Goal: Task Accomplishment & Management: Complete application form

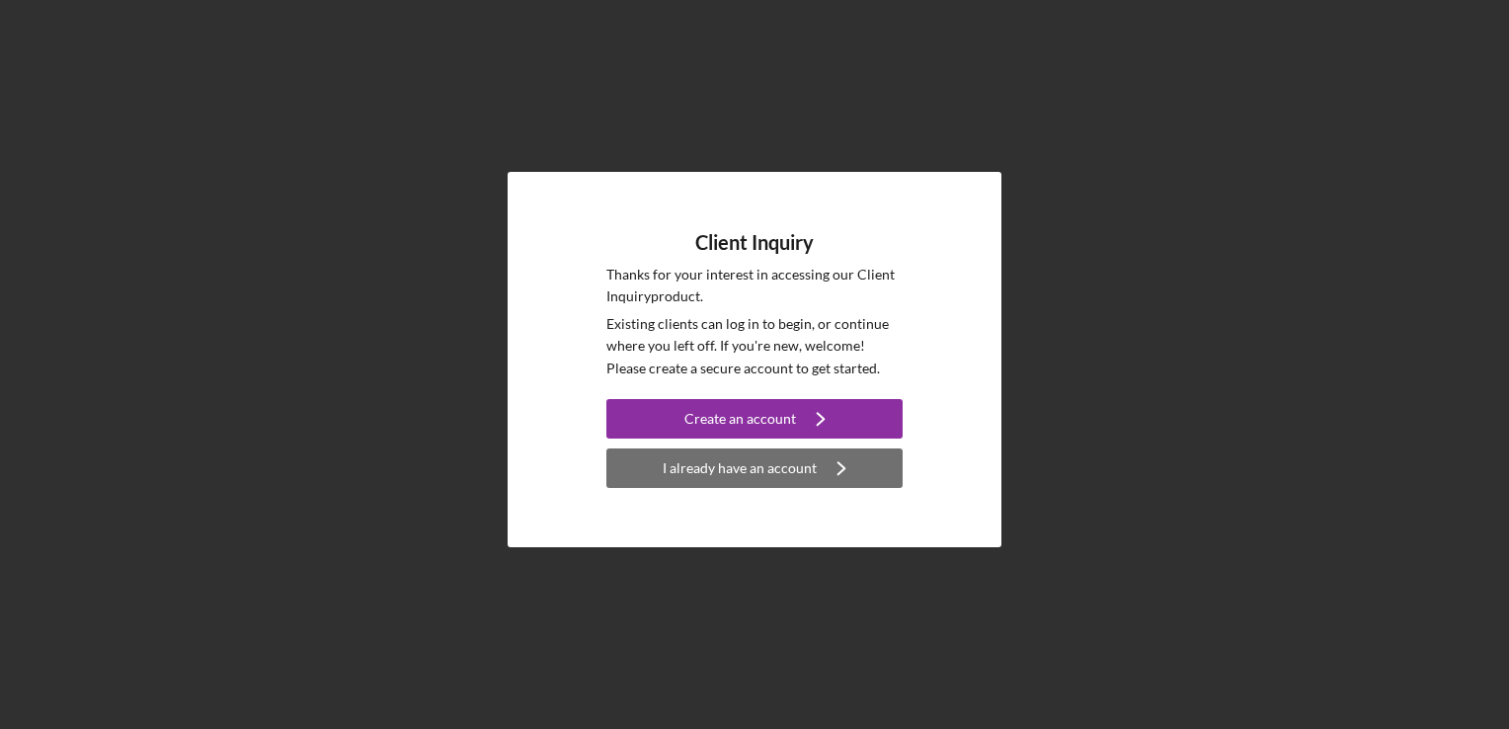
click at [724, 476] on div "I already have an account" at bounding box center [740, 468] width 154 height 40
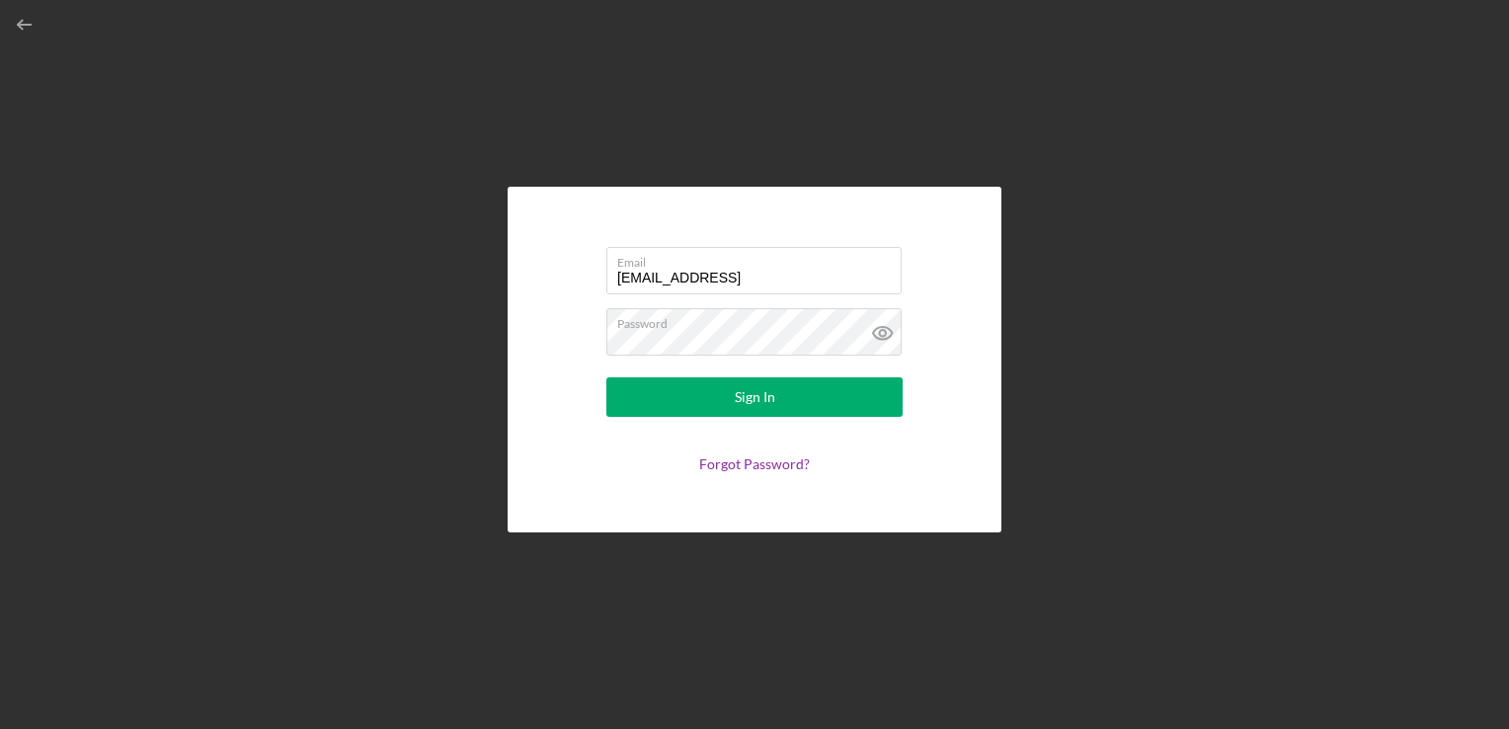
type input "[EMAIL_ADDRESS][DOMAIN_NAME]"
click at [606, 377] on button "Sign In" at bounding box center [754, 397] width 296 height 40
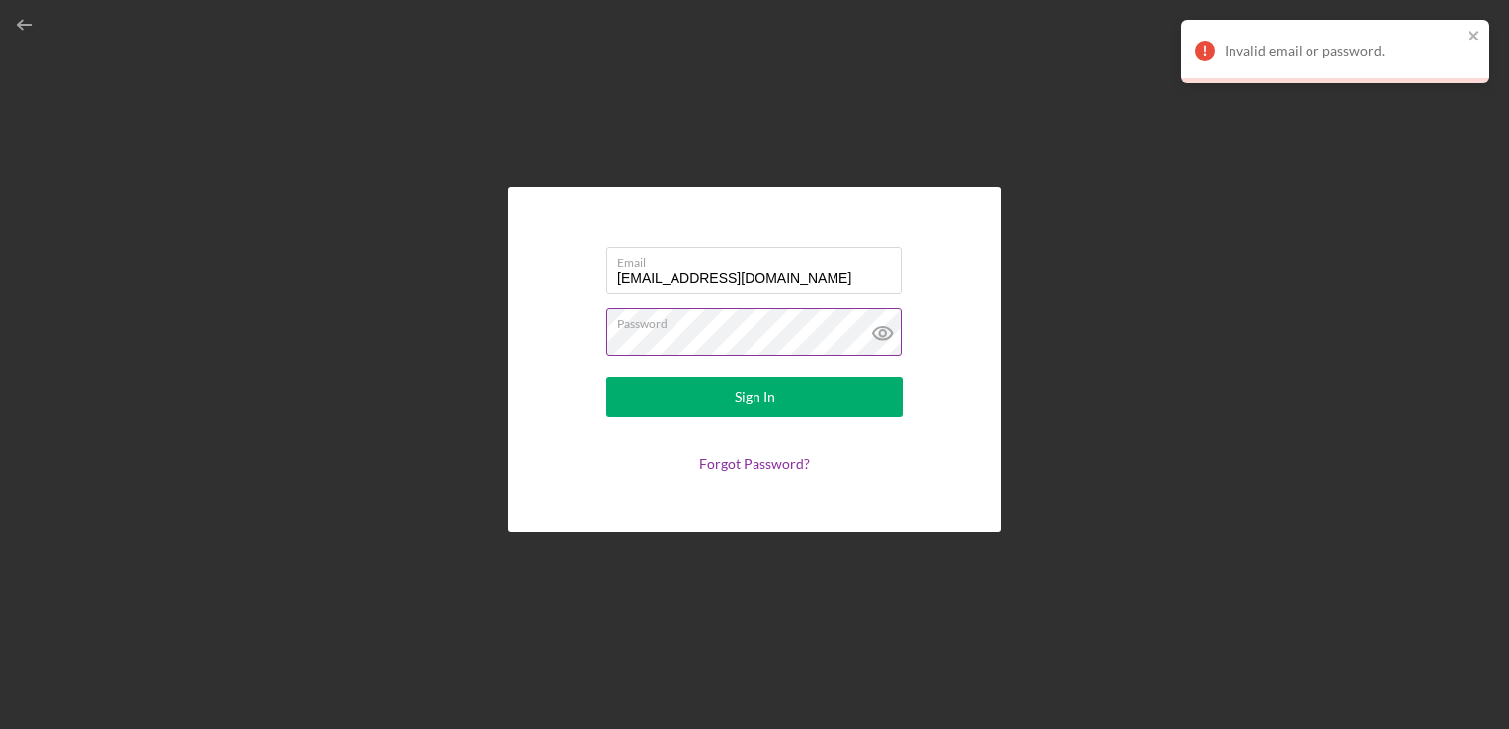
click at [888, 334] on icon at bounding box center [882, 332] width 49 height 49
click at [606, 377] on button "Sign In" at bounding box center [754, 397] width 296 height 40
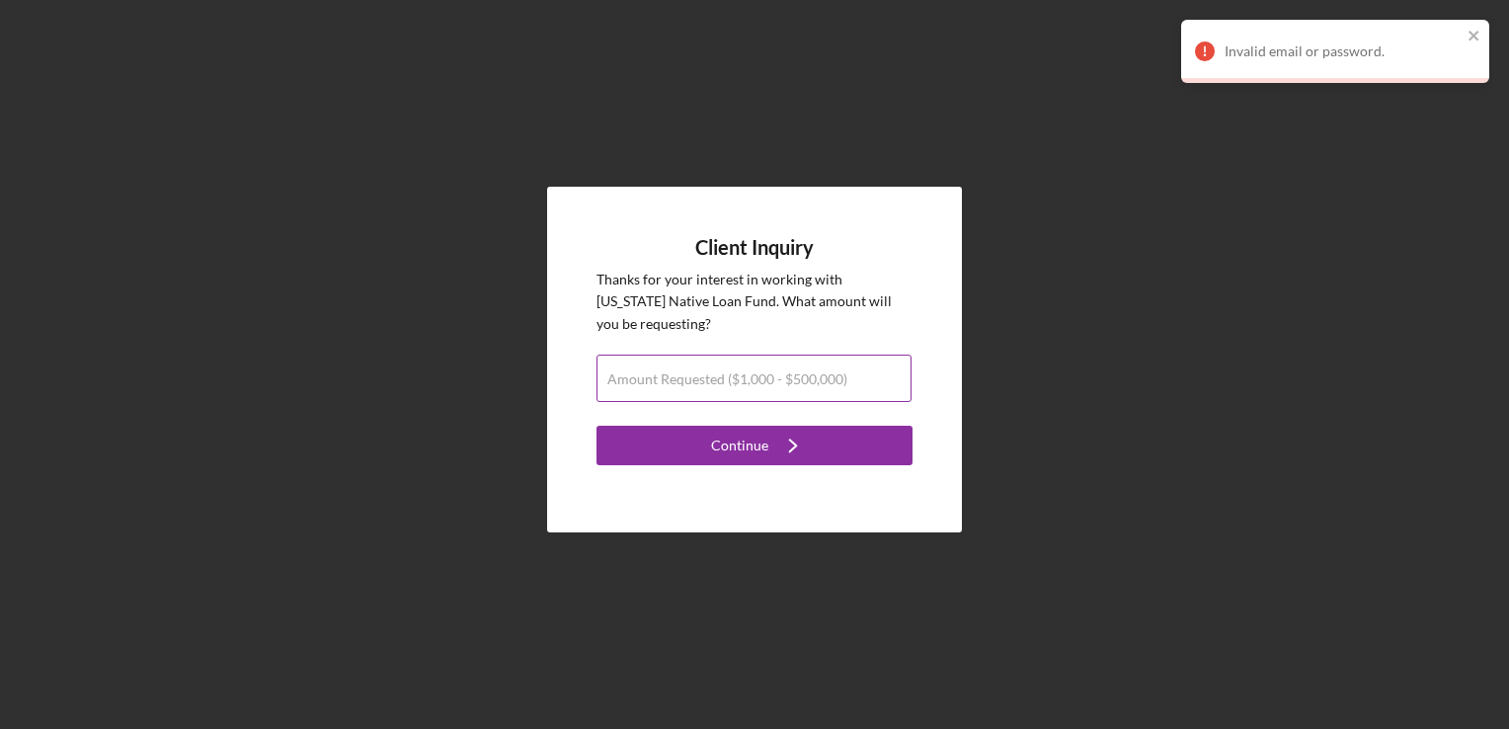
click at [769, 383] on label "Amount Requested ($1,000 - $500,000)" at bounding box center [727, 379] width 240 height 16
click at [769, 383] on input "Amount Requested ($1,000 - $500,000)" at bounding box center [754, 378] width 315 height 47
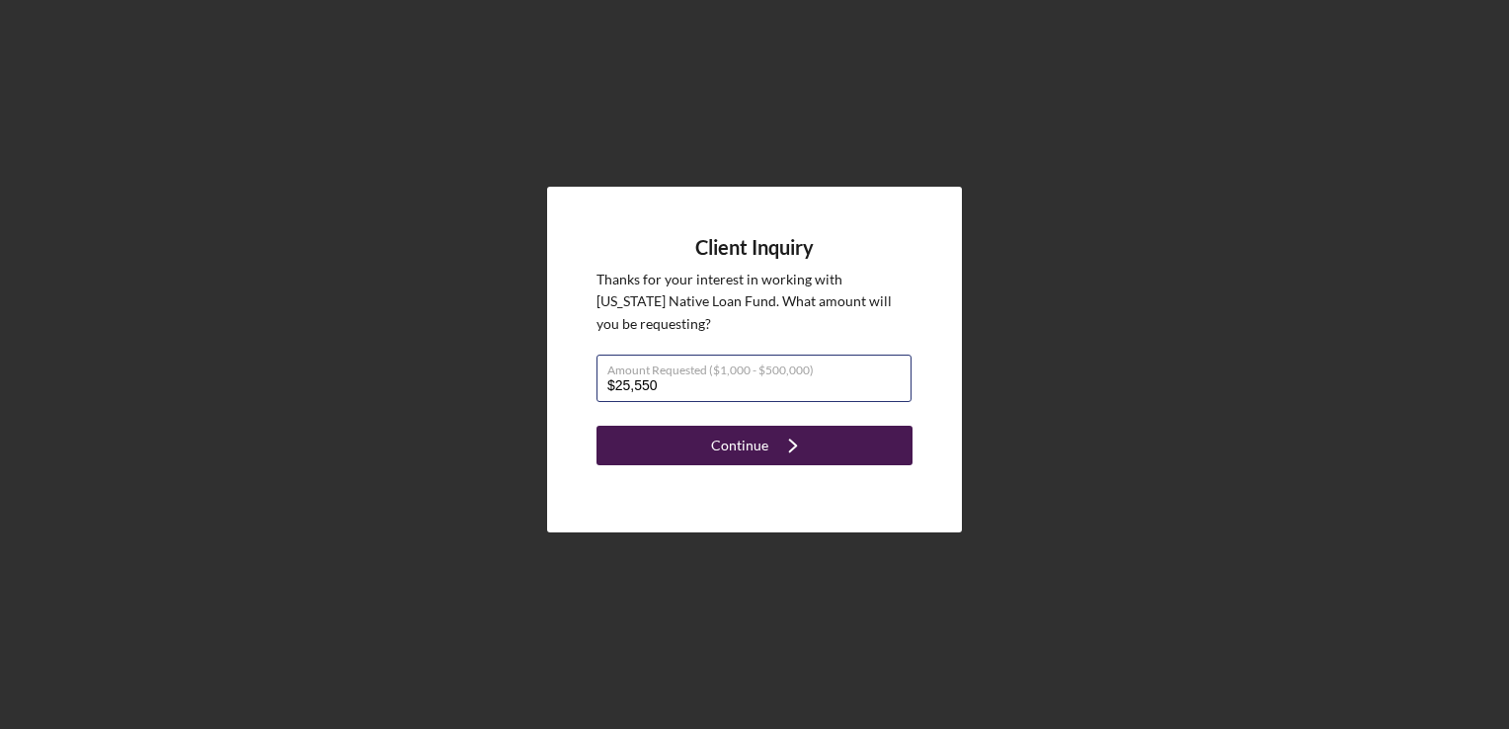
type input "$25,550"
click at [768, 451] on icon "Icon/Navigate" at bounding box center [792, 445] width 49 height 49
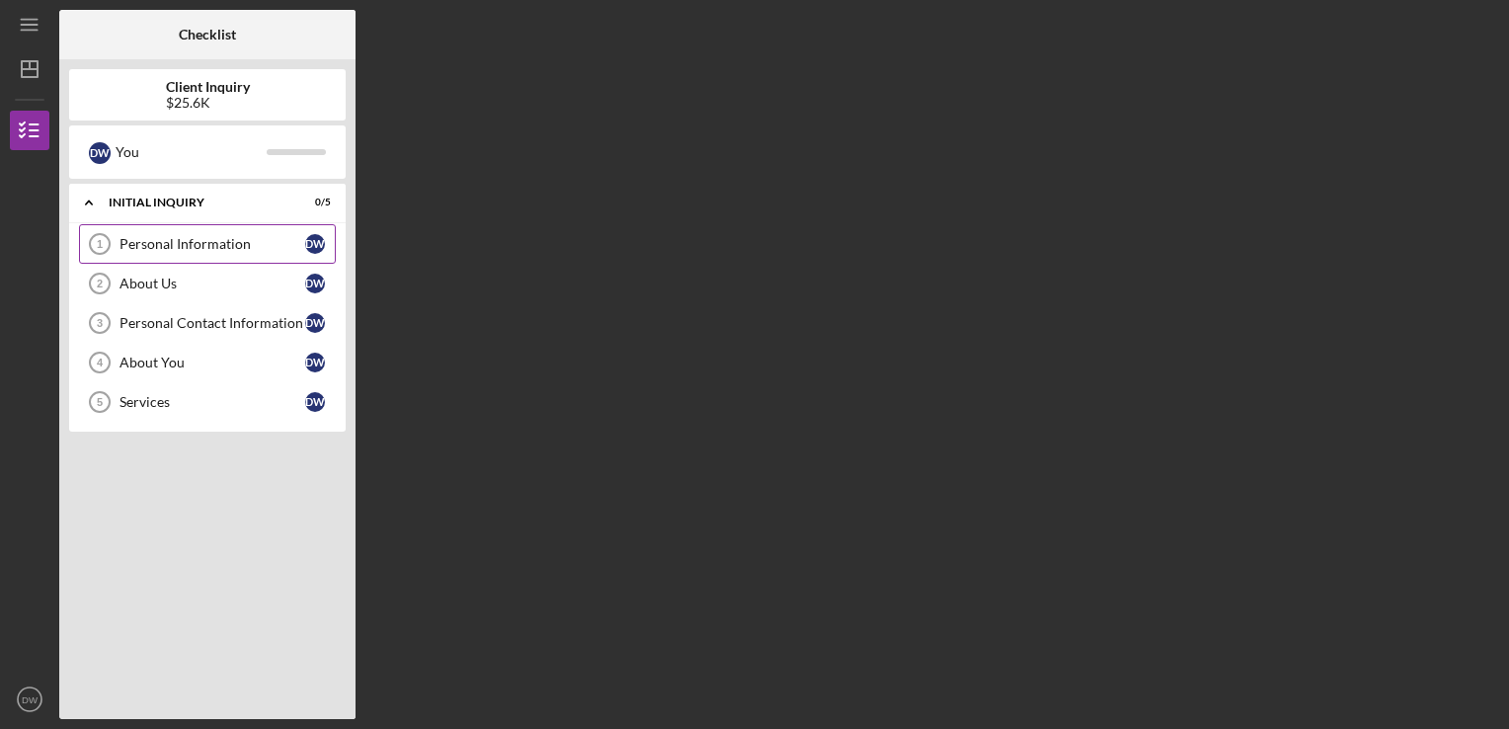
click at [131, 243] on div "Personal Information" at bounding box center [213, 244] width 186 height 16
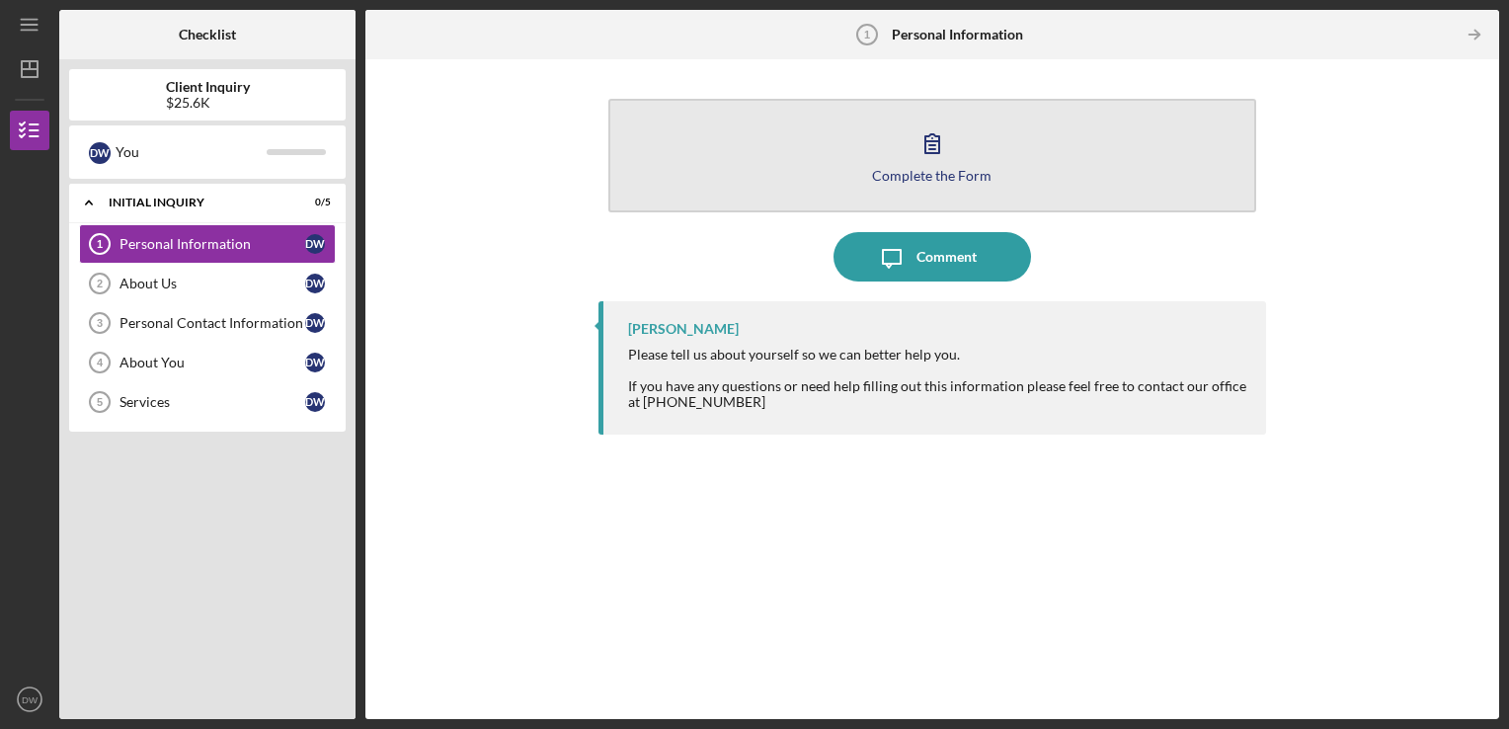
click at [1031, 189] on button "Complete the Form Form" at bounding box center [932, 156] width 649 height 114
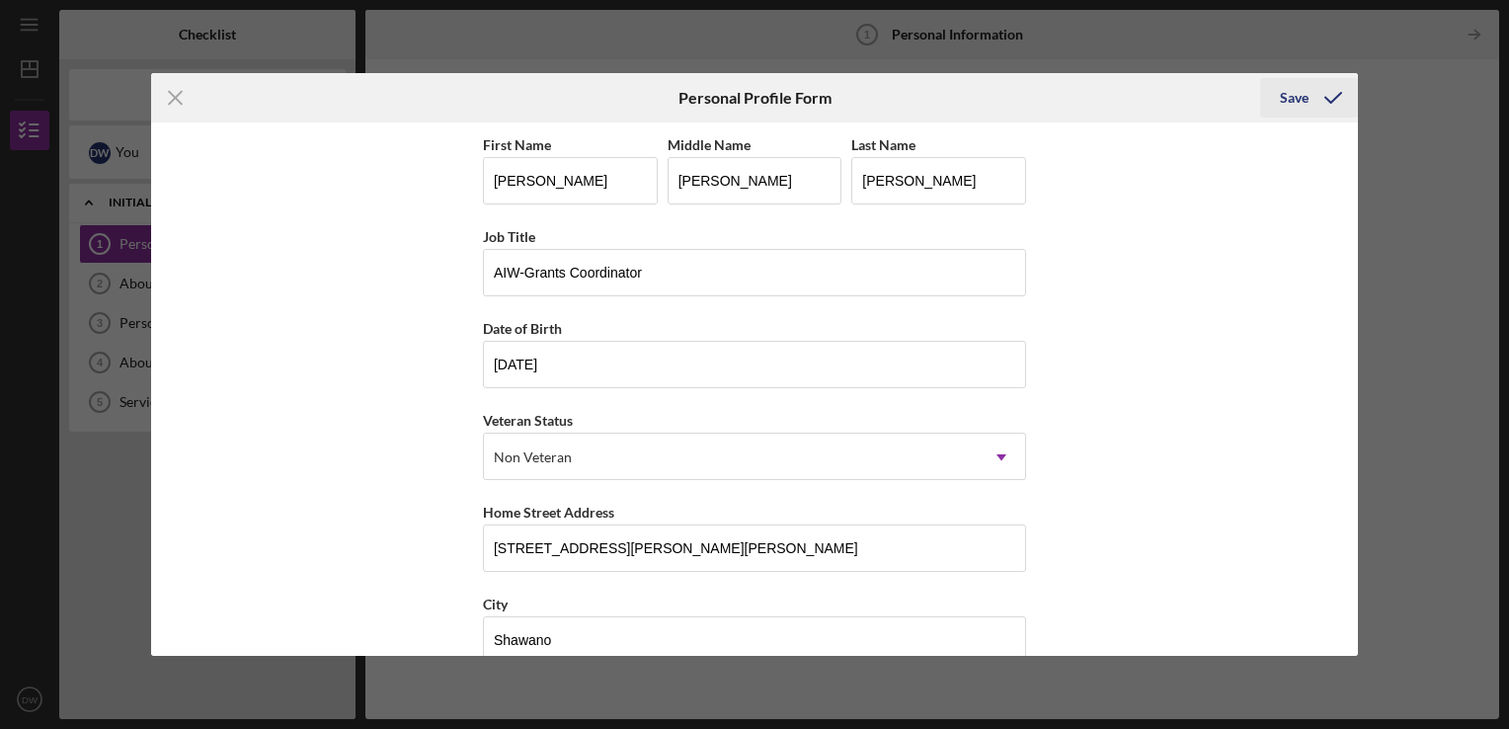
click at [1289, 90] on div "Save" at bounding box center [1294, 98] width 29 height 40
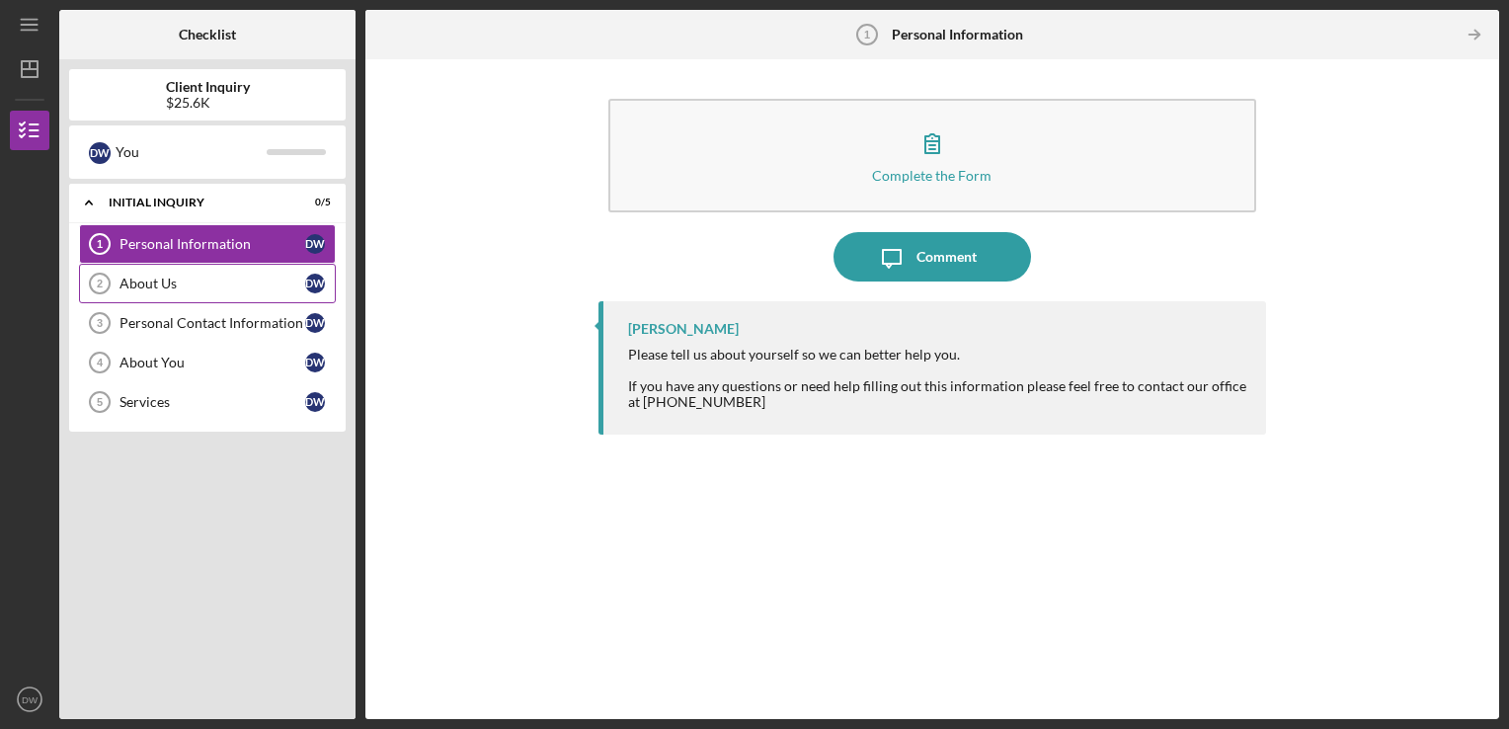
click at [171, 272] on link "About Us 2 About Us D W" at bounding box center [207, 284] width 257 height 40
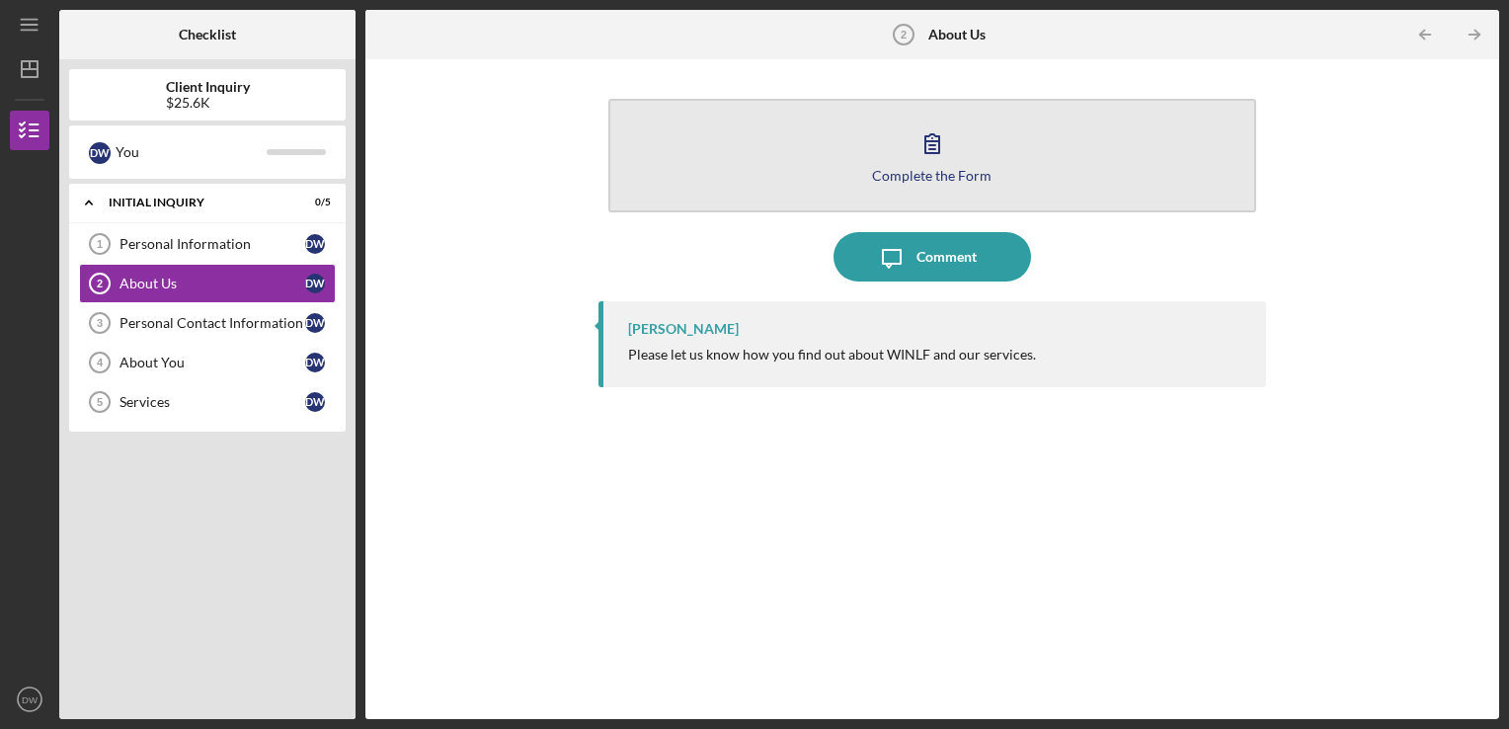
click at [789, 121] on button "Complete the Form Form" at bounding box center [932, 156] width 649 height 114
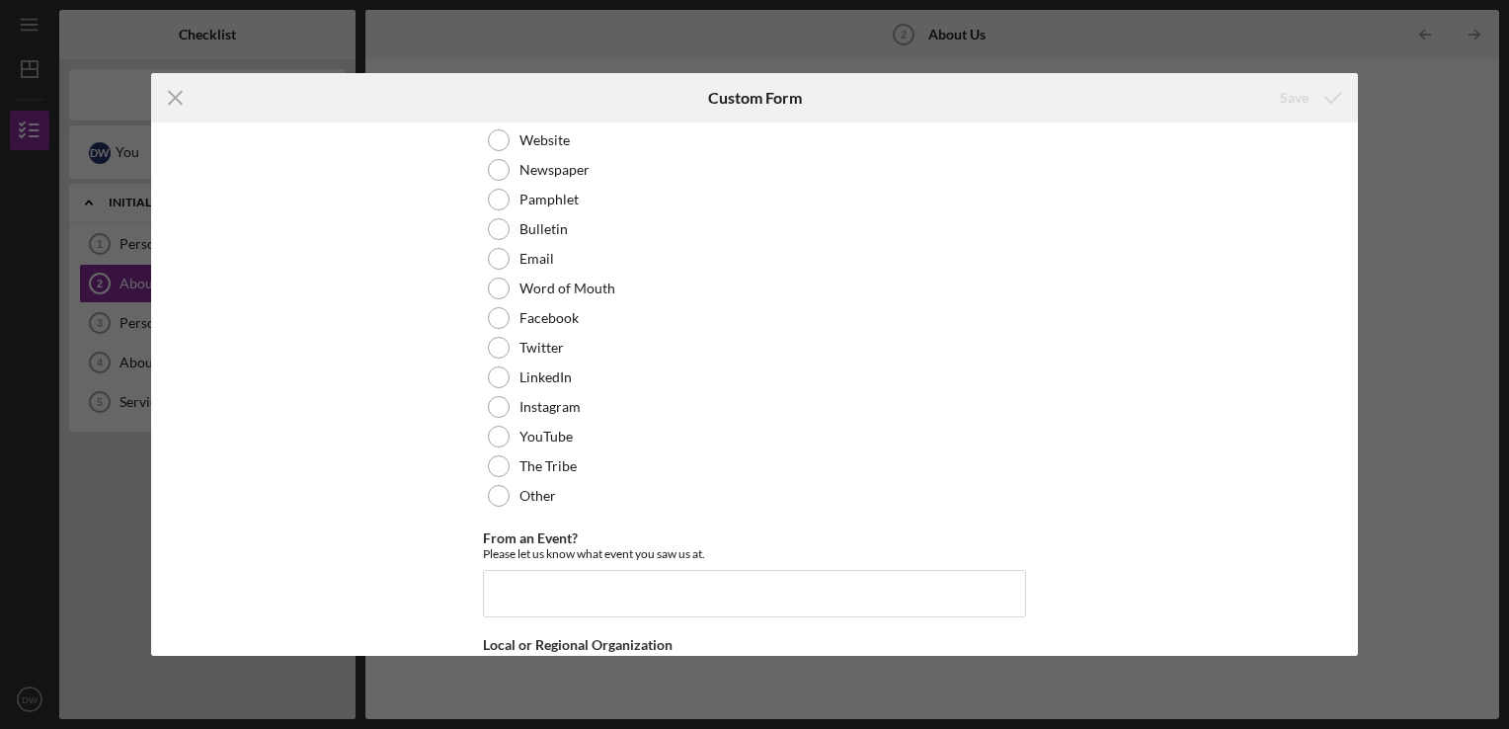
scroll to position [141, 0]
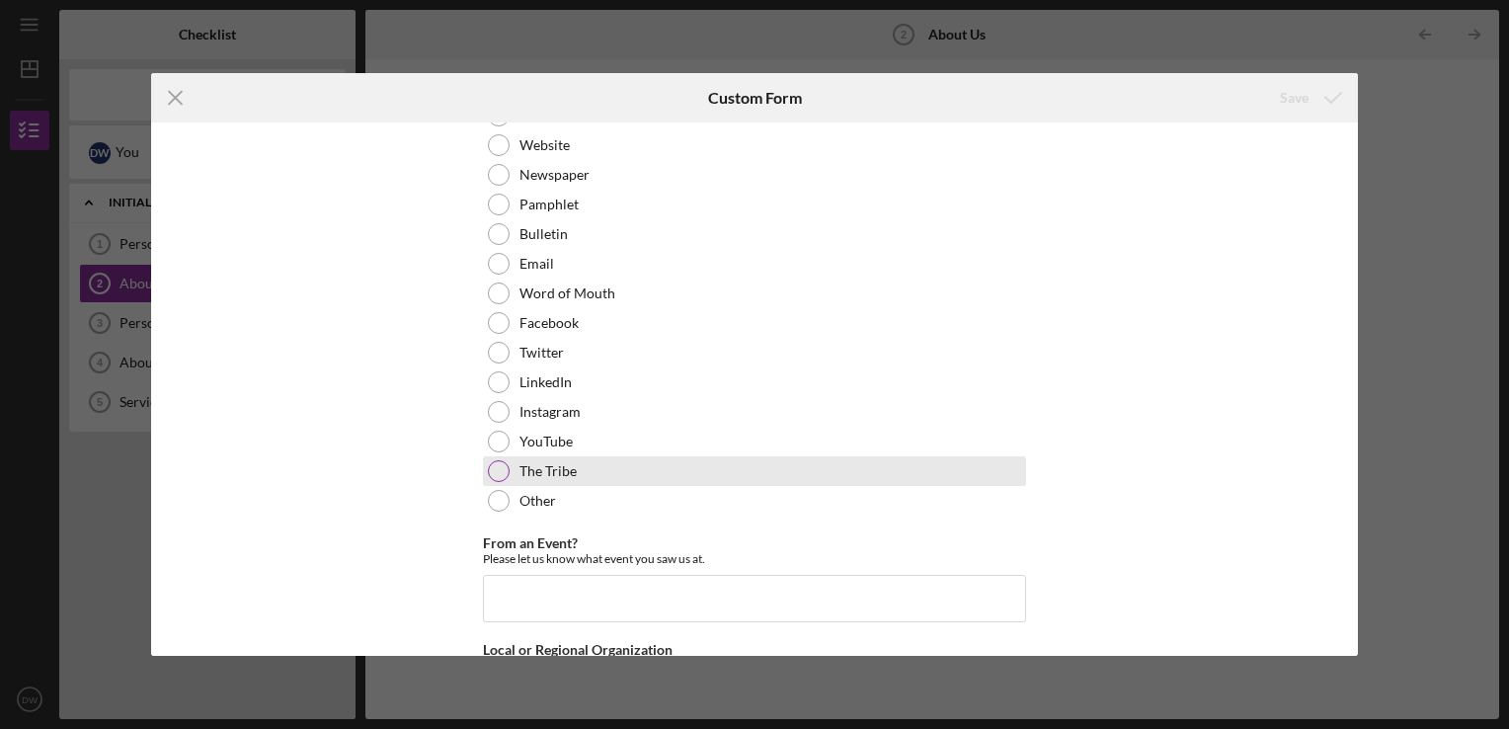
click at [513, 461] on div "The Tribe" at bounding box center [754, 471] width 543 height 30
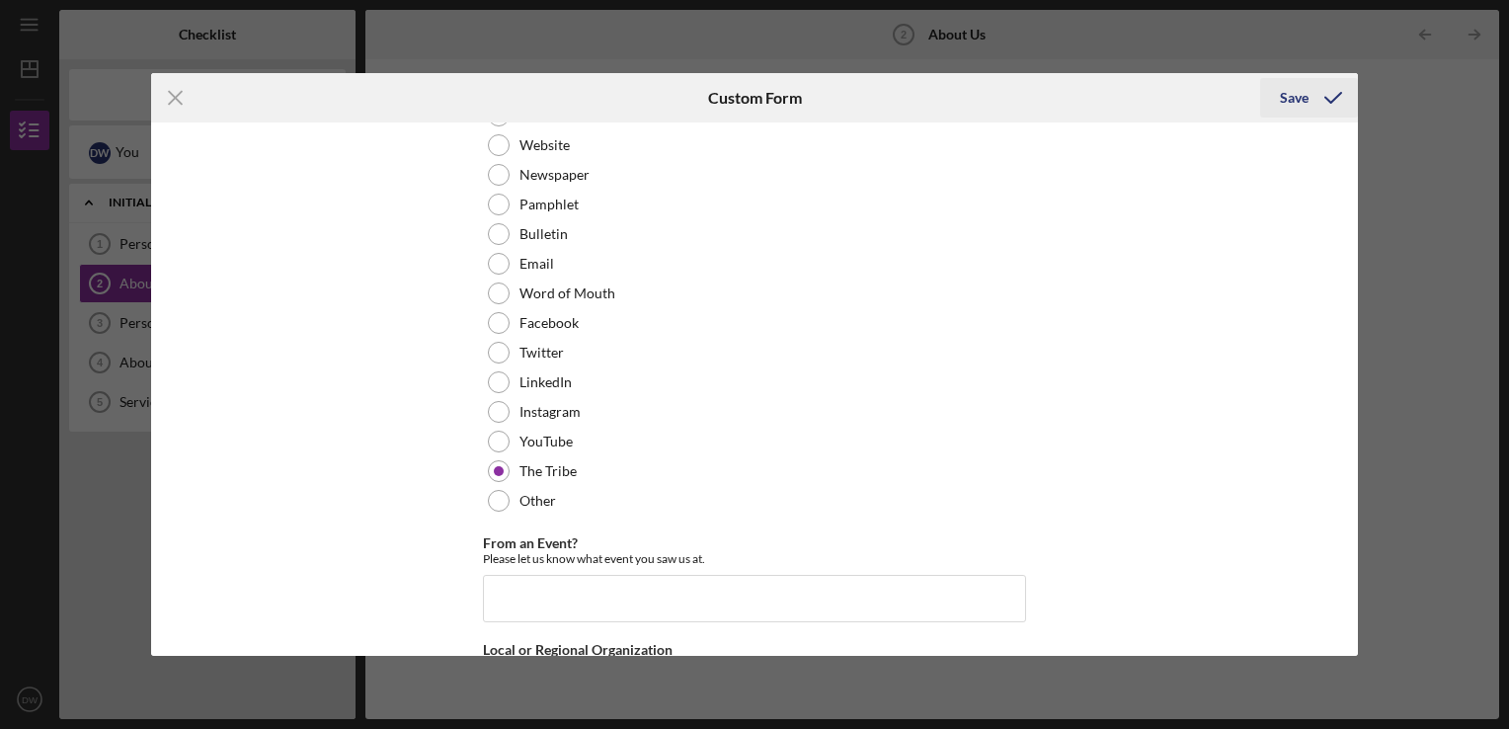
click at [1339, 95] on icon "submit" at bounding box center [1333, 97] width 49 height 49
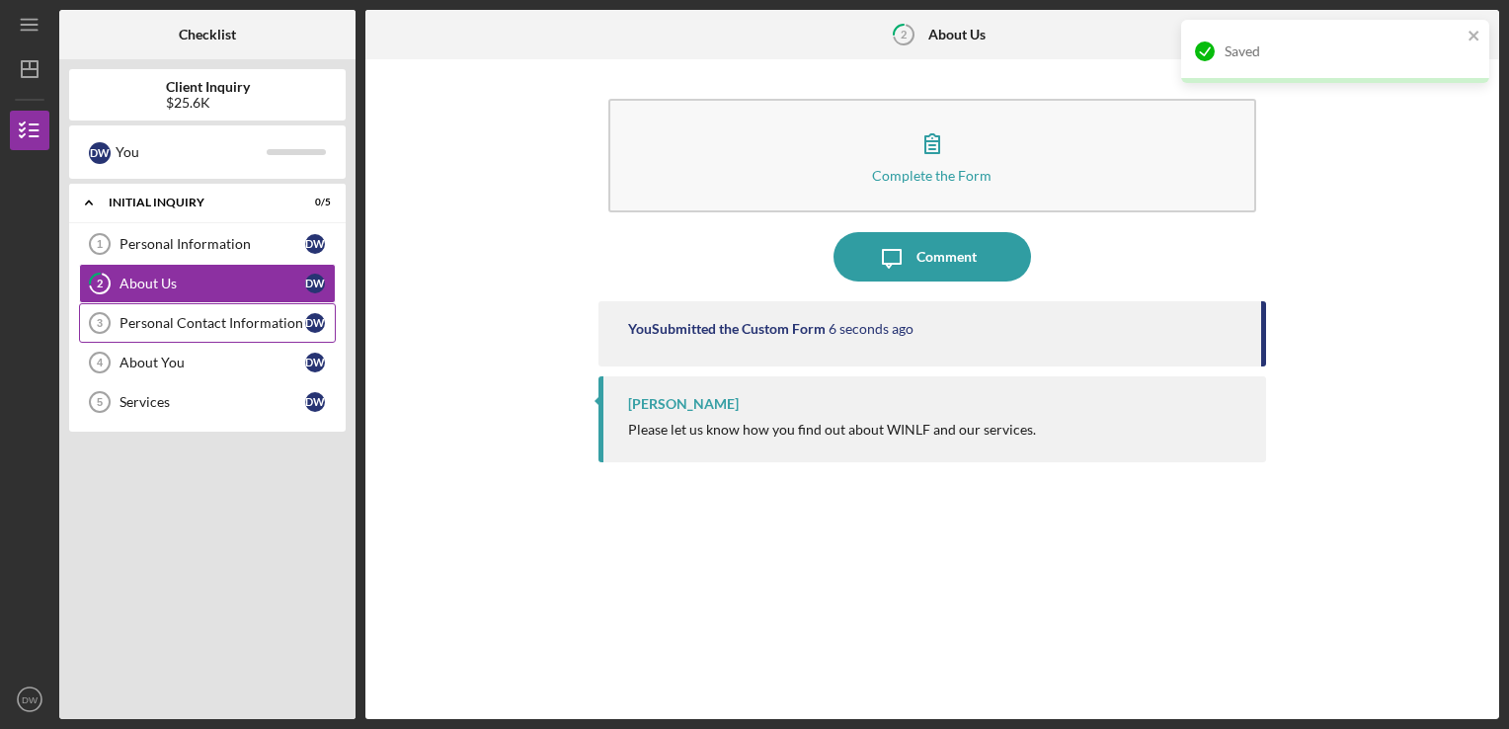
click at [162, 330] on div "Personal Contact Information" at bounding box center [213, 323] width 186 height 16
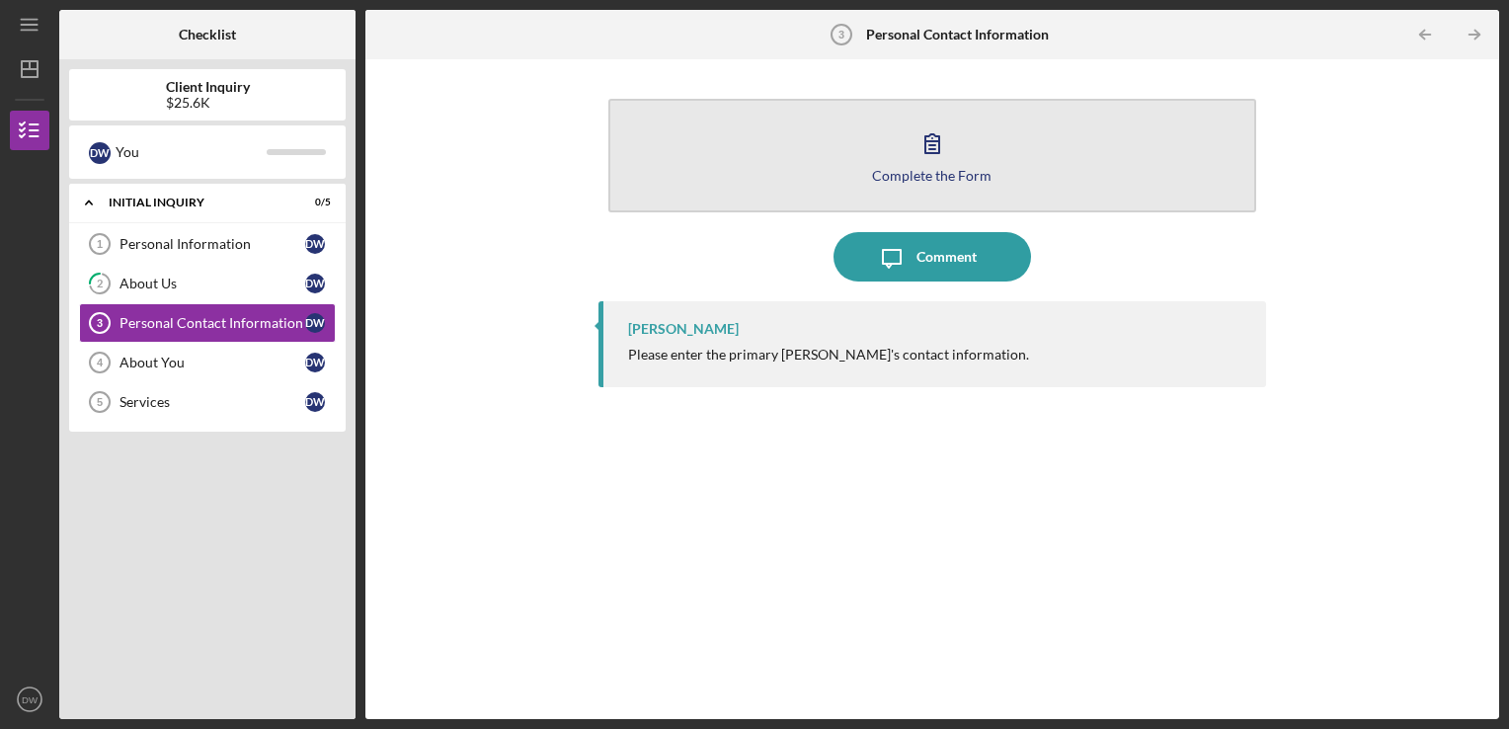
click at [770, 176] on button "Complete the Form Form" at bounding box center [932, 156] width 649 height 114
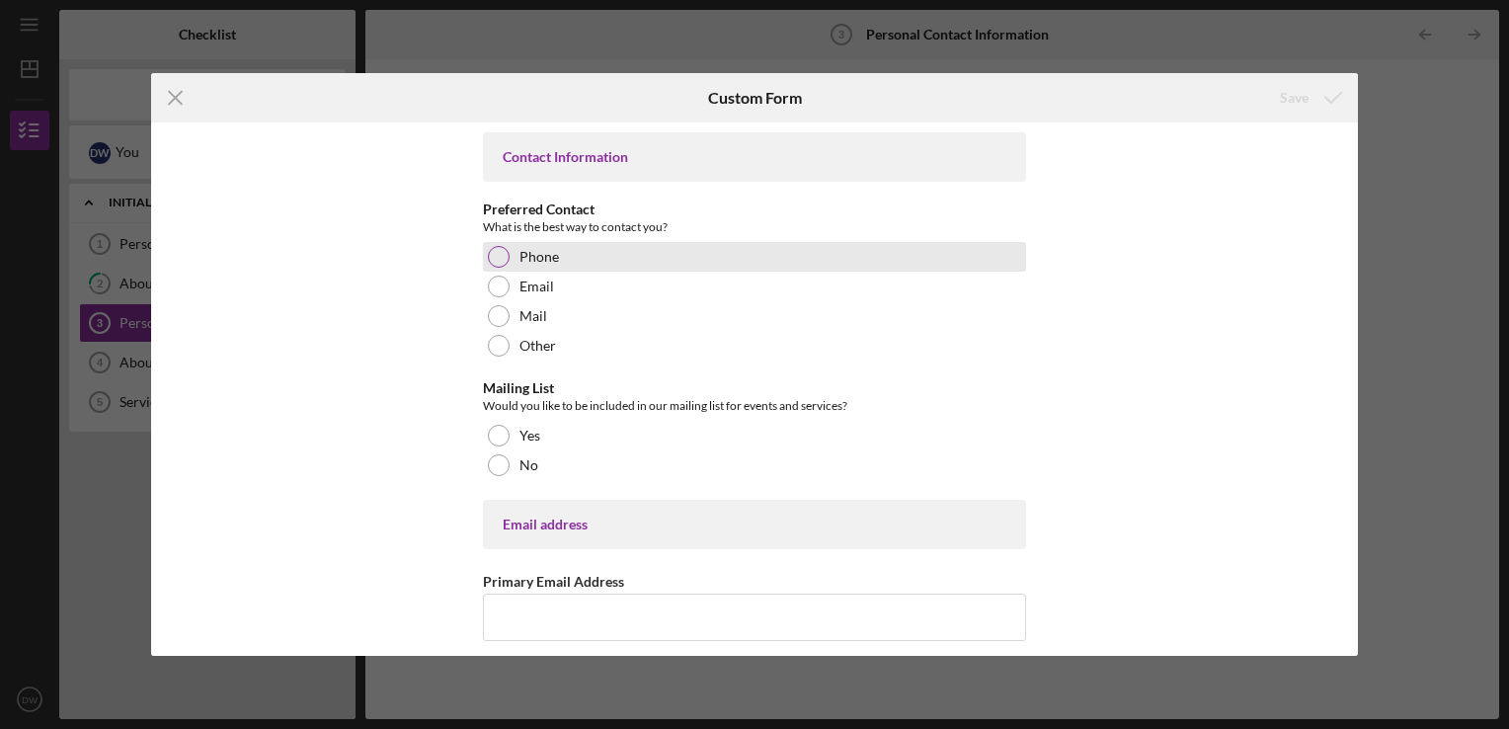
click at [495, 253] on div at bounding box center [499, 257] width 22 height 22
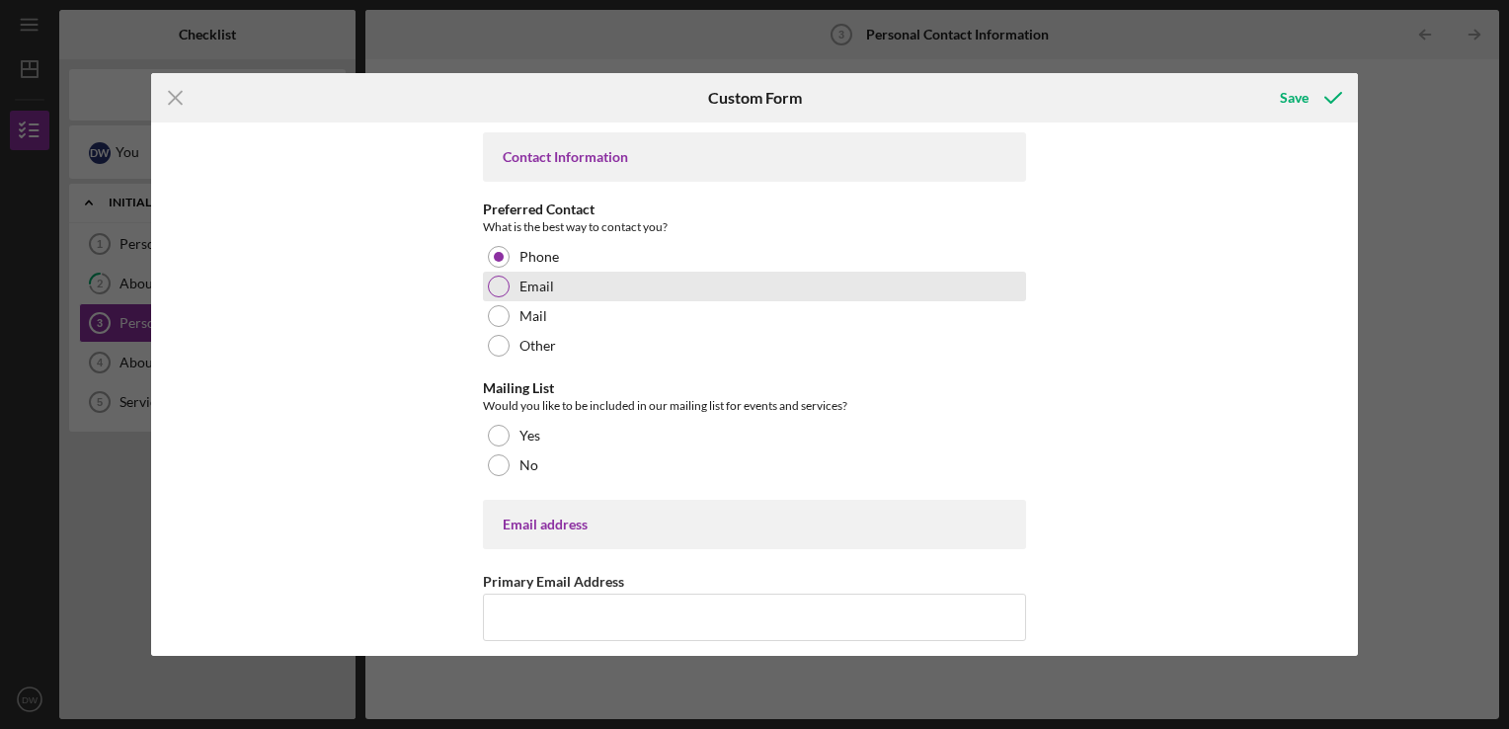
click at [493, 296] on div at bounding box center [499, 287] width 22 height 22
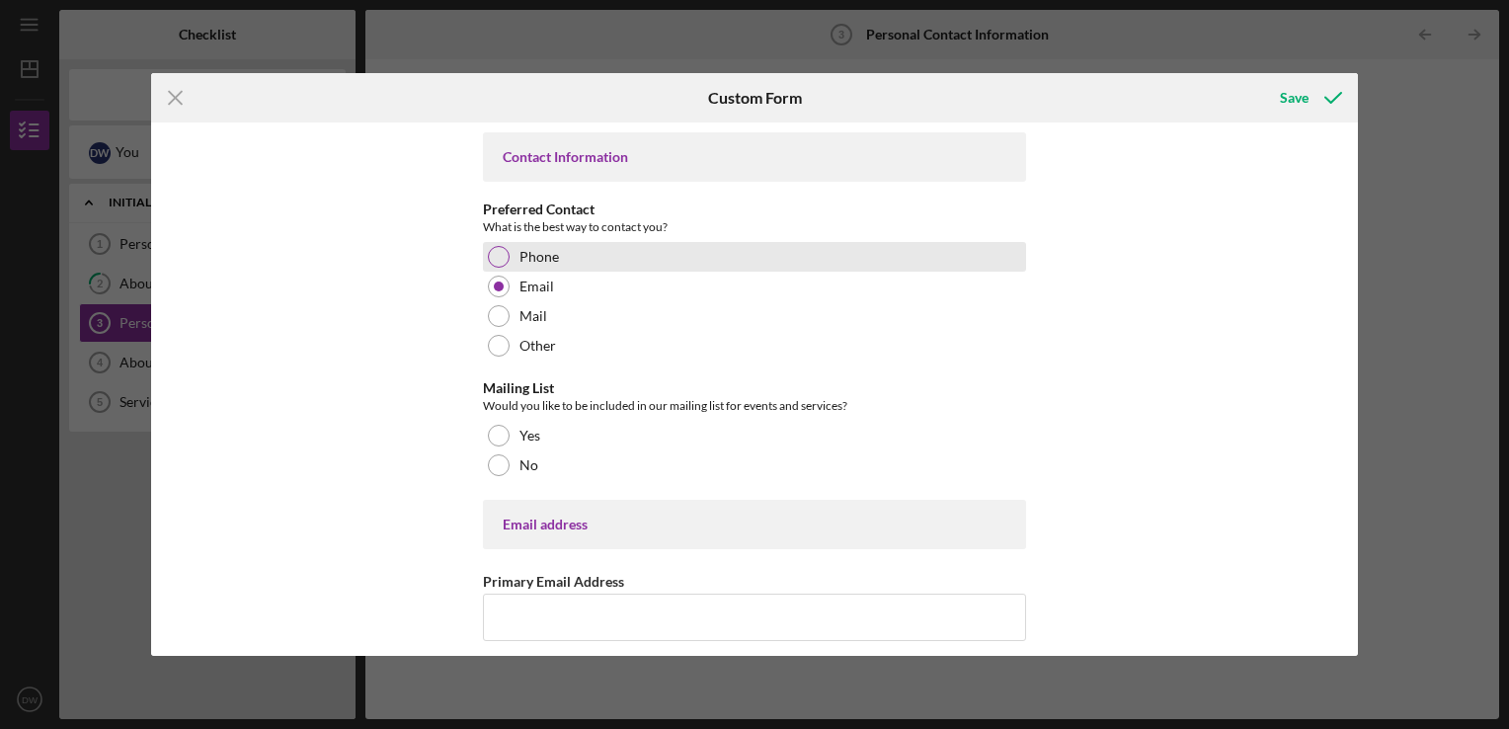
click at [495, 264] on div at bounding box center [499, 257] width 22 height 22
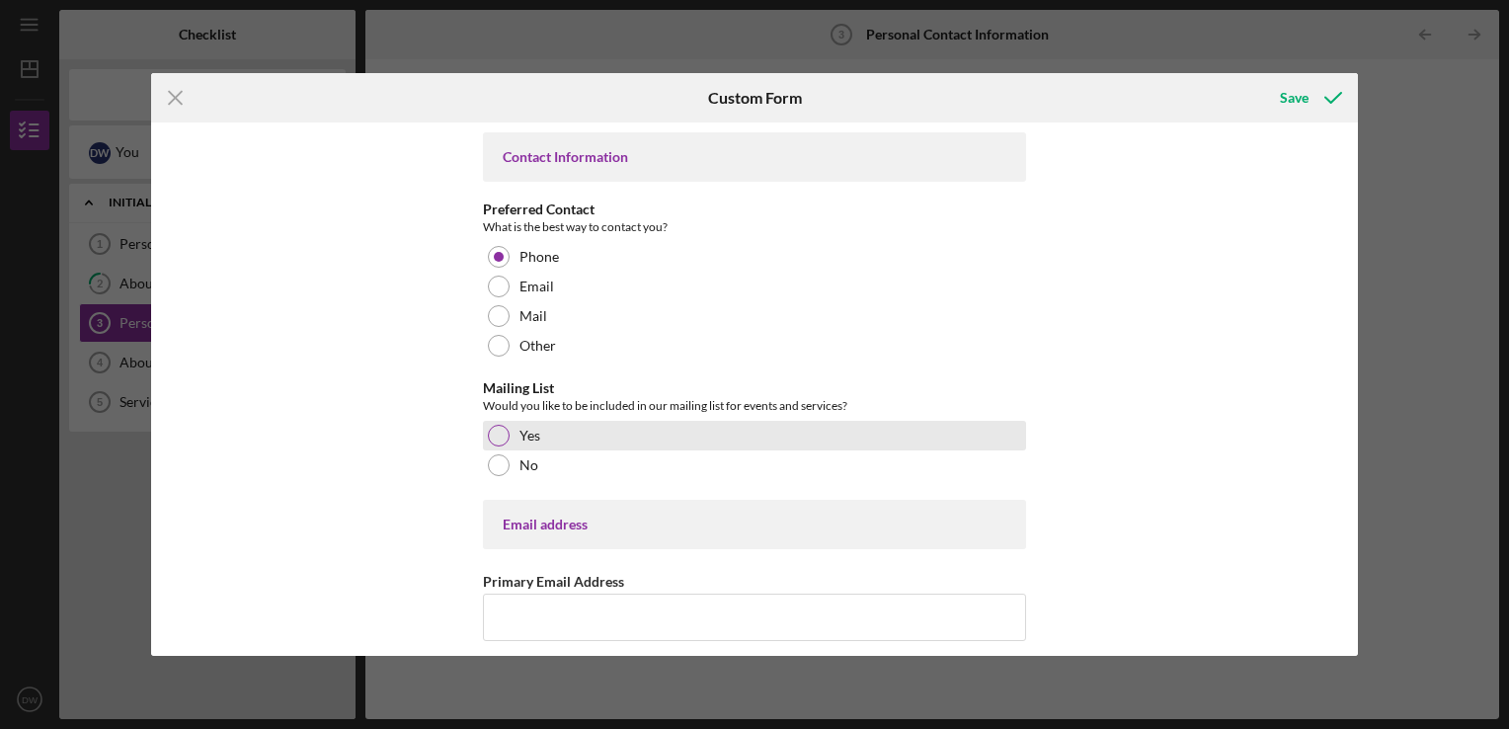
click at [520, 428] on label "Yes" at bounding box center [530, 436] width 21 height 16
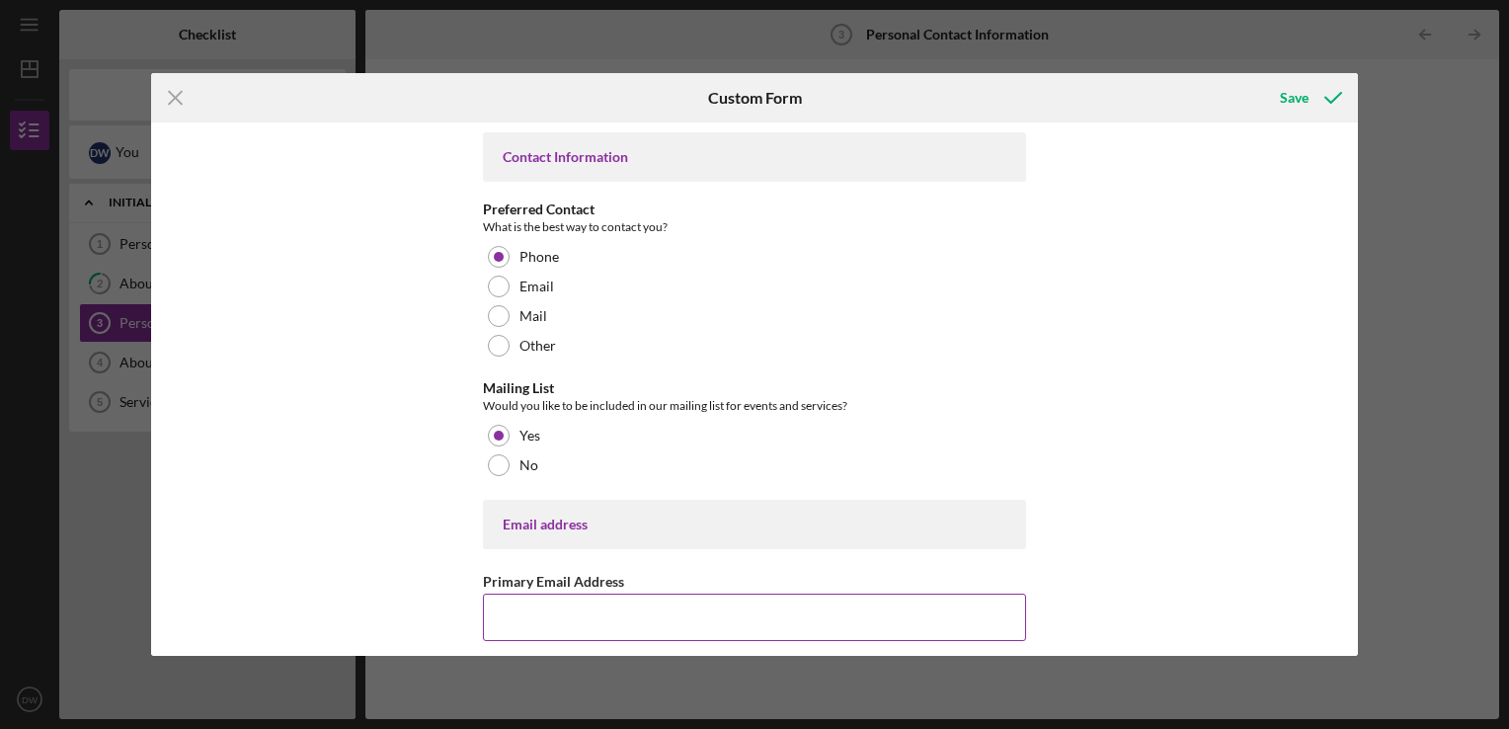
click at [592, 622] on input "Primary Email Address" at bounding box center [754, 617] width 543 height 47
type input "[EMAIL_ADDRESS][DOMAIN_NAME]"
type input "[PHONE_NUMBER]"
type input "[STREET_ADDRESS][PERSON_NAME]"
type input "Shawano"
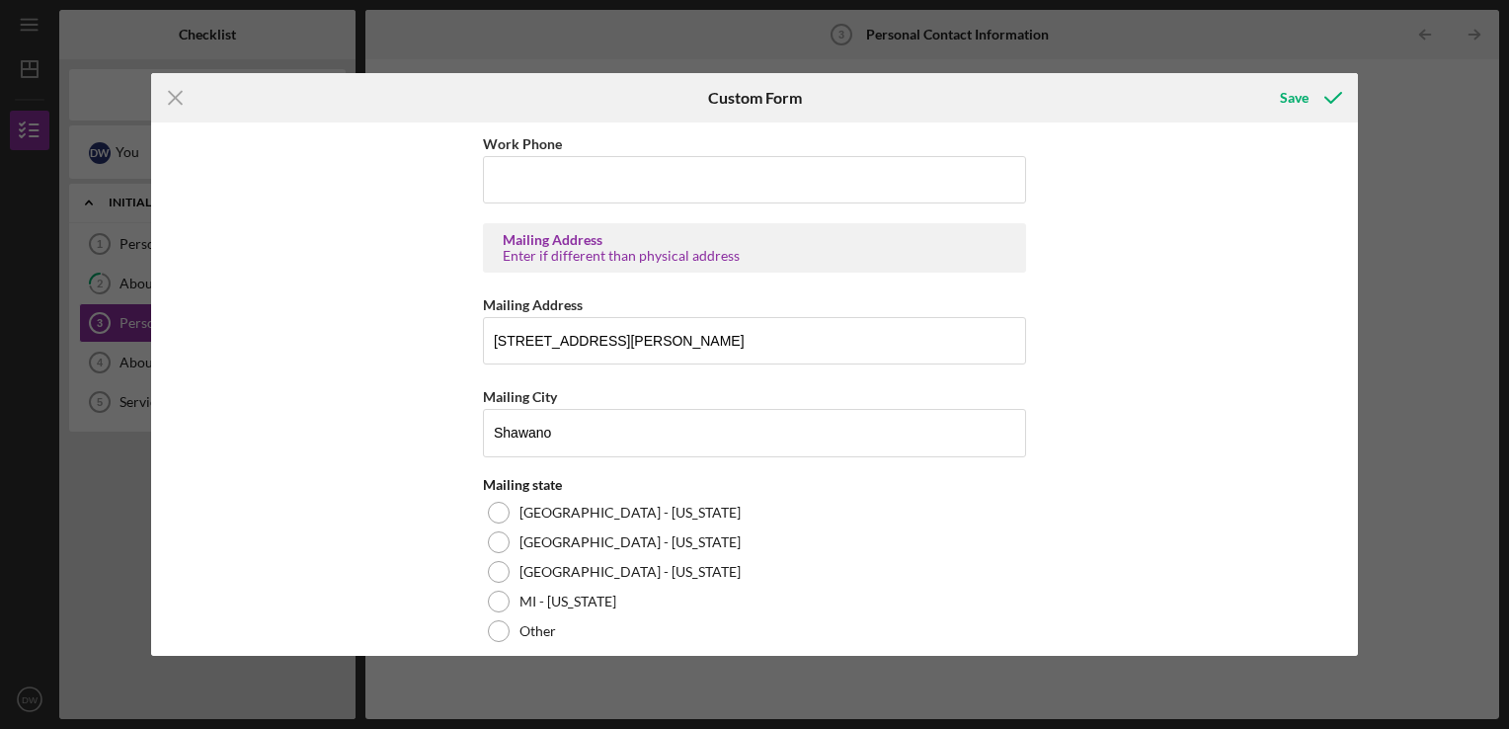
scroll to position [795, 0]
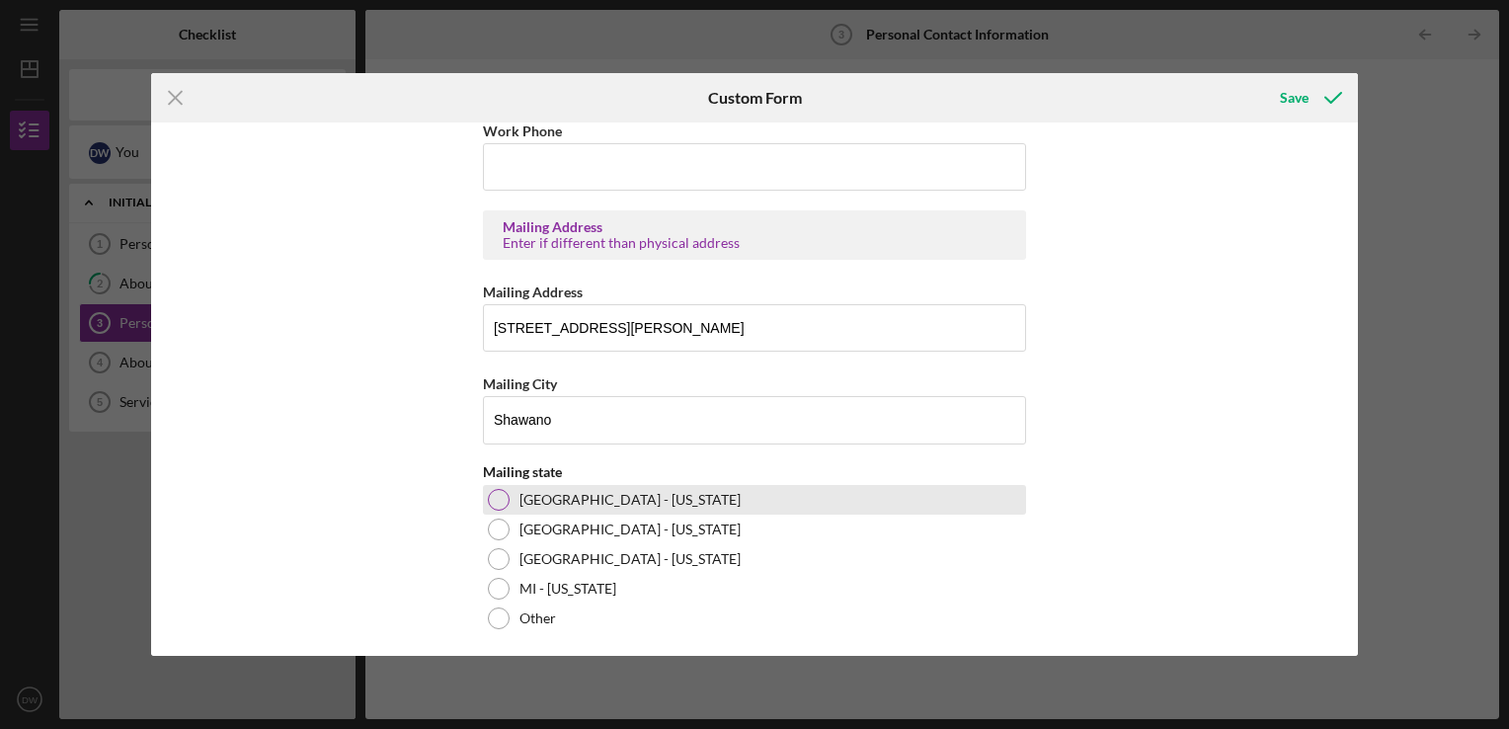
click at [495, 491] on div at bounding box center [499, 500] width 22 height 22
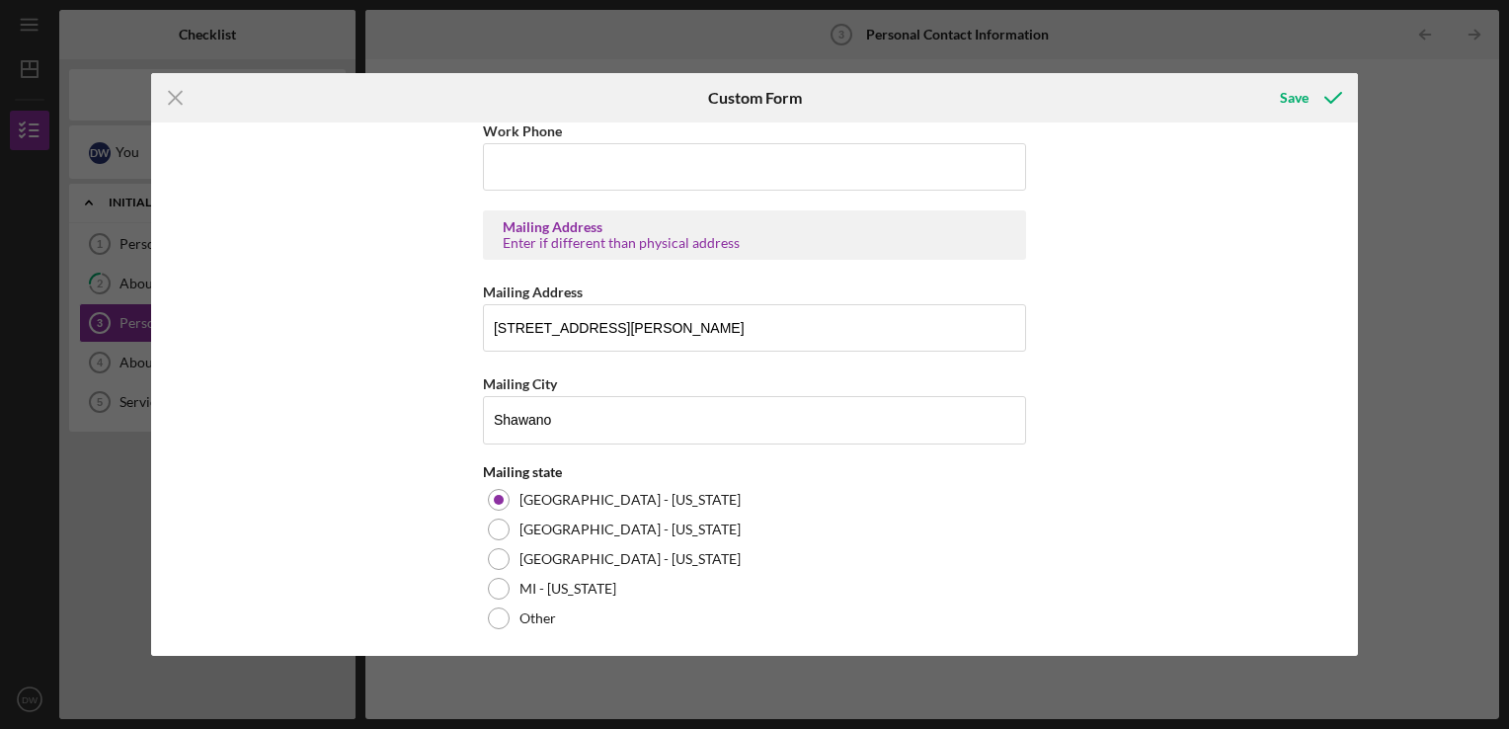
scroll to position [890, 0]
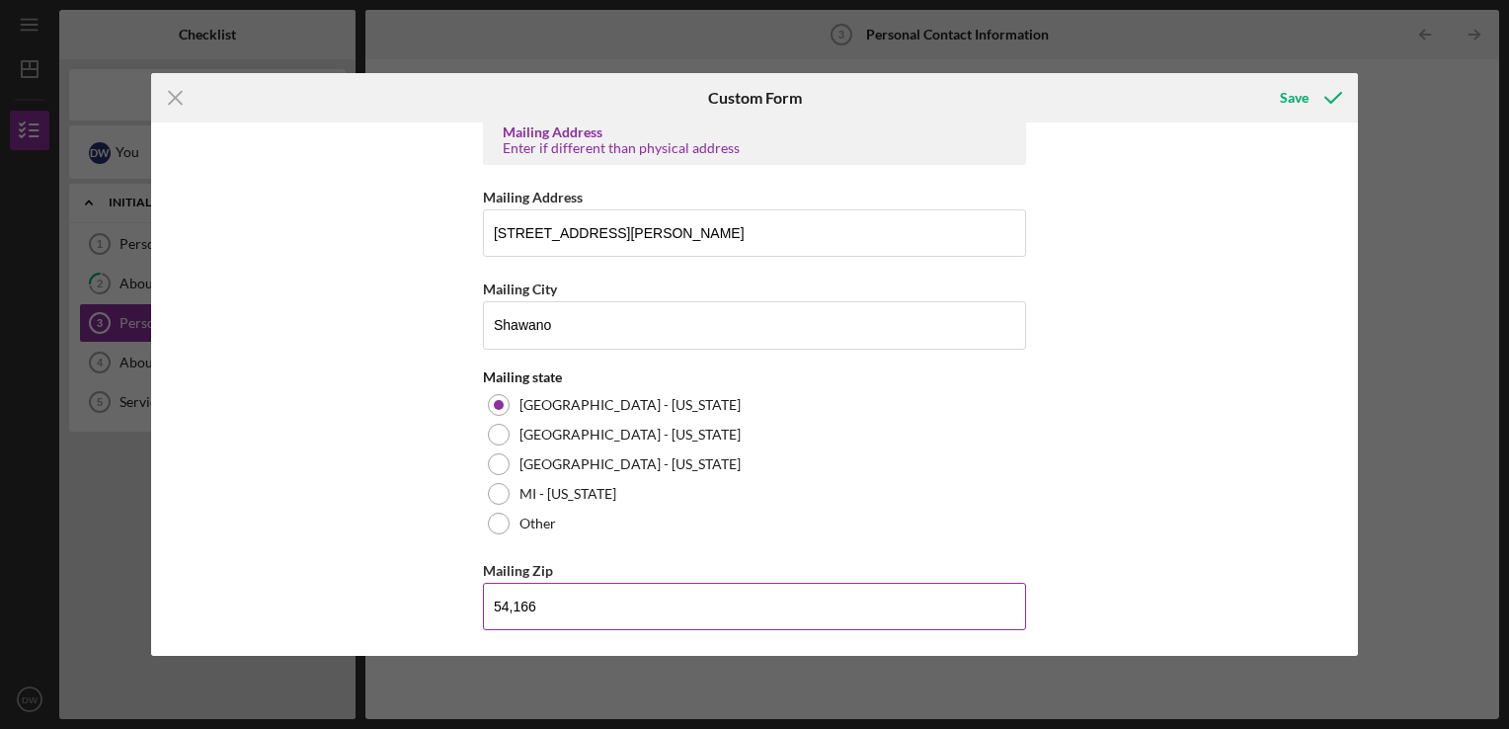
click at [515, 603] on input "54,166" at bounding box center [754, 606] width 543 height 47
type input "54,166"
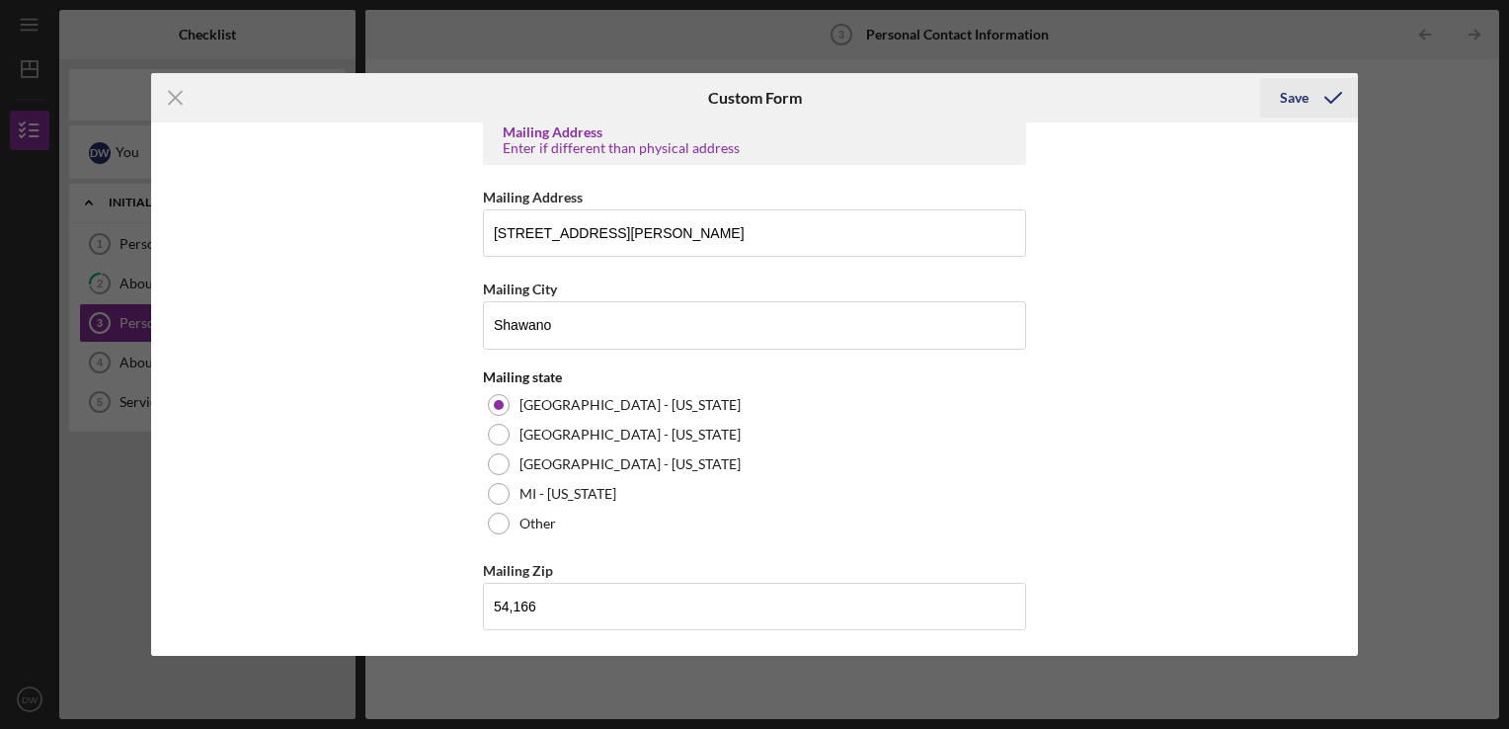
click at [1292, 97] on div "Save" at bounding box center [1294, 98] width 29 height 40
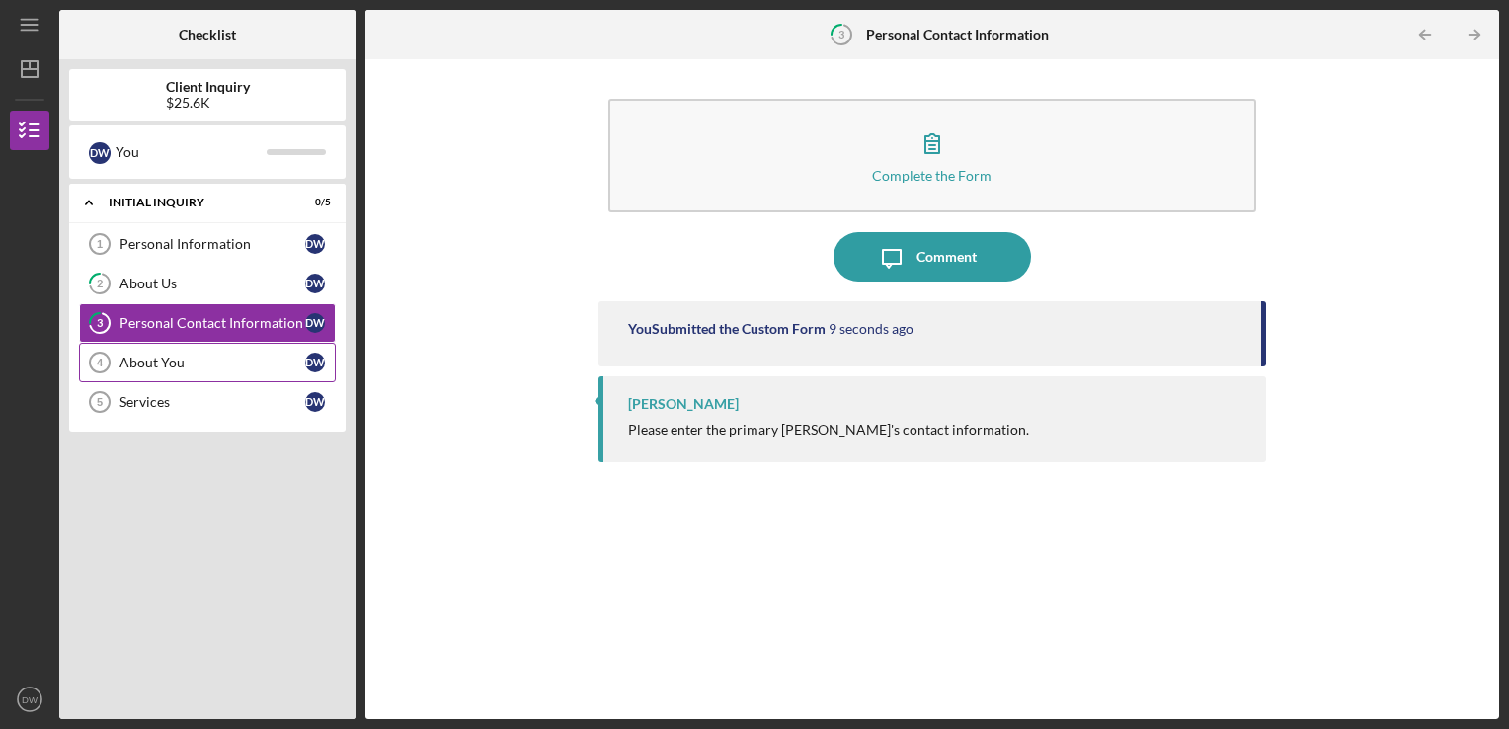
click at [124, 365] on div "About You" at bounding box center [213, 363] width 186 height 16
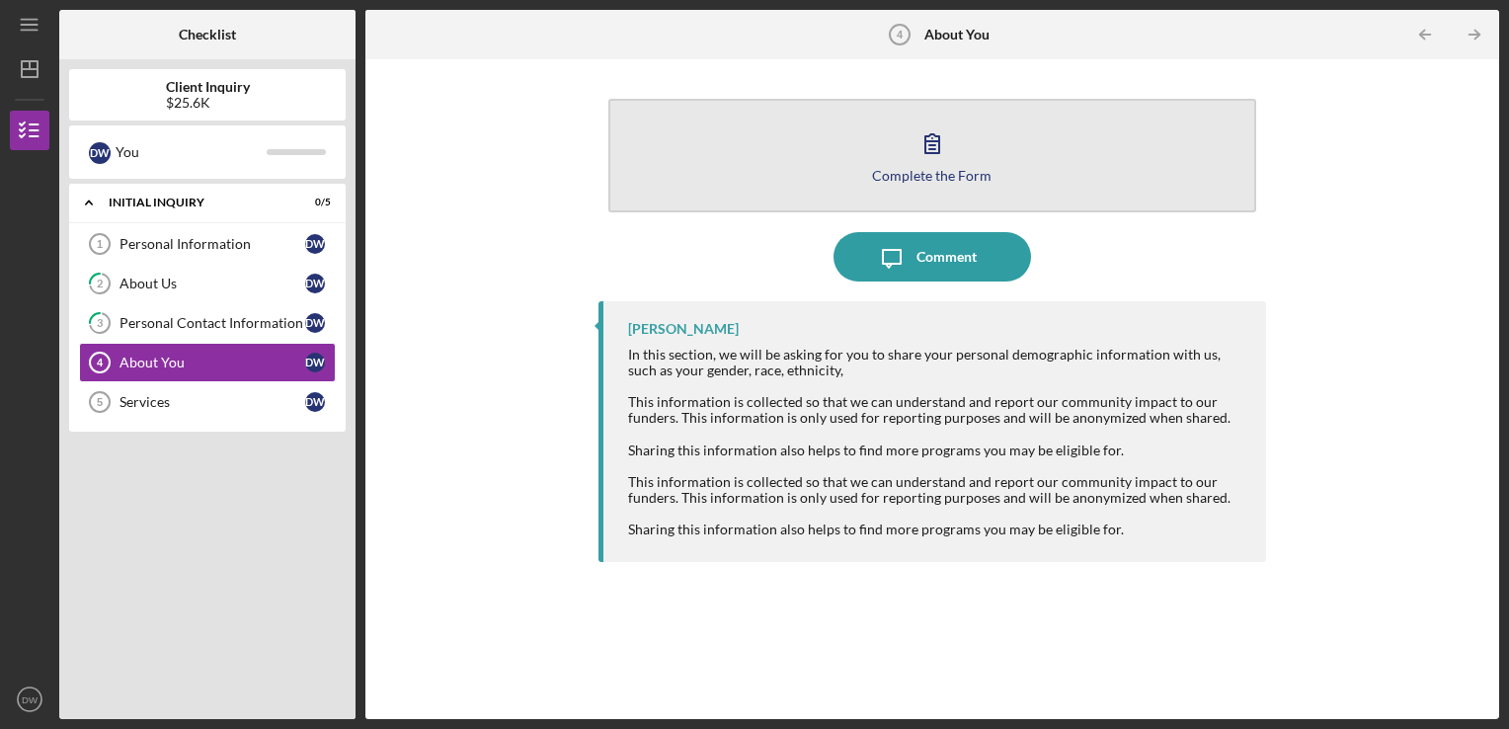
click at [796, 163] on button "Complete the Form Form" at bounding box center [932, 156] width 649 height 114
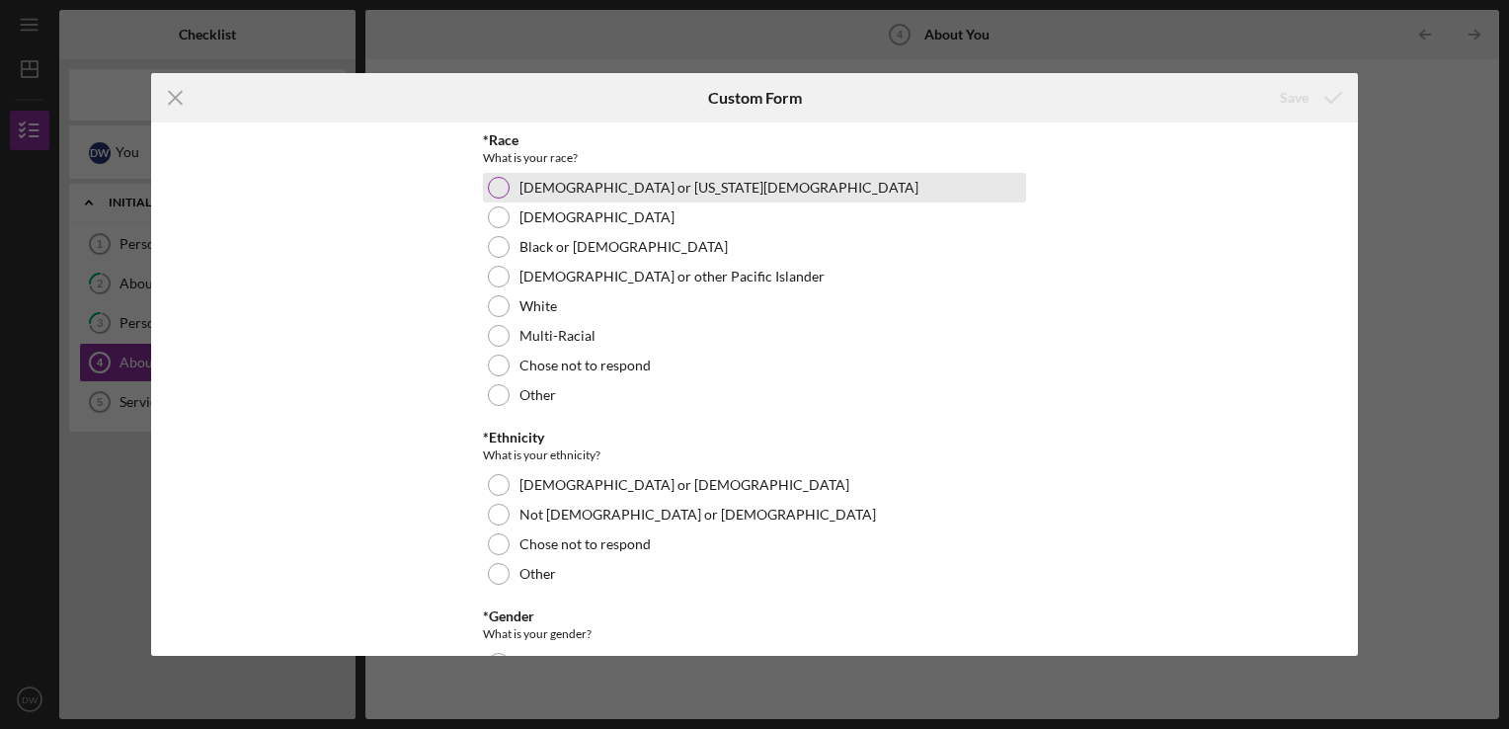
click at [493, 180] on div at bounding box center [499, 188] width 22 height 22
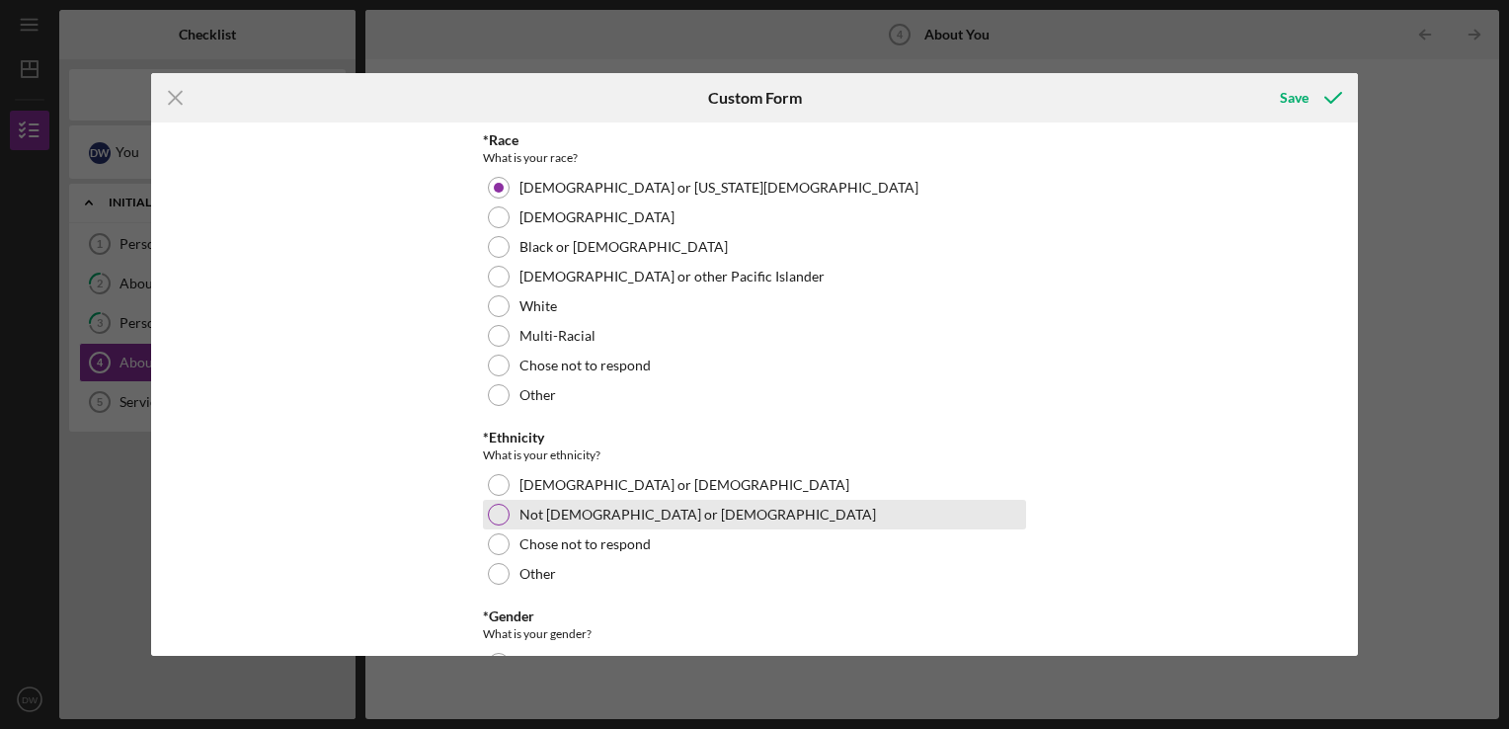
click at [520, 507] on label "Not [DEMOGRAPHIC_DATA] or [DEMOGRAPHIC_DATA]" at bounding box center [698, 515] width 357 height 16
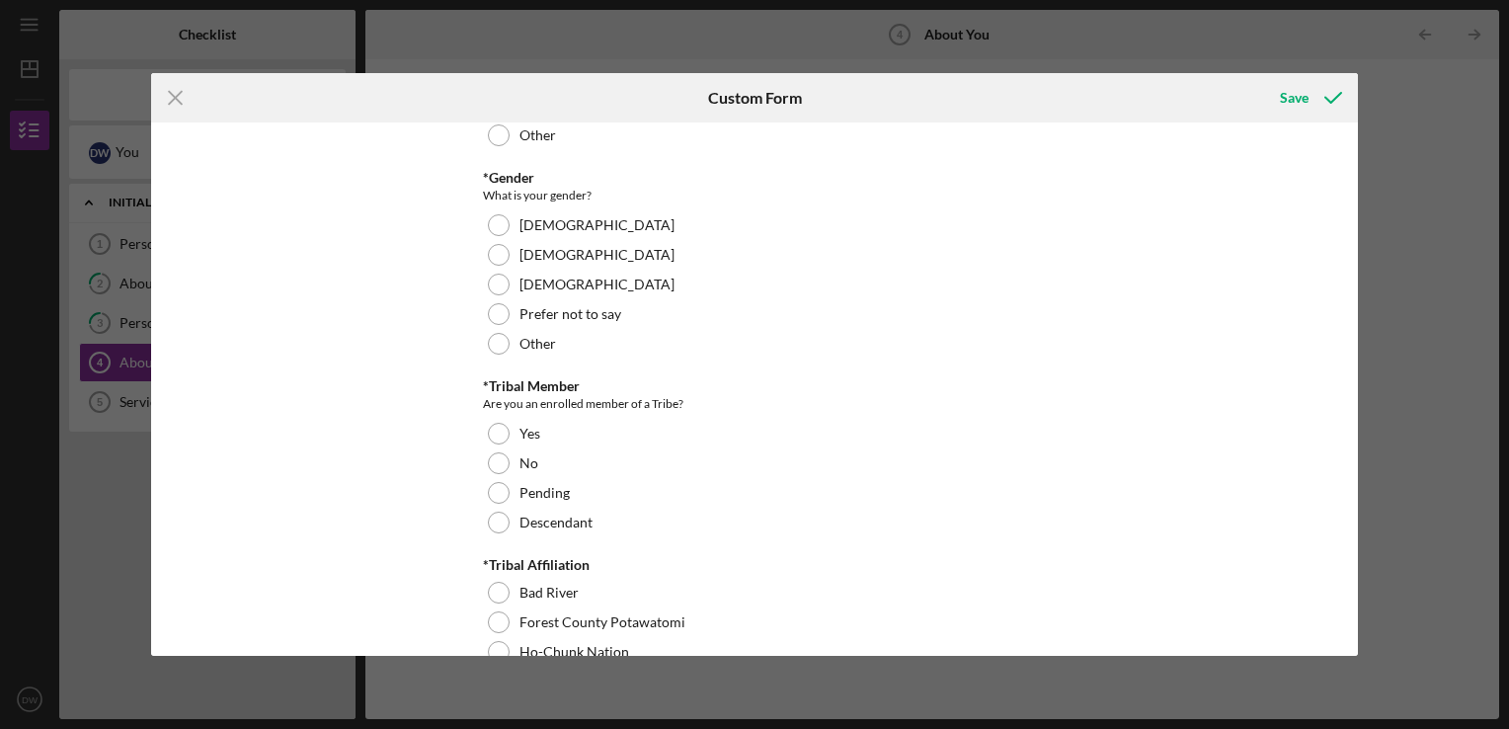
scroll to position [445, 0]
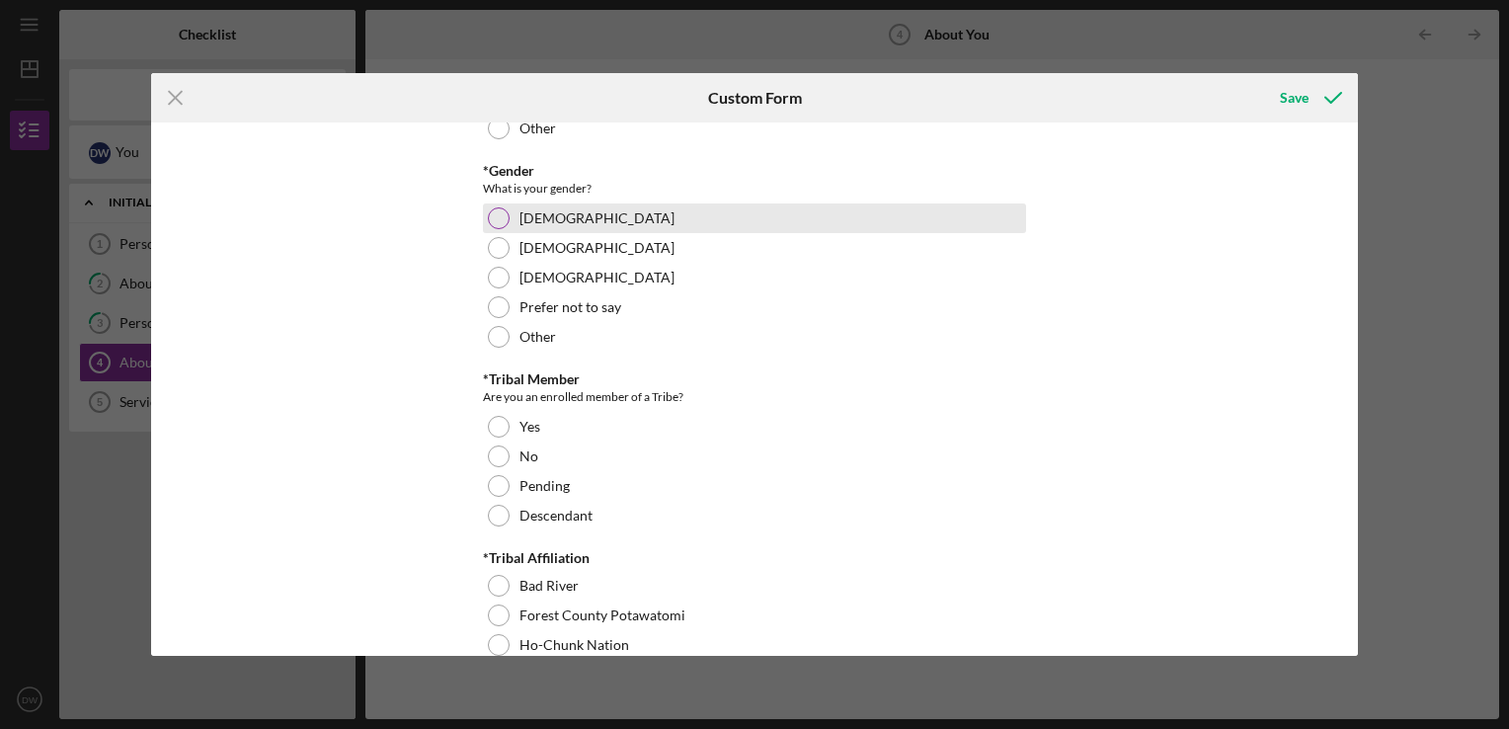
click at [488, 225] on div at bounding box center [499, 218] width 22 height 22
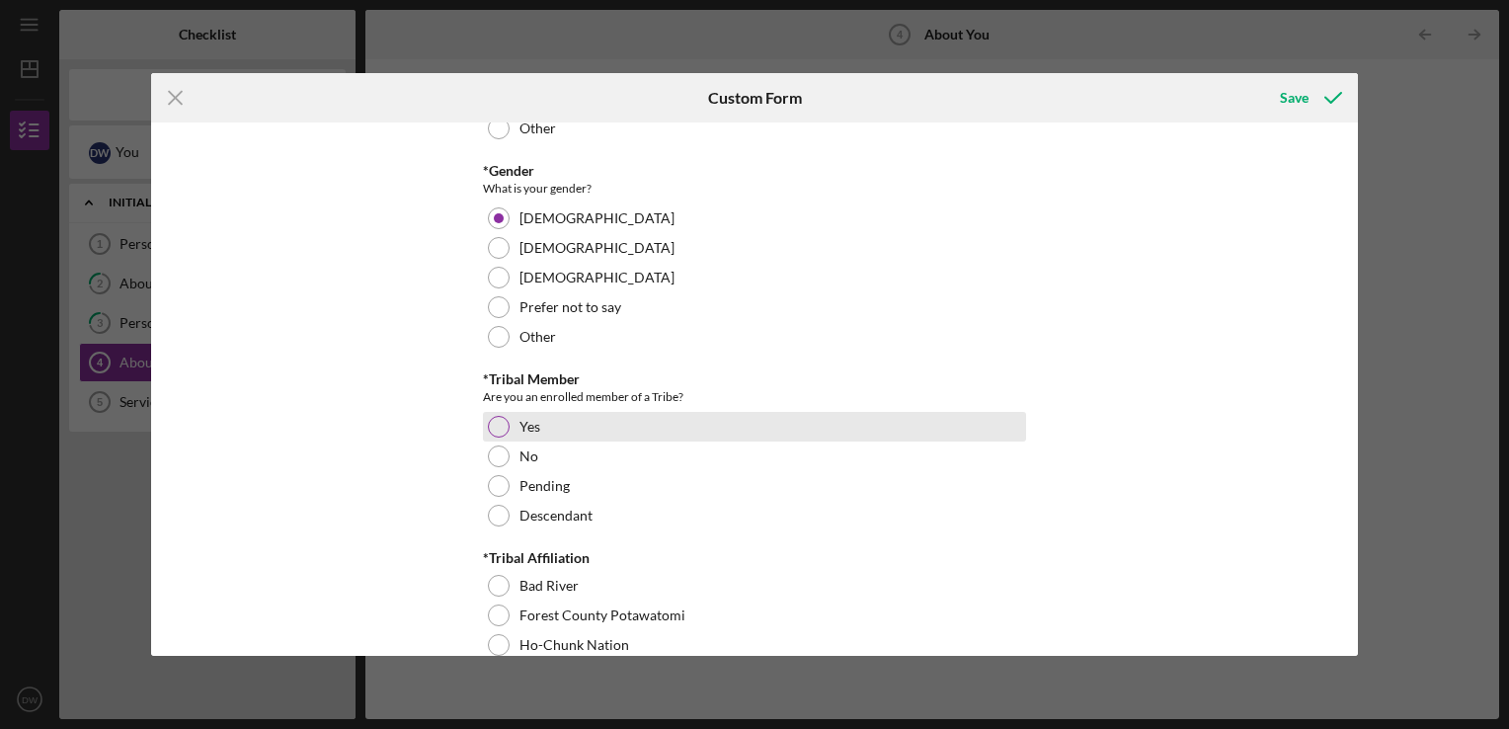
click at [515, 424] on div "Yes" at bounding box center [754, 427] width 543 height 30
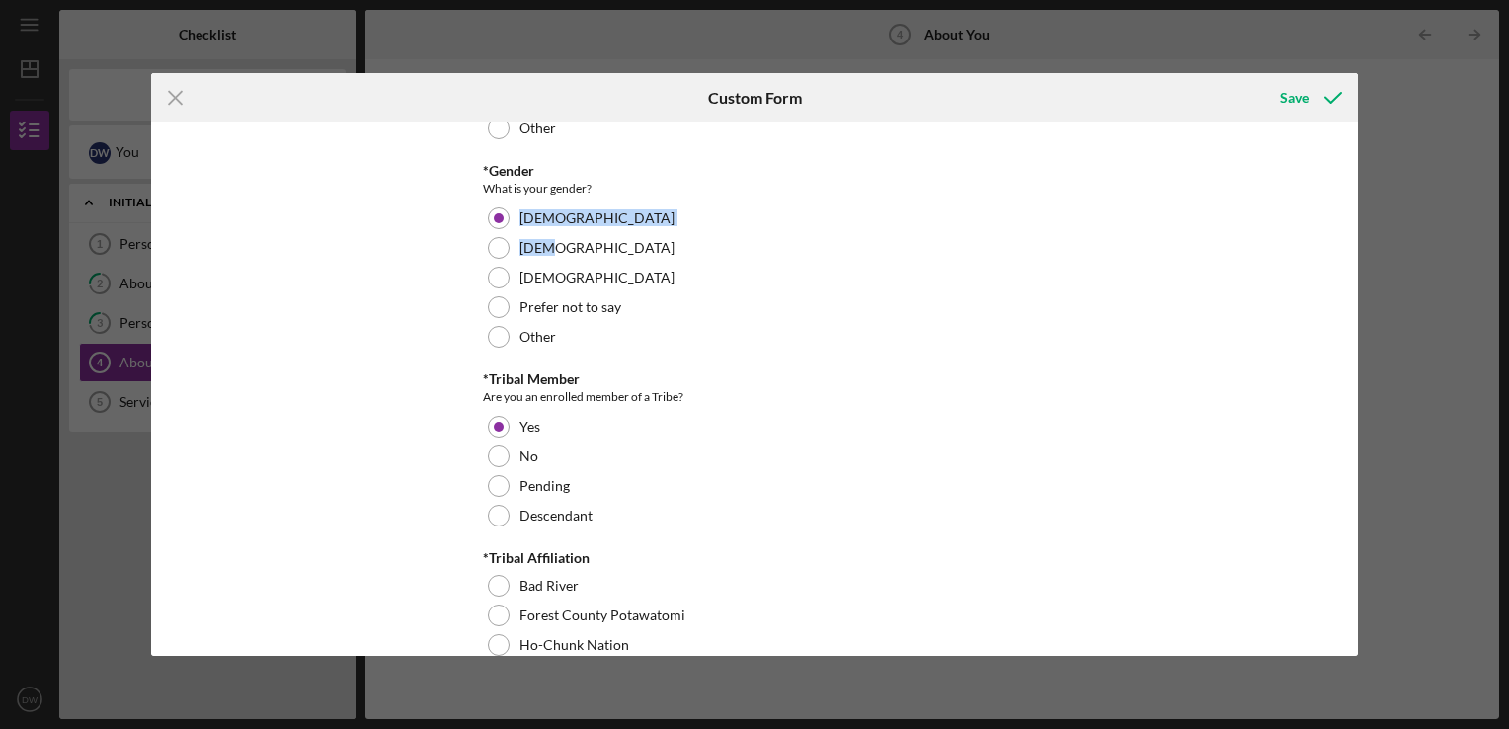
drag, startPoint x: 1351, startPoint y: 198, endPoint x: 1350, endPoint y: 236, distance: 38.5
click at [1350, 236] on div "*Race What is your race? [DEMOGRAPHIC_DATA] or [US_STATE][DEMOGRAPHIC_DATA] Bla…" at bounding box center [754, 388] width 1207 height 533
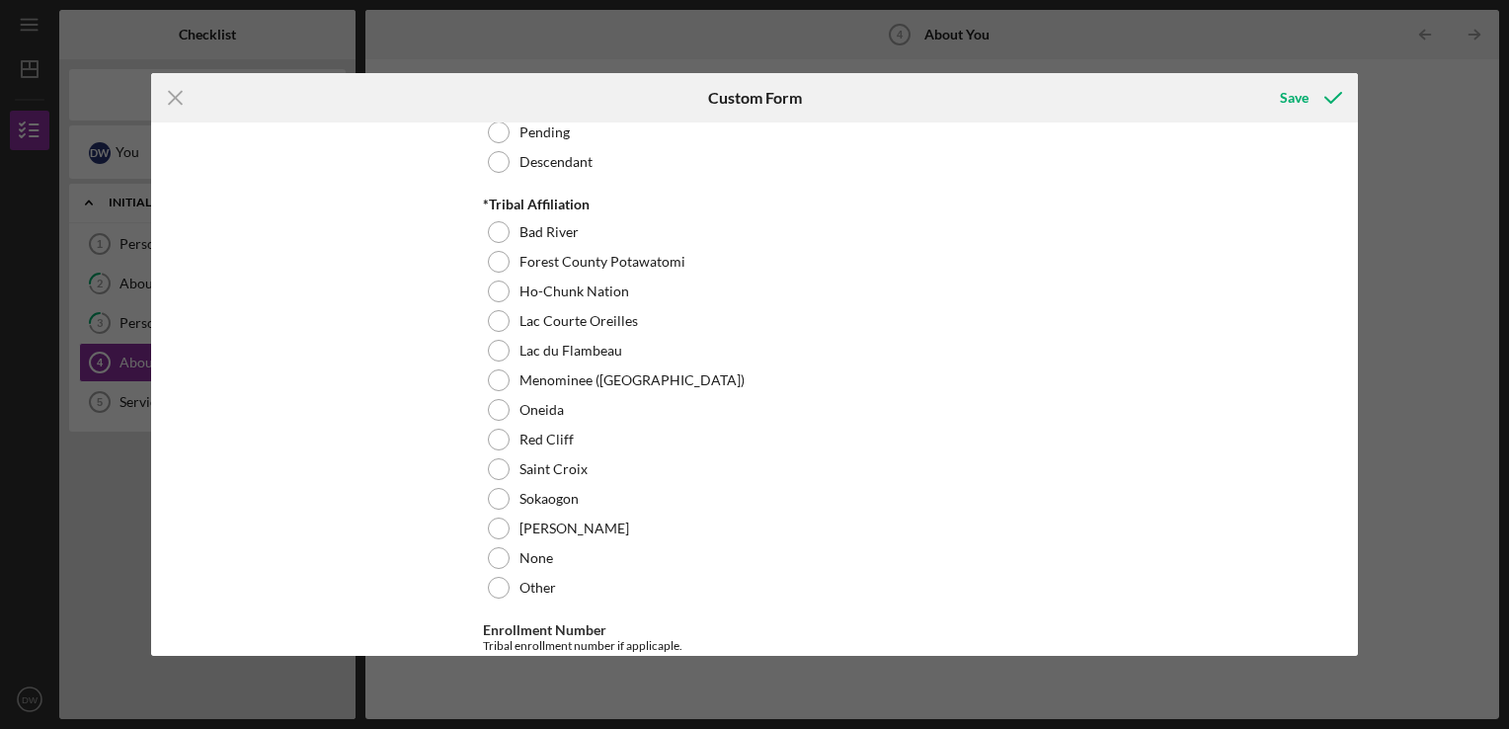
scroll to position [821, 0]
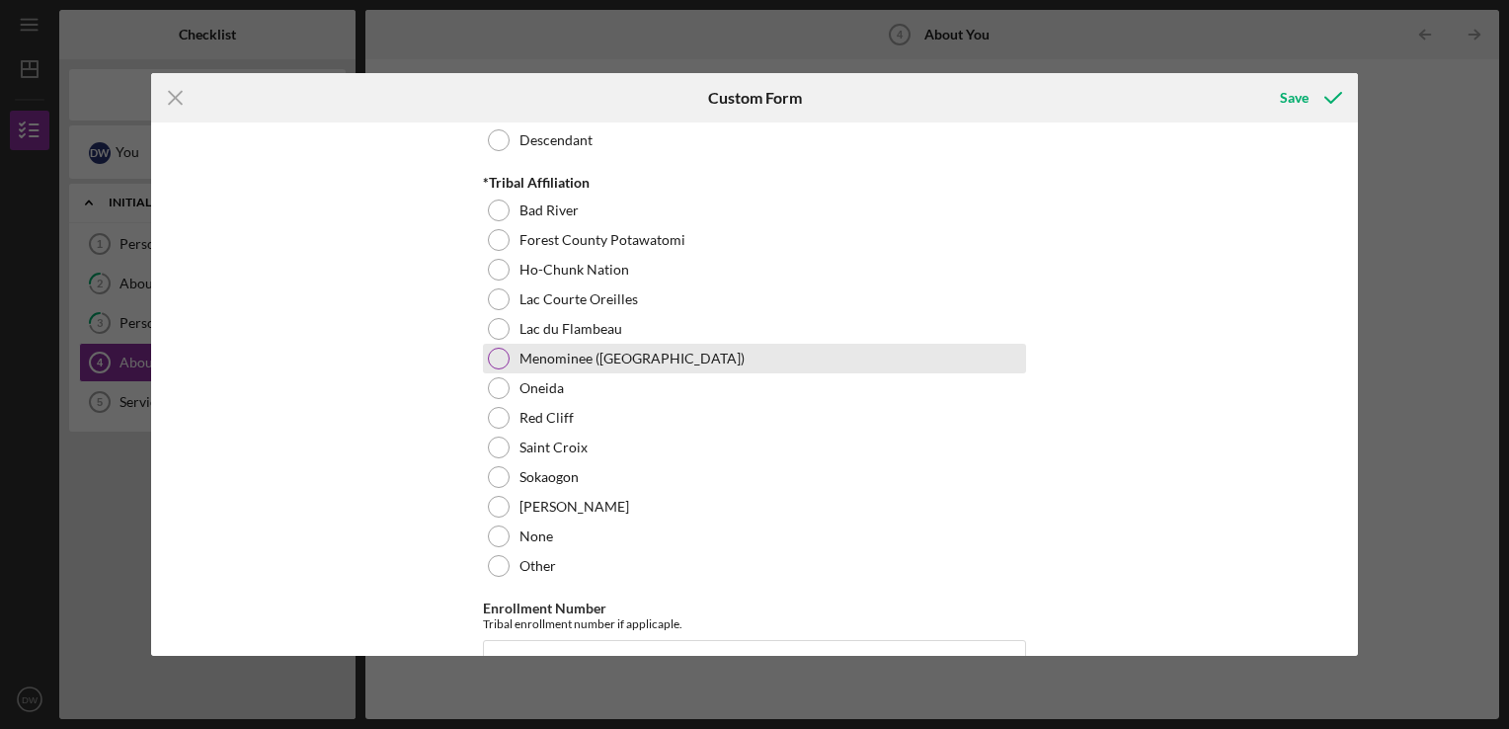
click at [741, 347] on div "Menominee ([GEOGRAPHIC_DATA])" at bounding box center [754, 359] width 543 height 30
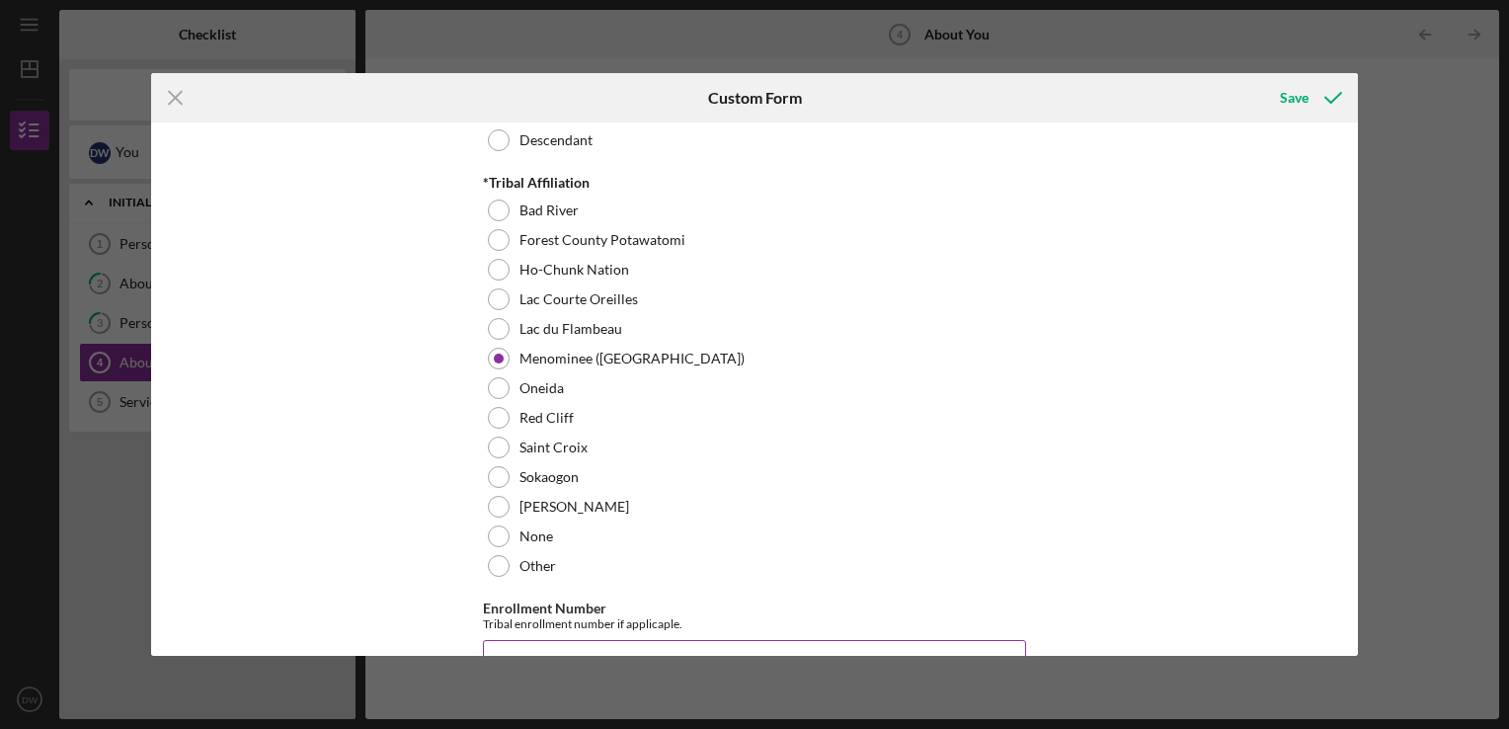
click at [569, 649] on input "Enrollment Number" at bounding box center [754, 663] width 543 height 47
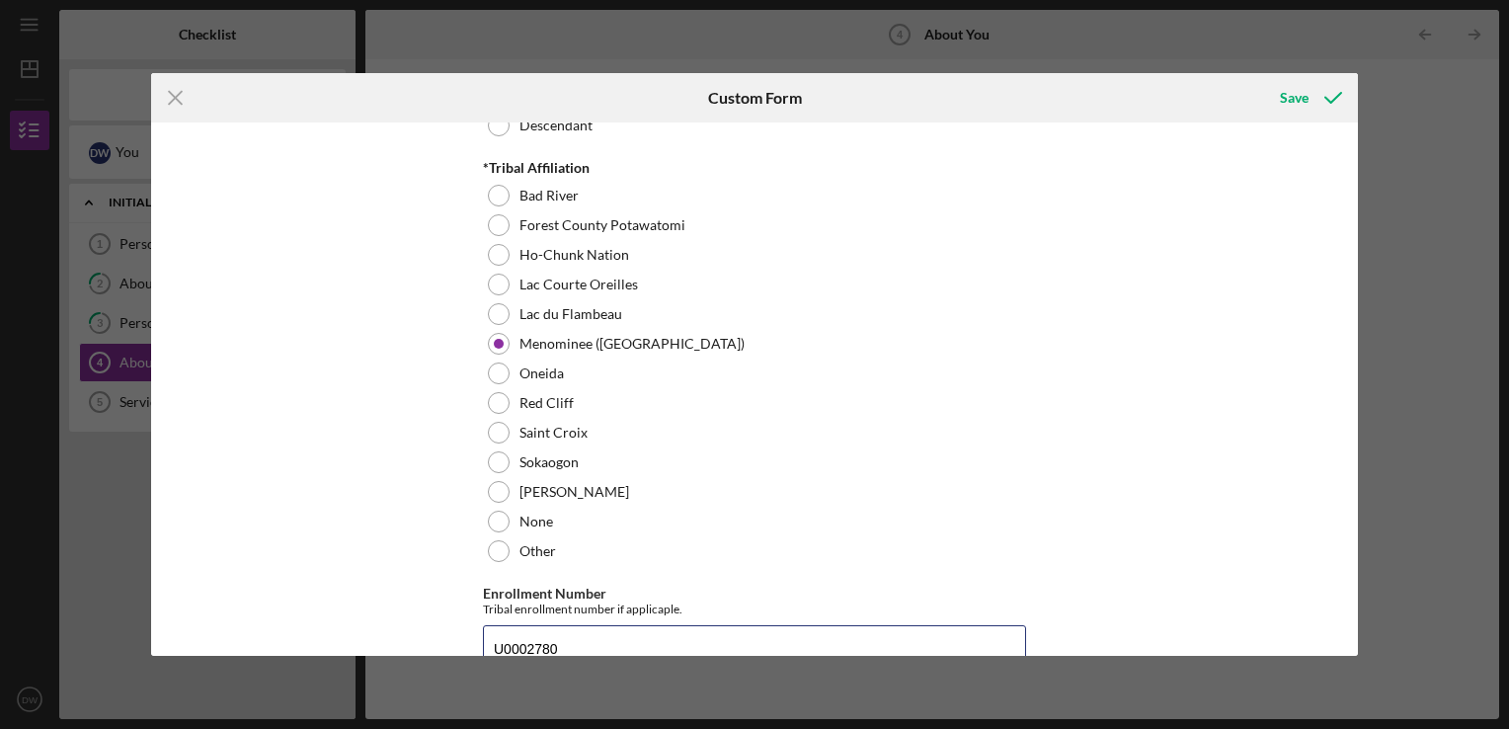
type input "U0002780"
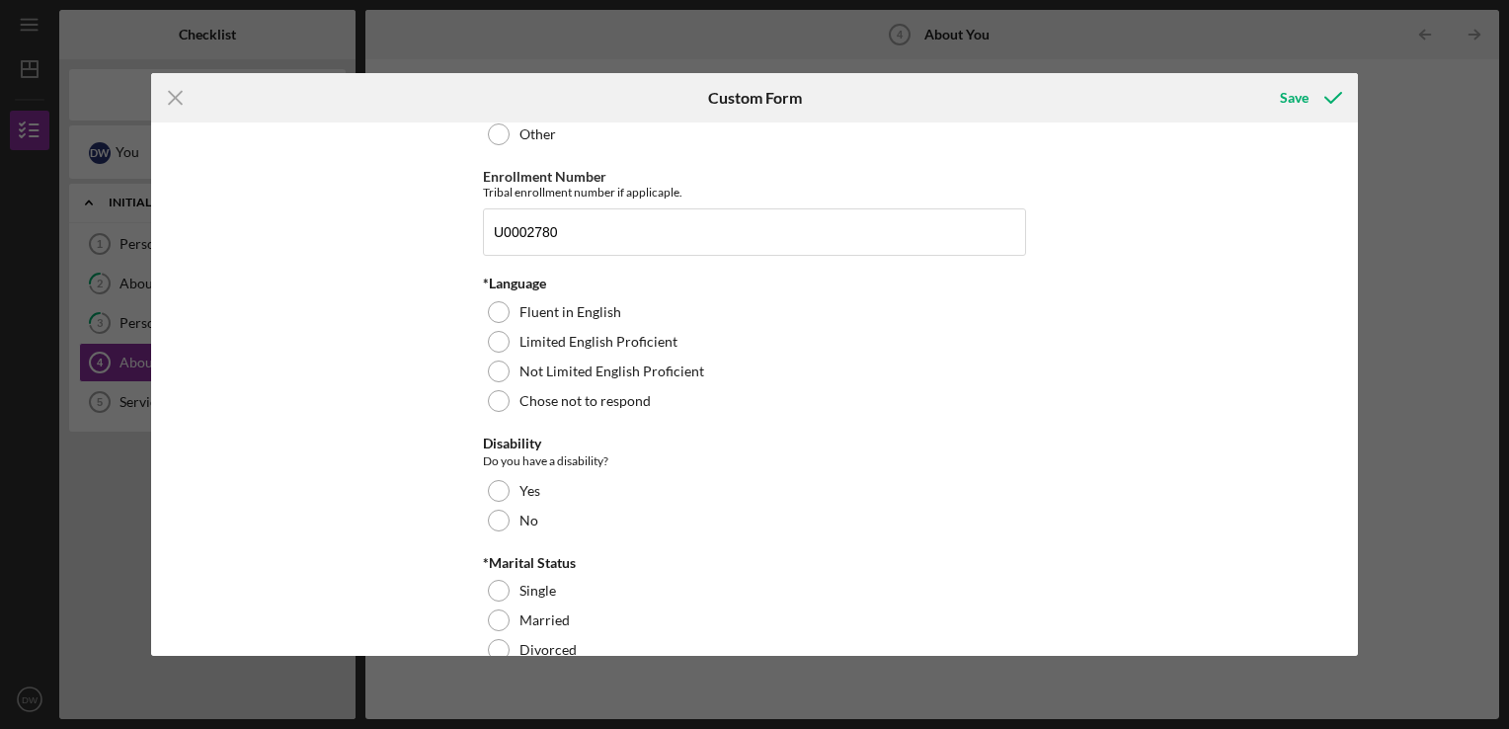
scroll to position [1259, 0]
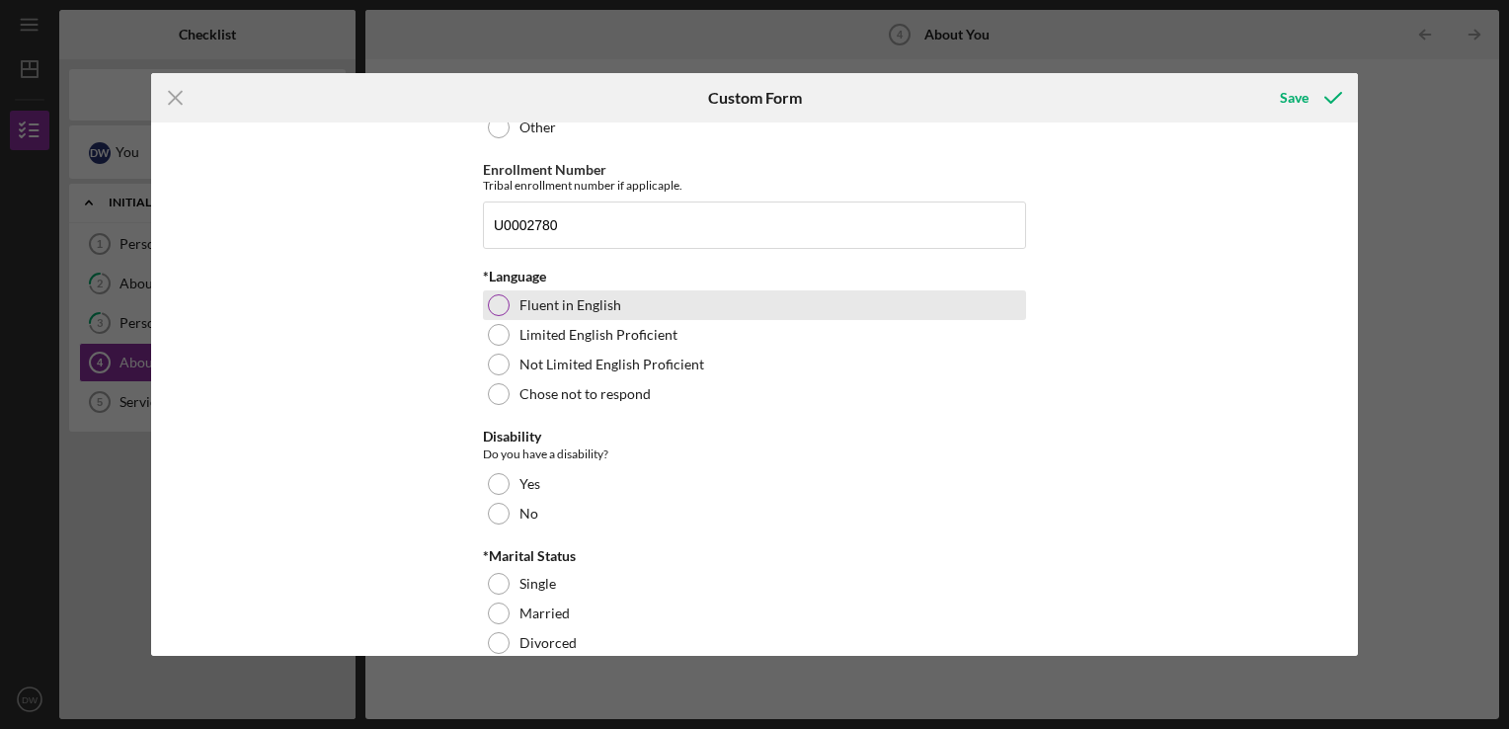
click at [499, 303] on div at bounding box center [499, 305] width 22 height 22
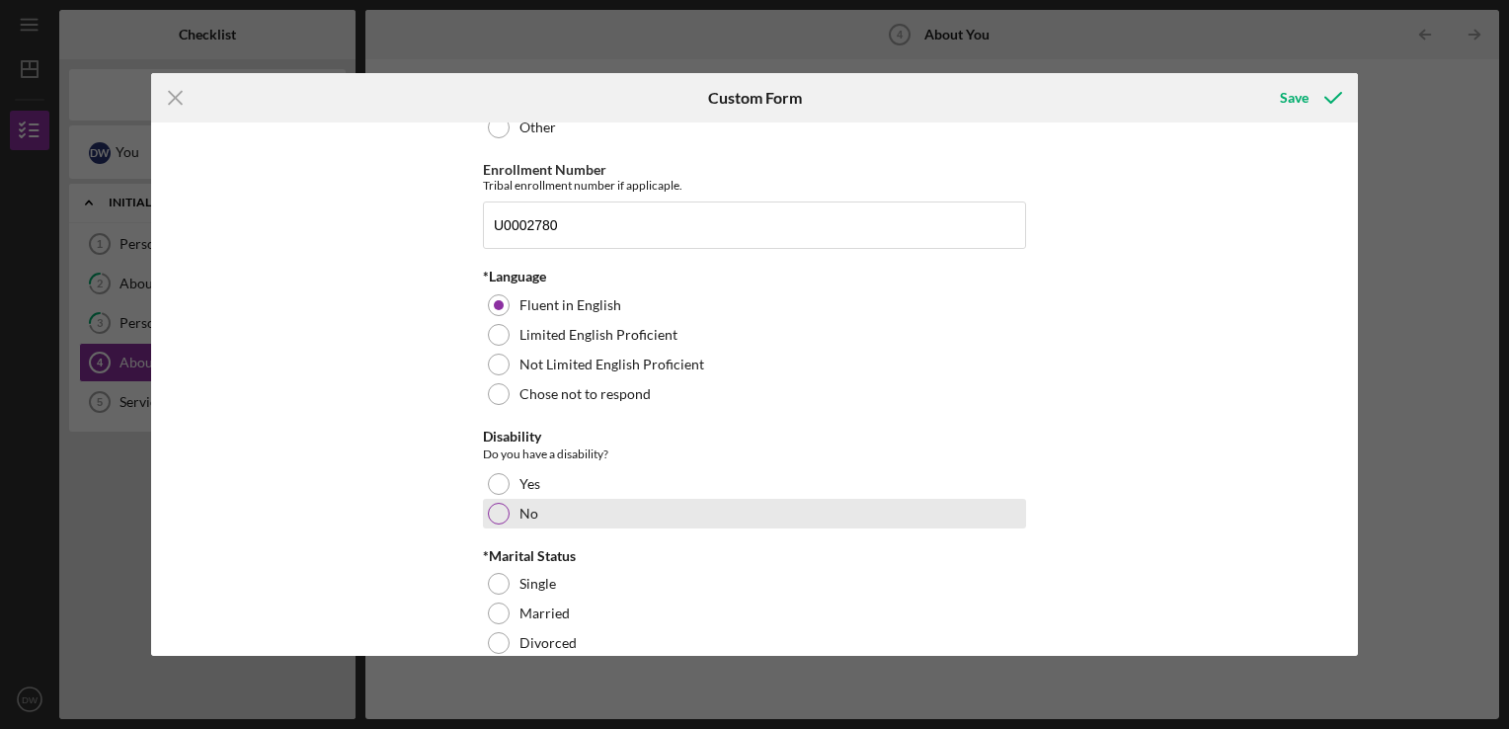
click at [506, 507] on div "No" at bounding box center [754, 514] width 543 height 30
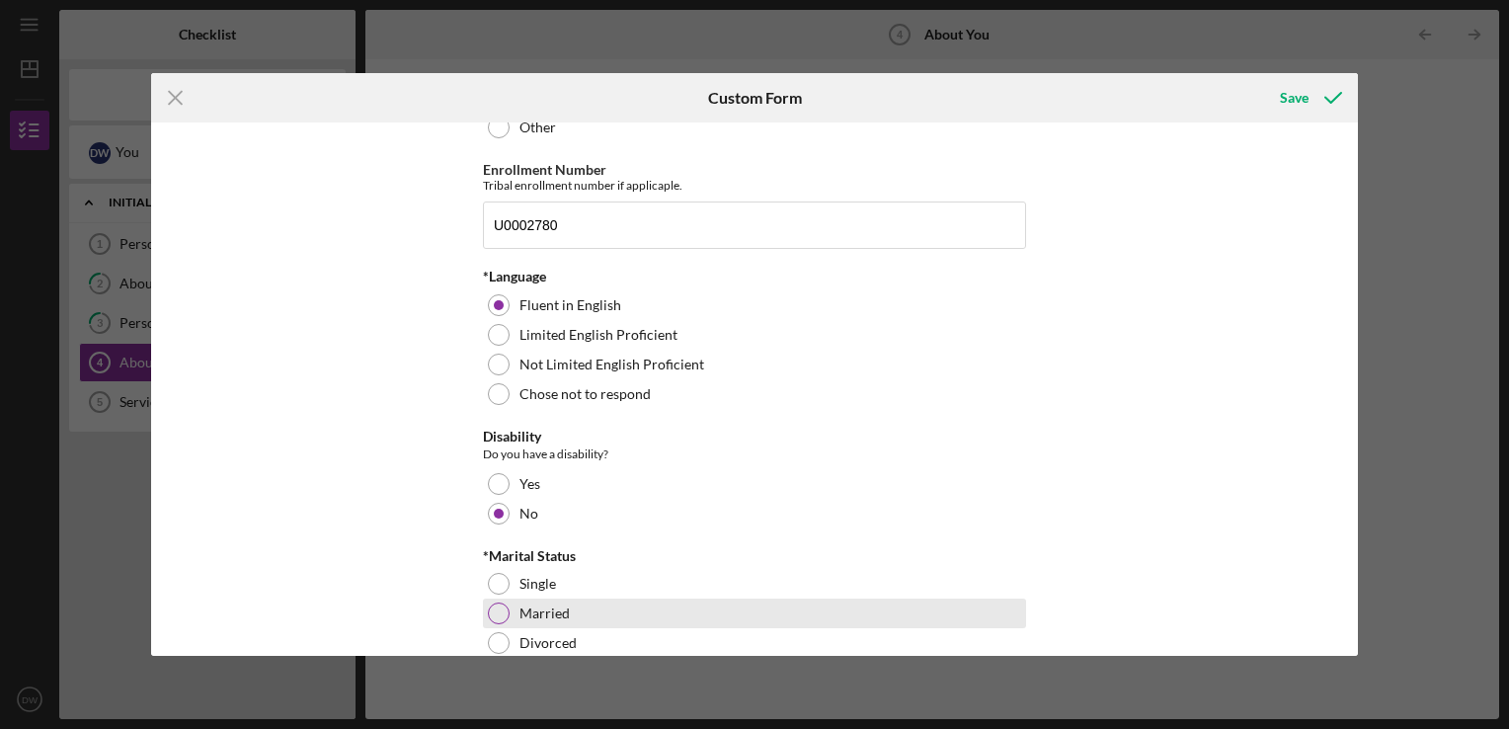
click at [508, 602] on div "Married" at bounding box center [754, 614] width 543 height 30
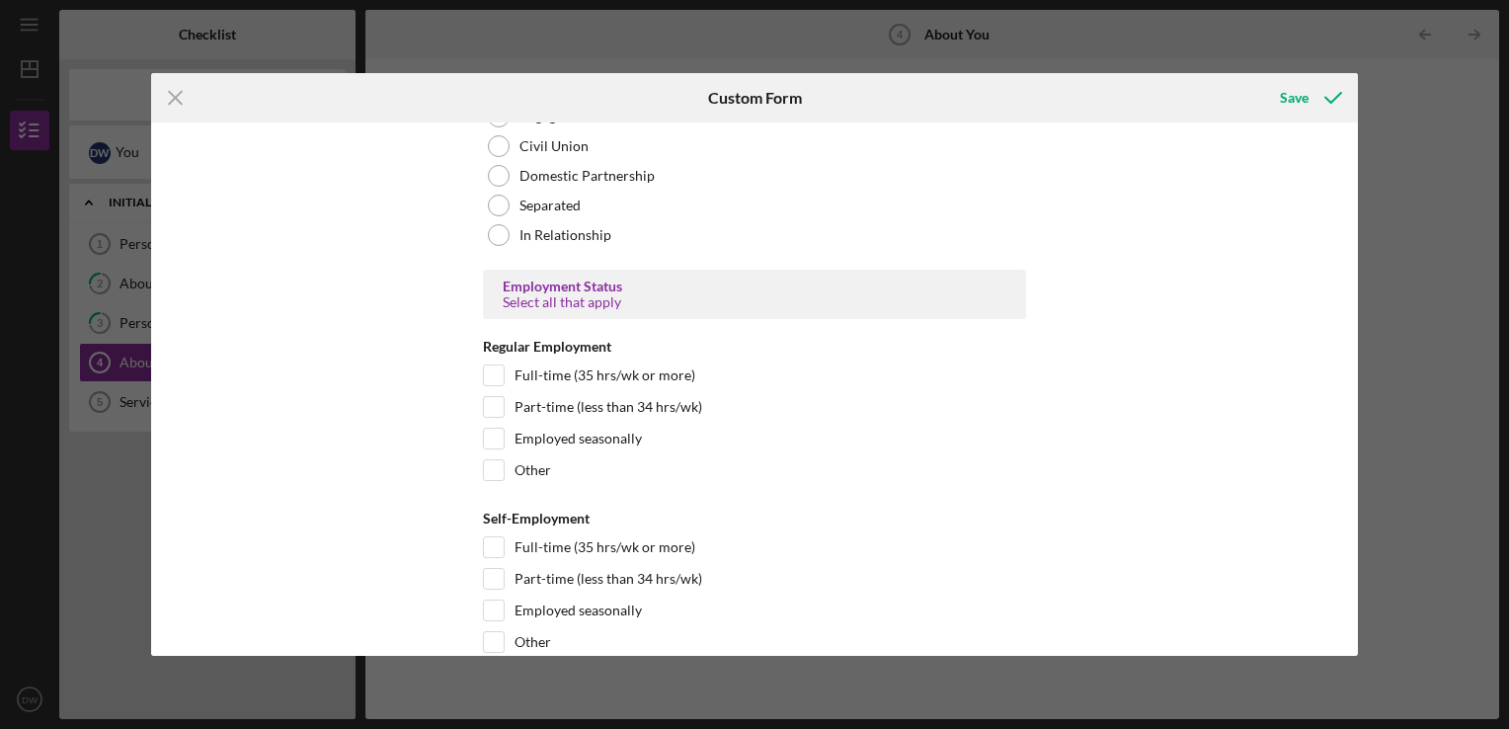
scroll to position [1902, 0]
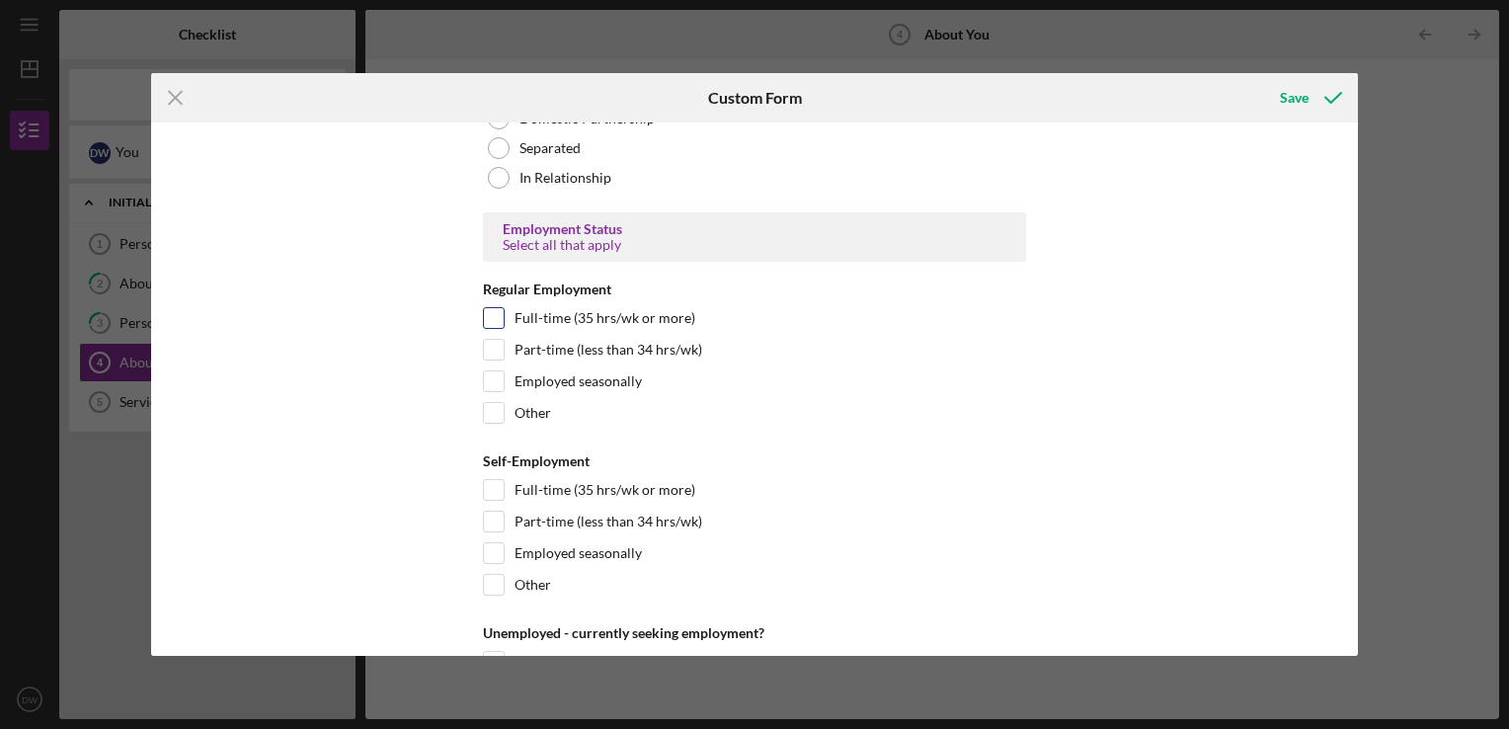
click at [489, 324] on input "Full-time (35 hrs/wk or more)" at bounding box center [494, 318] width 20 height 20
checkbox input "true"
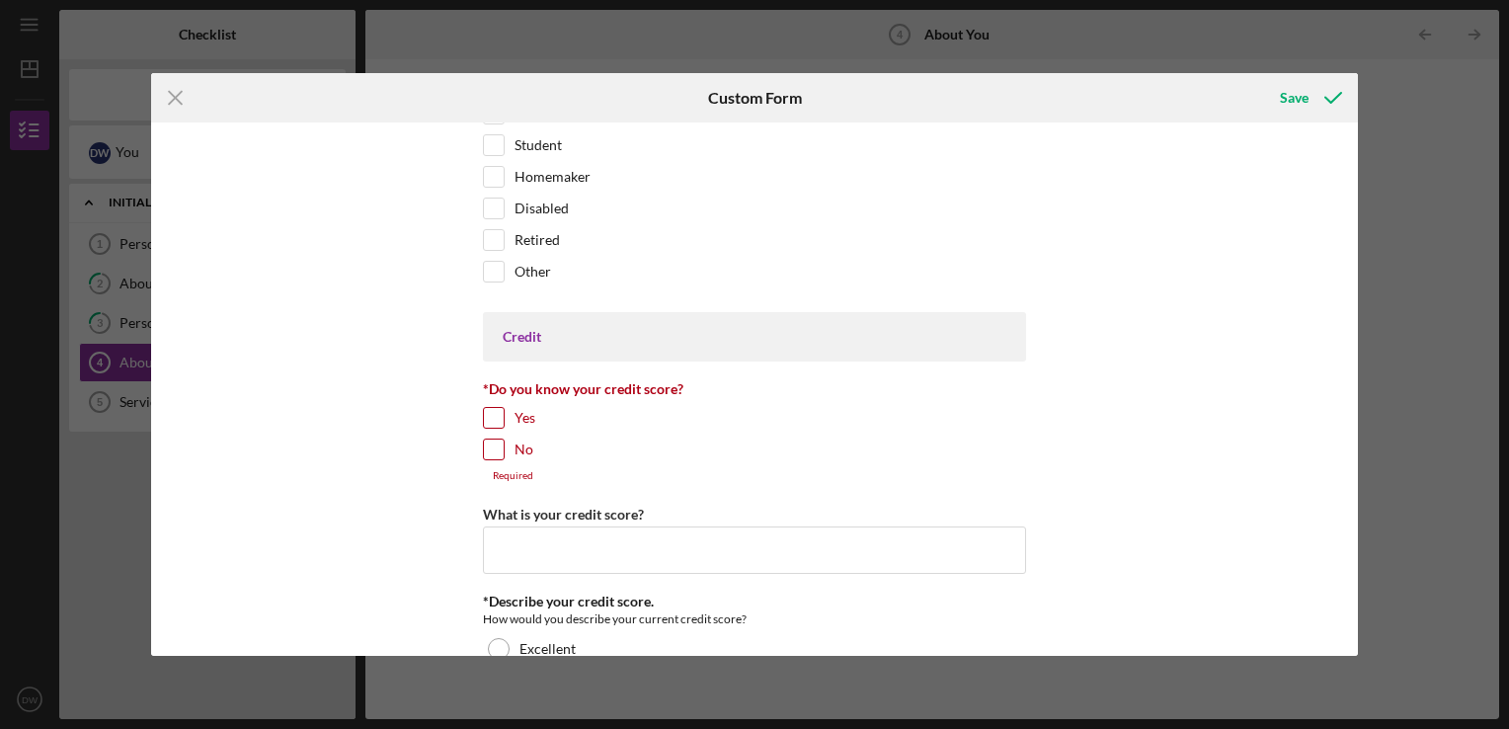
scroll to position [2518, 0]
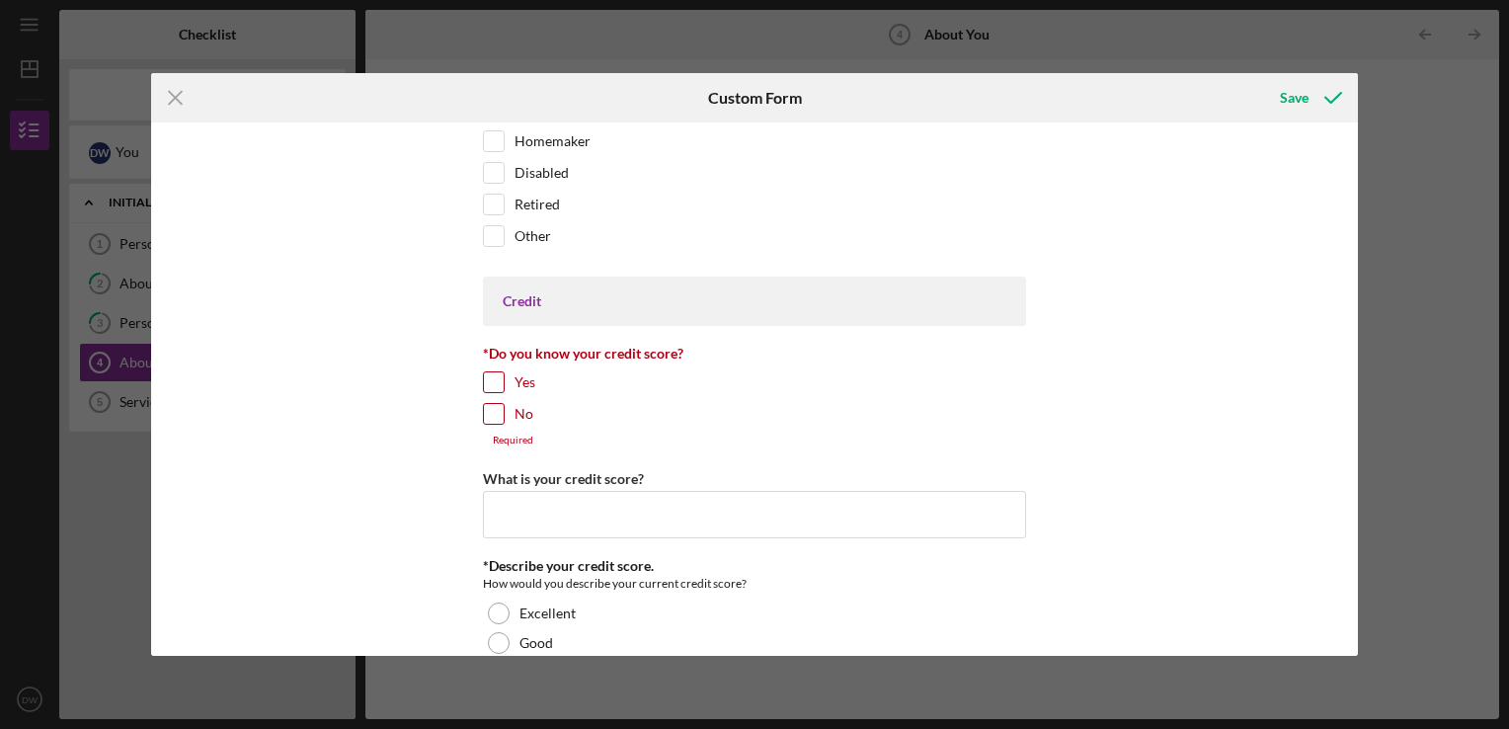
click at [492, 373] on input "Yes" at bounding box center [494, 382] width 20 height 20
checkbox input "true"
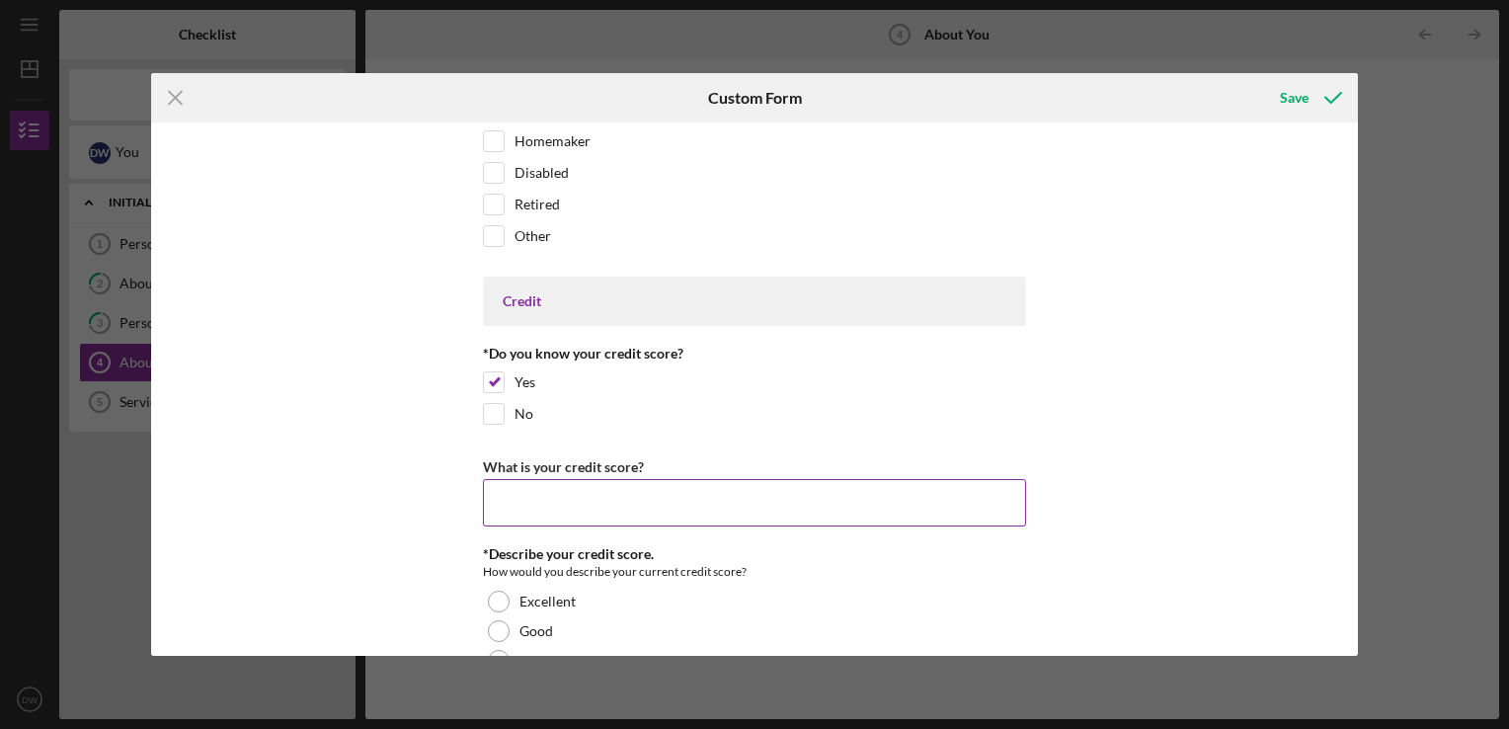
click at [593, 501] on input "What is your credit score?" at bounding box center [754, 502] width 543 height 47
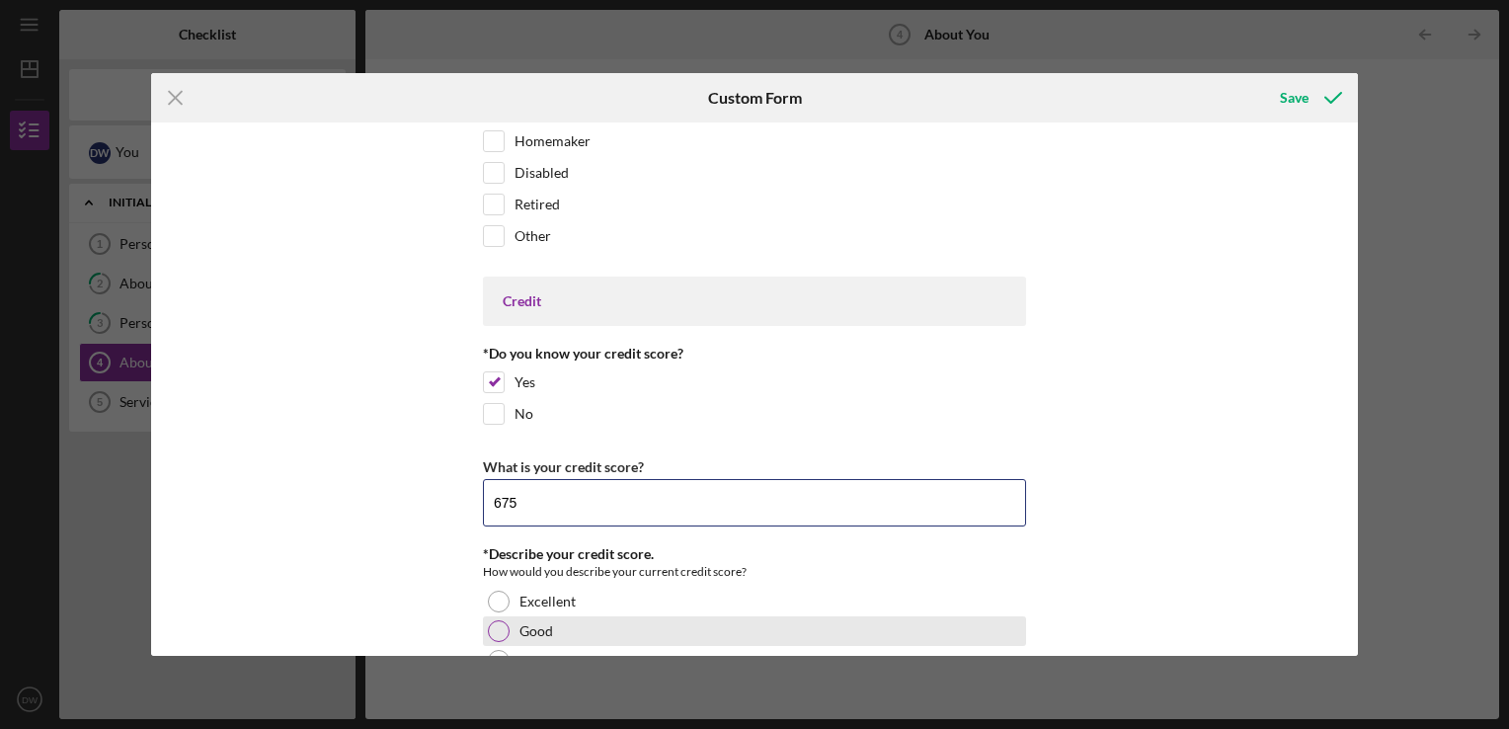
type input "675"
click at [488, 621] on div at bounding box center [499, 631] width 22 height 22
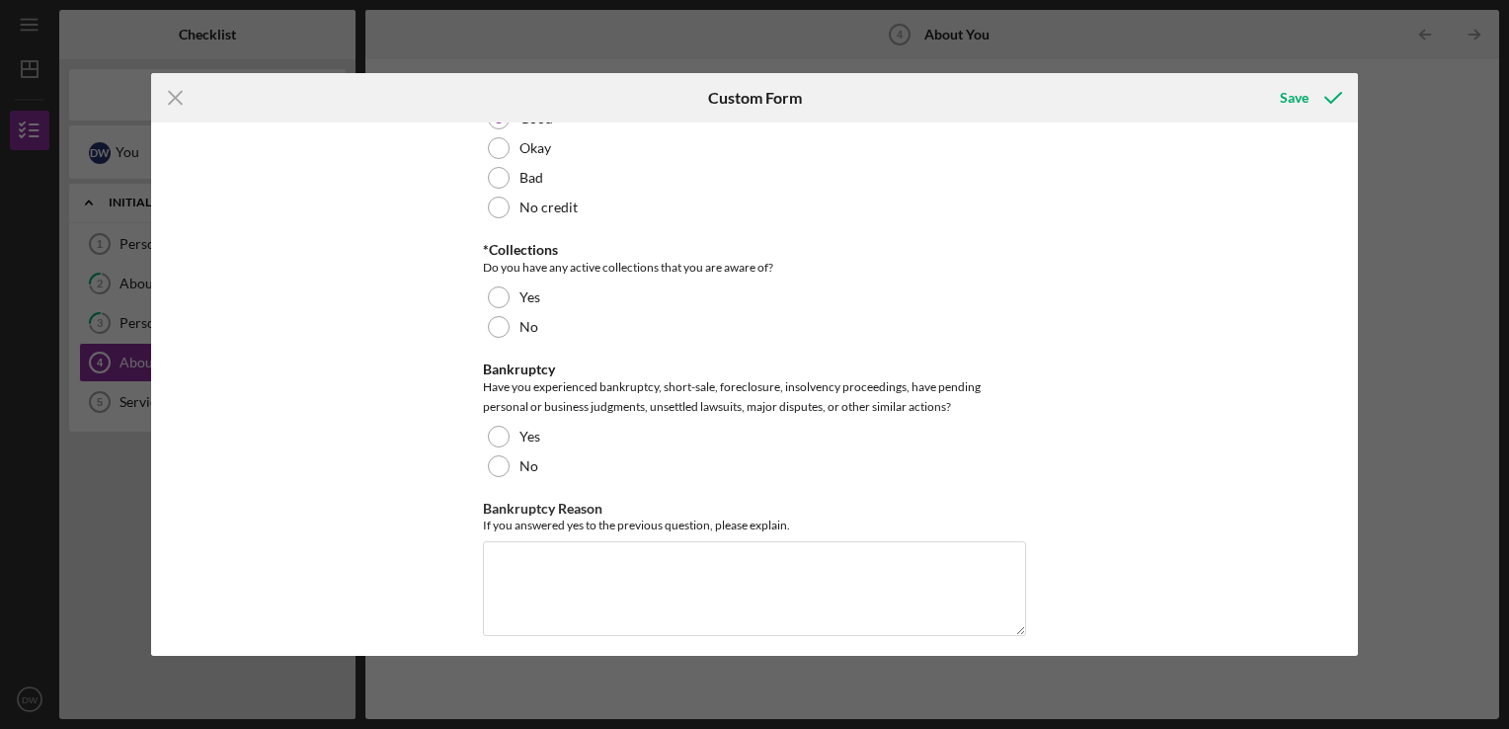
scroll to position [3059, 0]
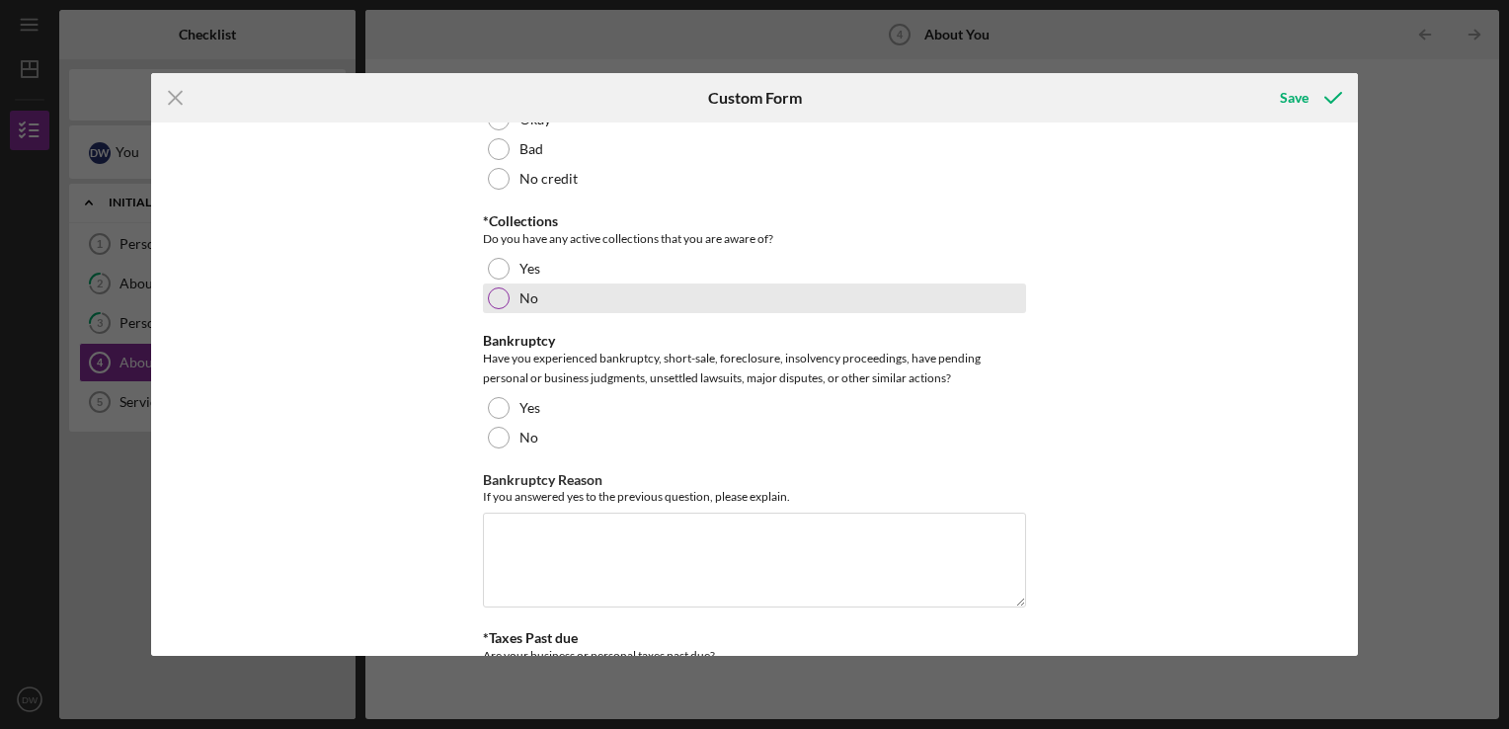
click at [494, 298] on div at bounding box center [499, 298] width 22 height 22
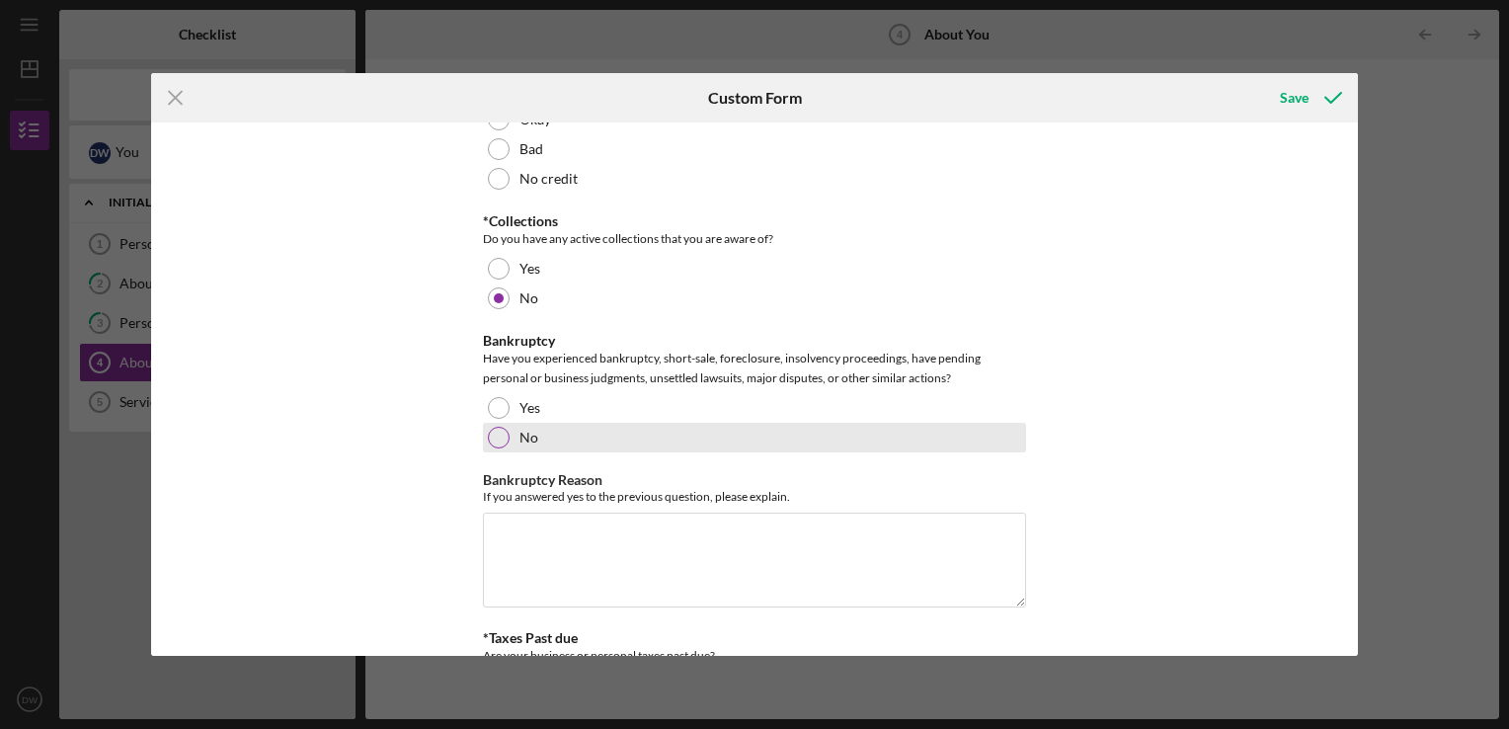
click at [498, 429] on div at bounding box center [499, 438] width 22 height 22
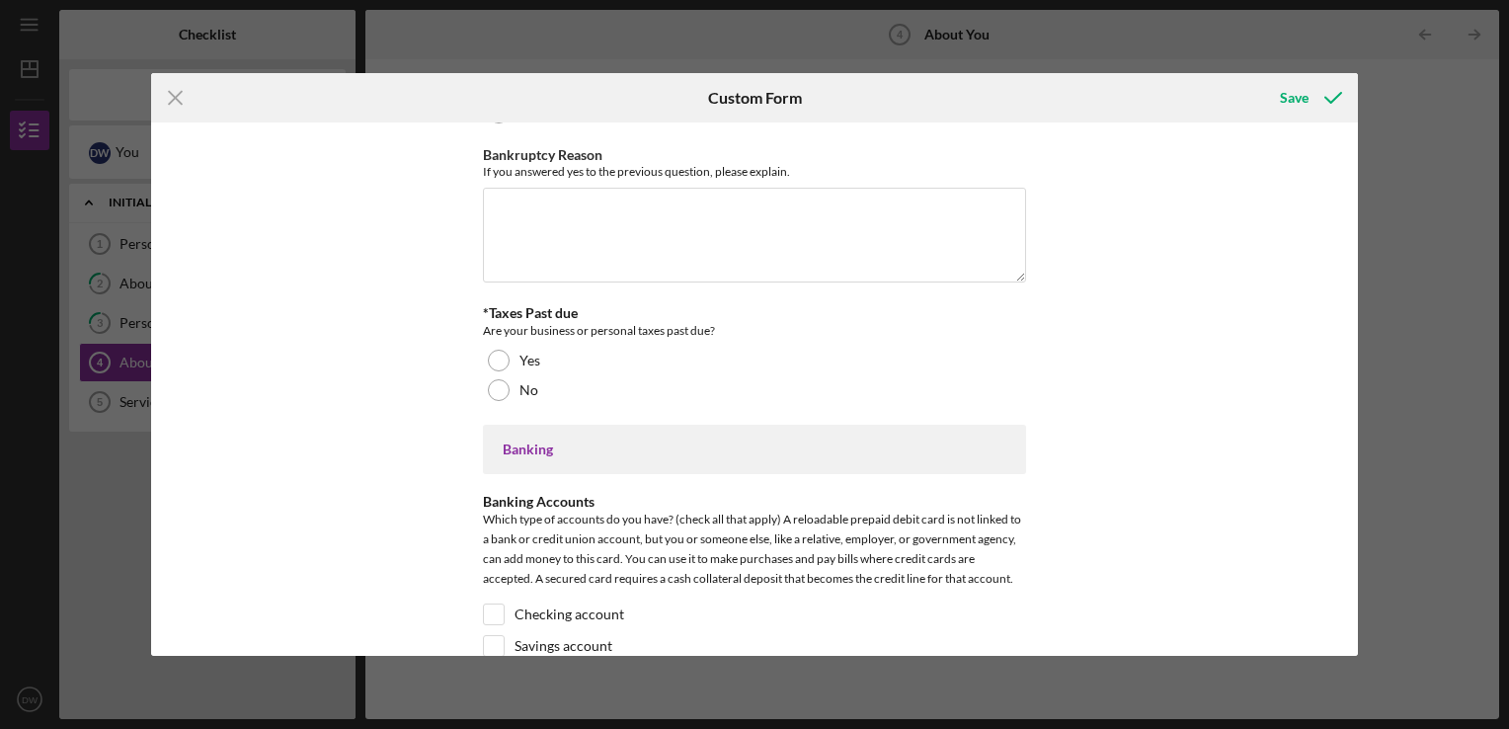
scroll to position [3406, 0]
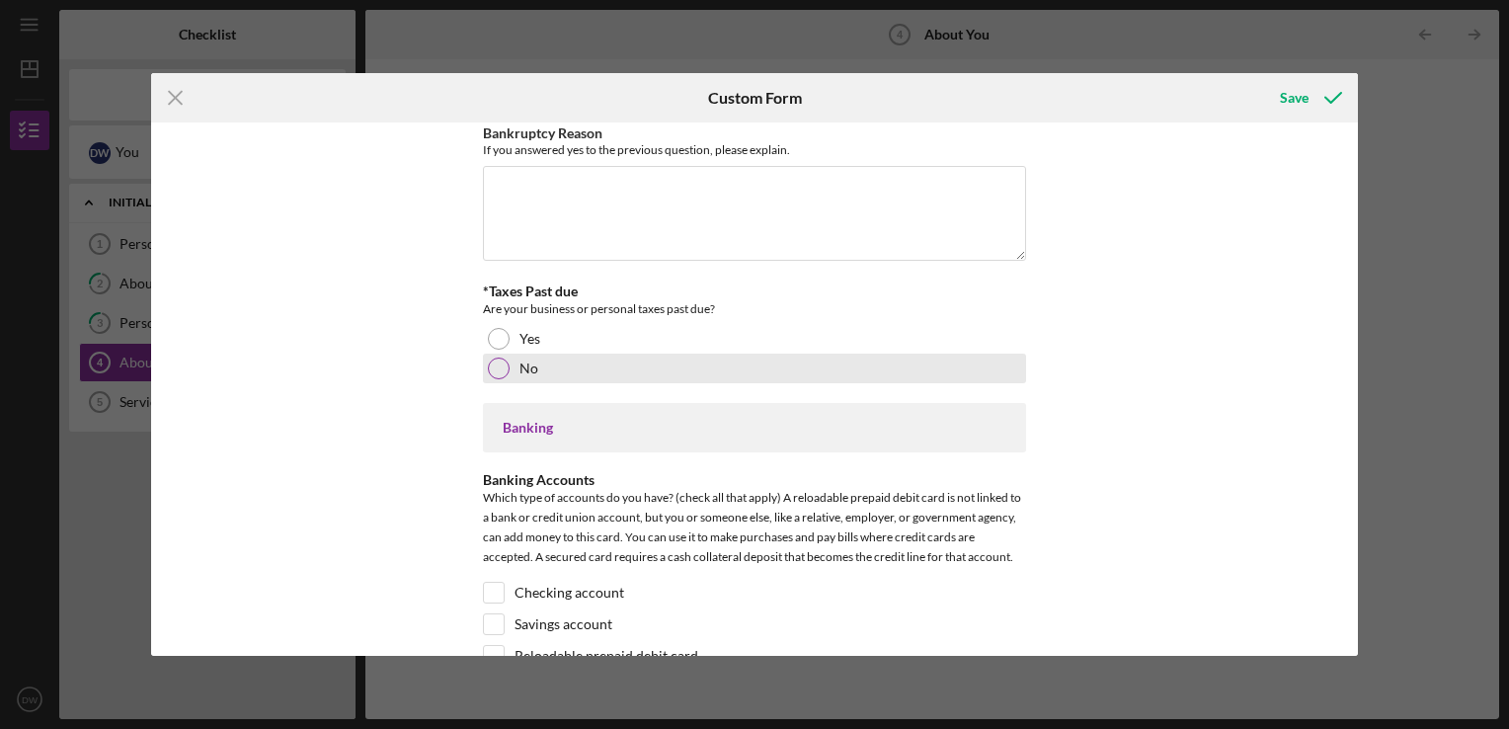
click at [499, 361] on div at bounding box center [499, 369] width 22 height 22
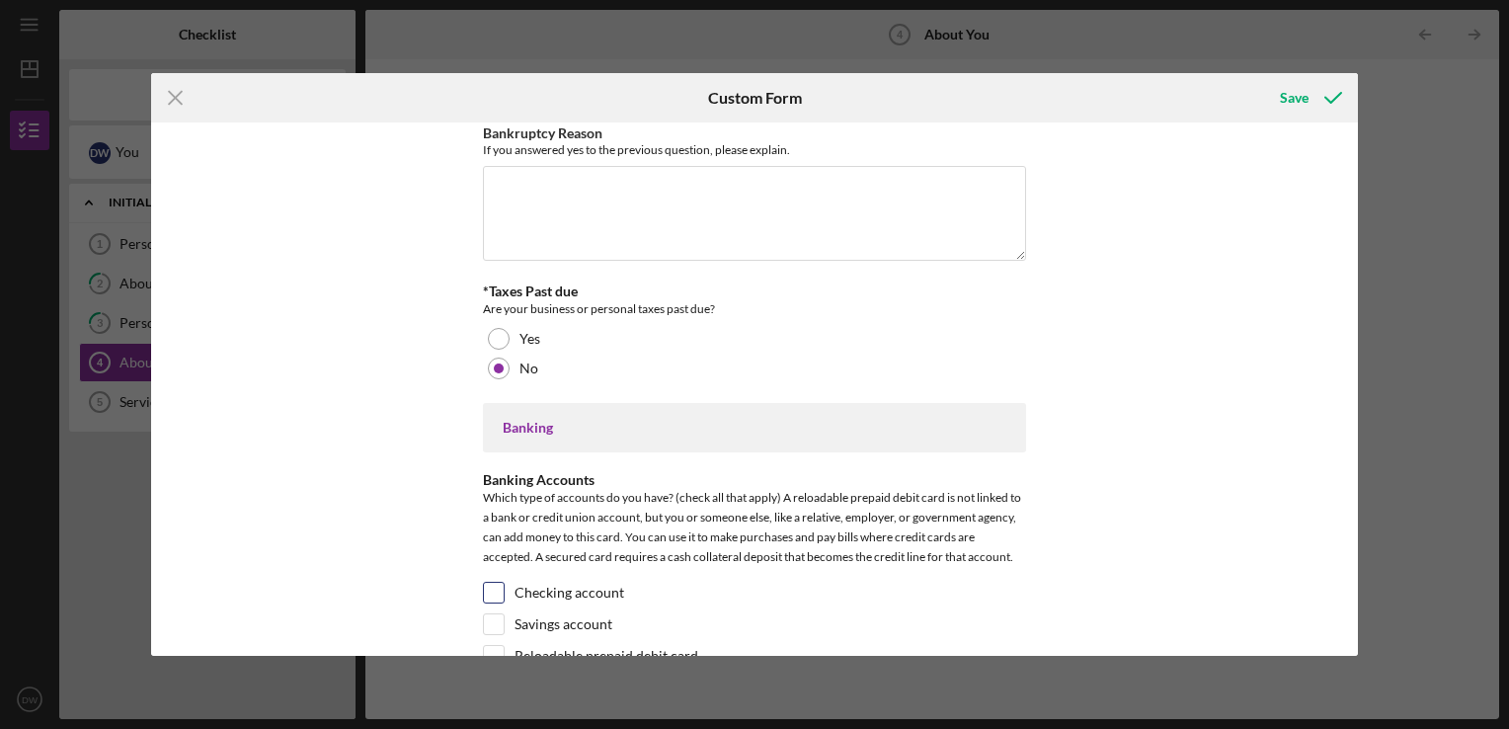
click at [497, 583] on input "Checking account" at bounding box center [494, 593] width 20 height 20
checkbox input "true"
click at [494, 614] on input "Savings account" at bounding box center [494, 624] width 20 height 20
checkbox input "true"
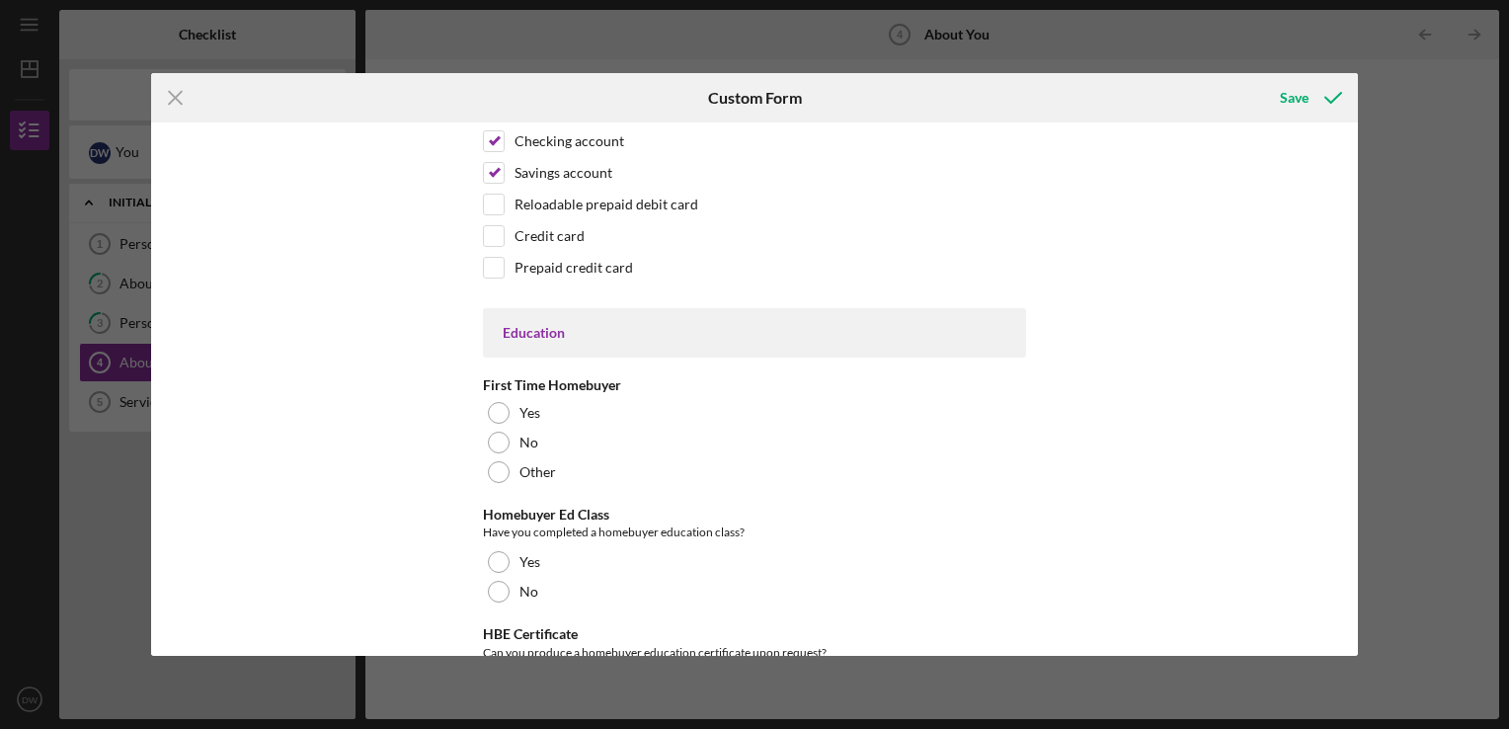
scroll to position [4239, 0]
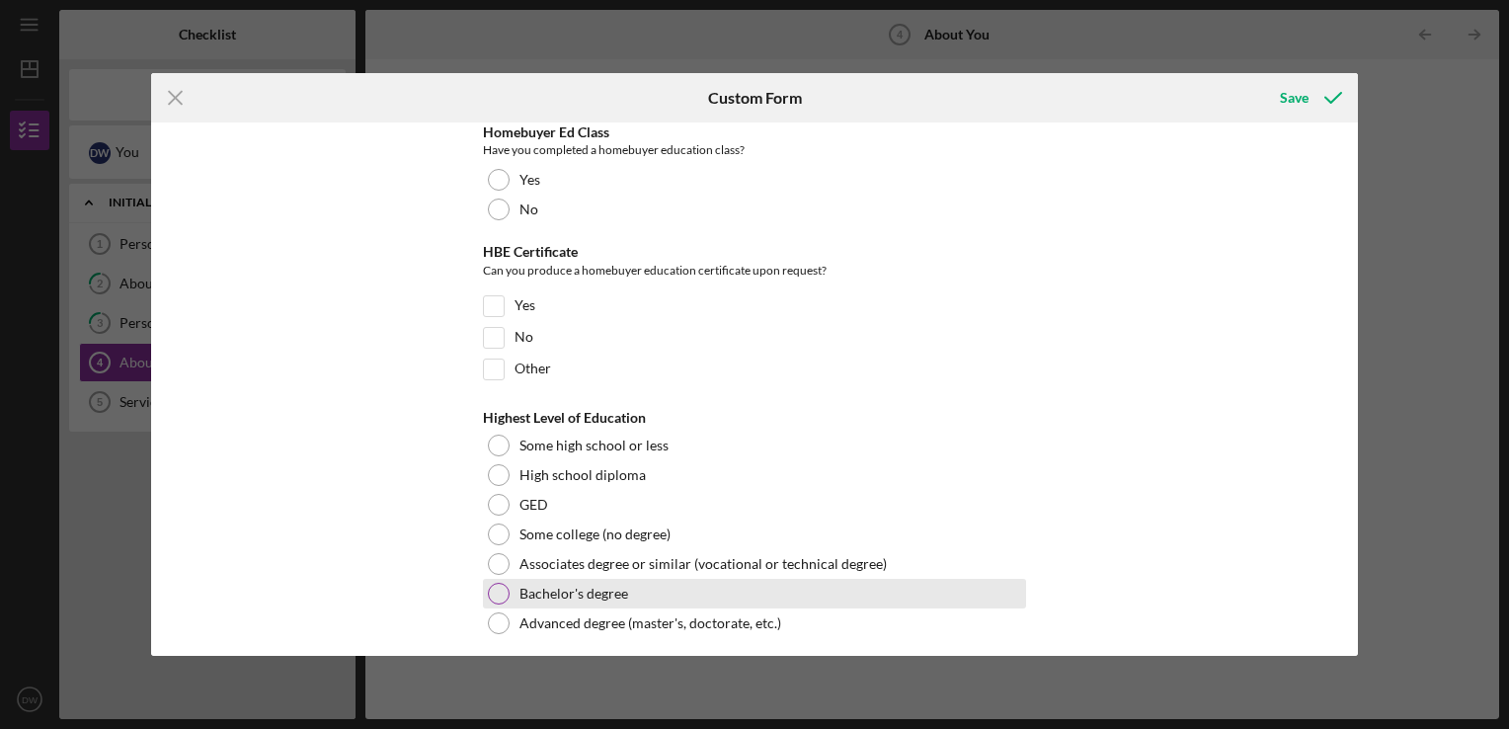
click at [519, 579] on div "Bachelor's degree" at bounding box center [754, 594] width 543 height 30
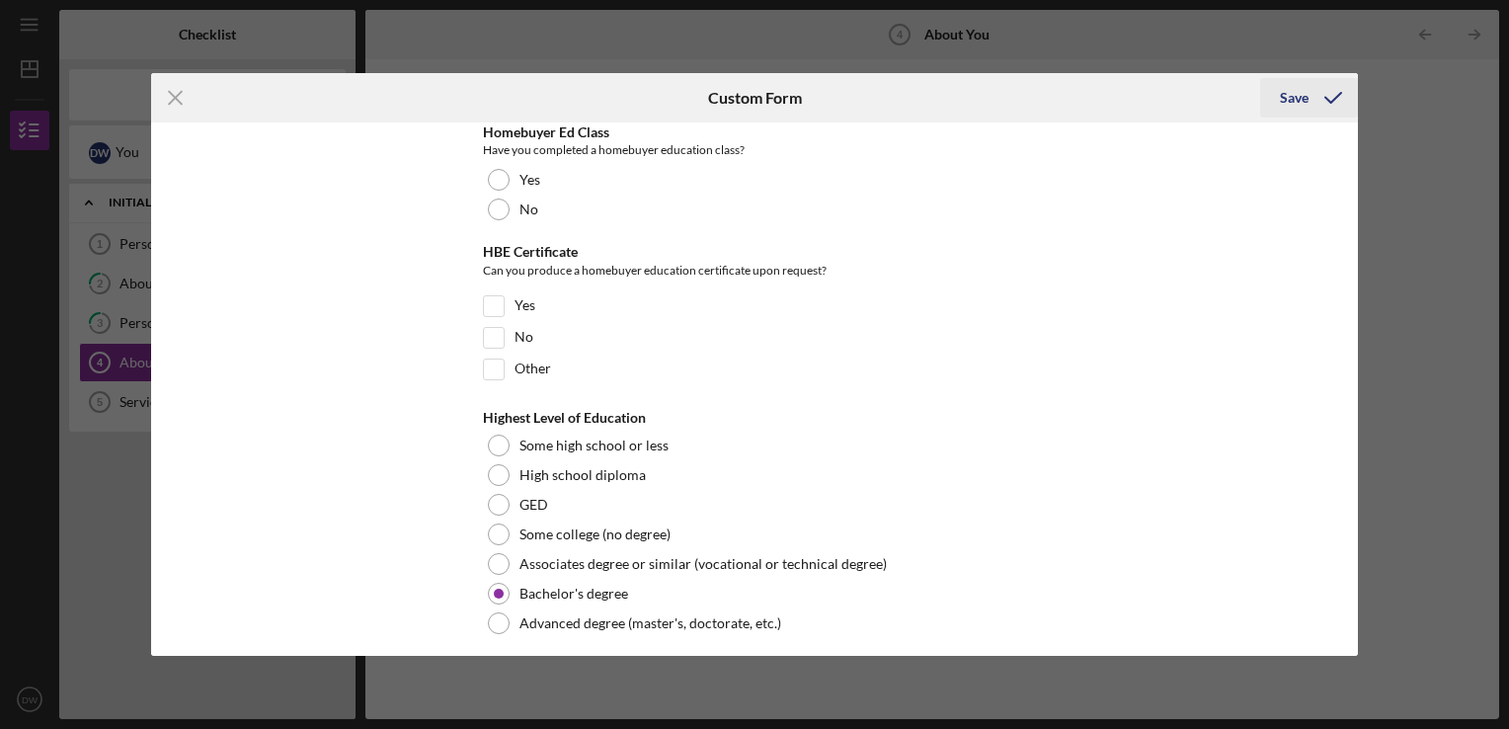
click at [1292, 113] on div "Save" at bounding box center [1294, 98] width 29 height 40
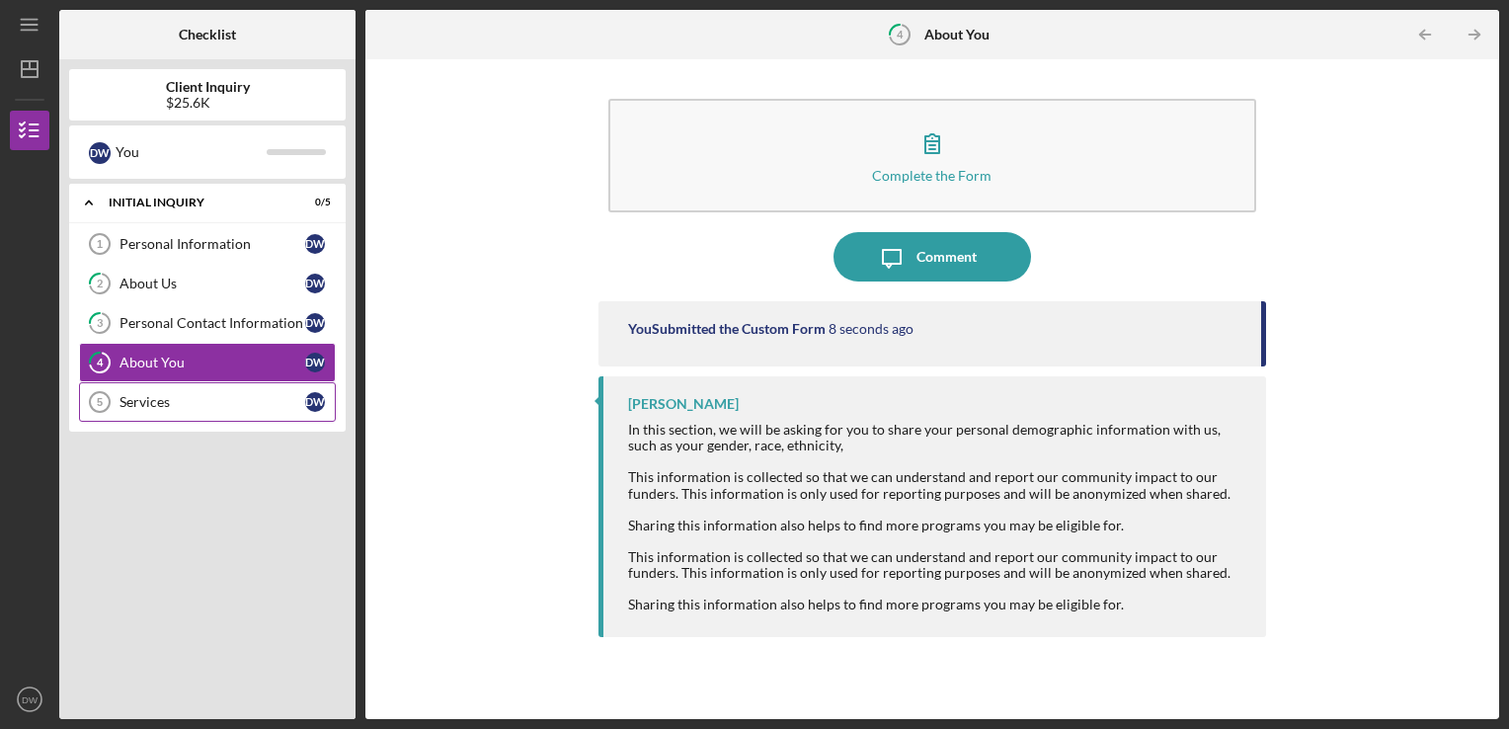
click at [133, 394] on div "Services" at bounding box center [213, 402] width 186 height 16
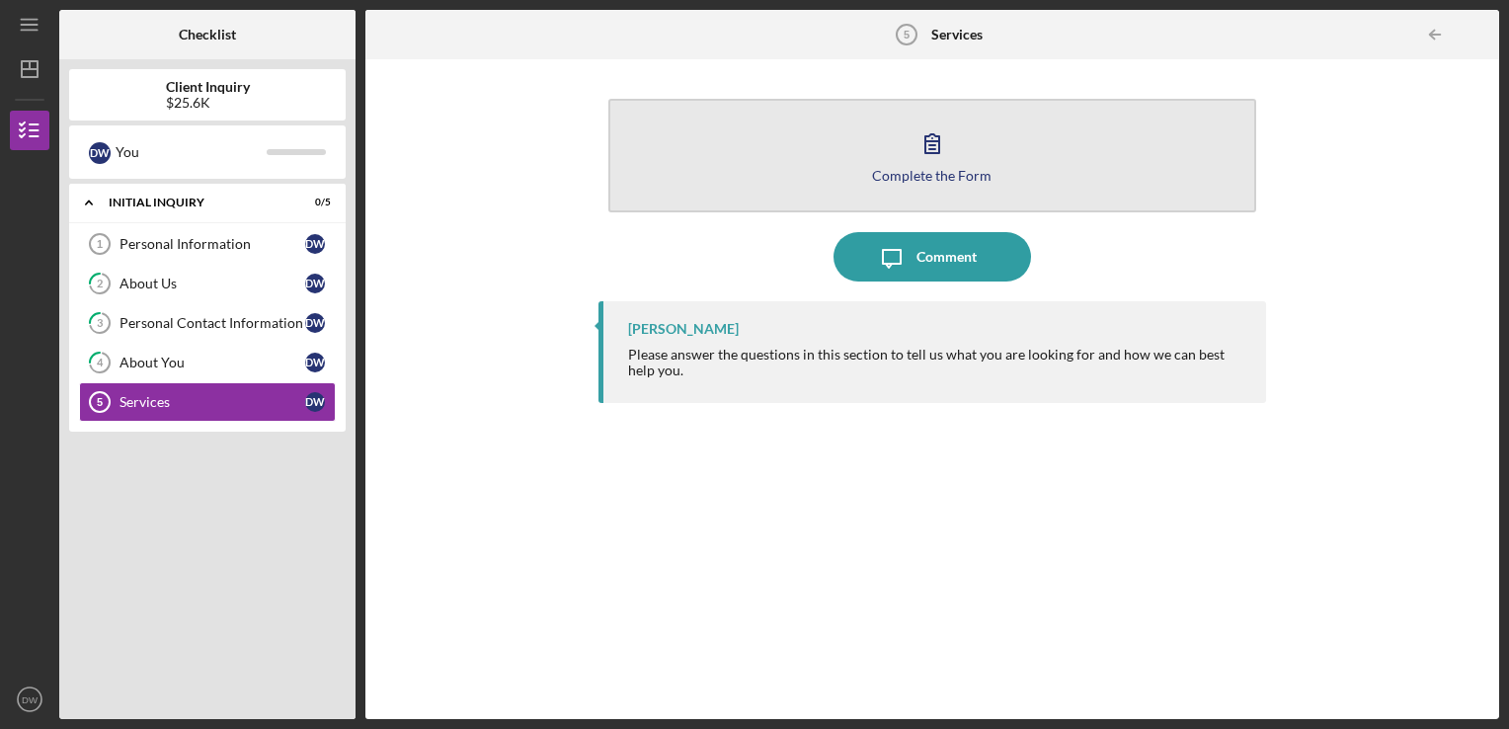
click at [865, 164] on button "Complete the Form Form" at bounding box center [932, 156] width 649 height 114
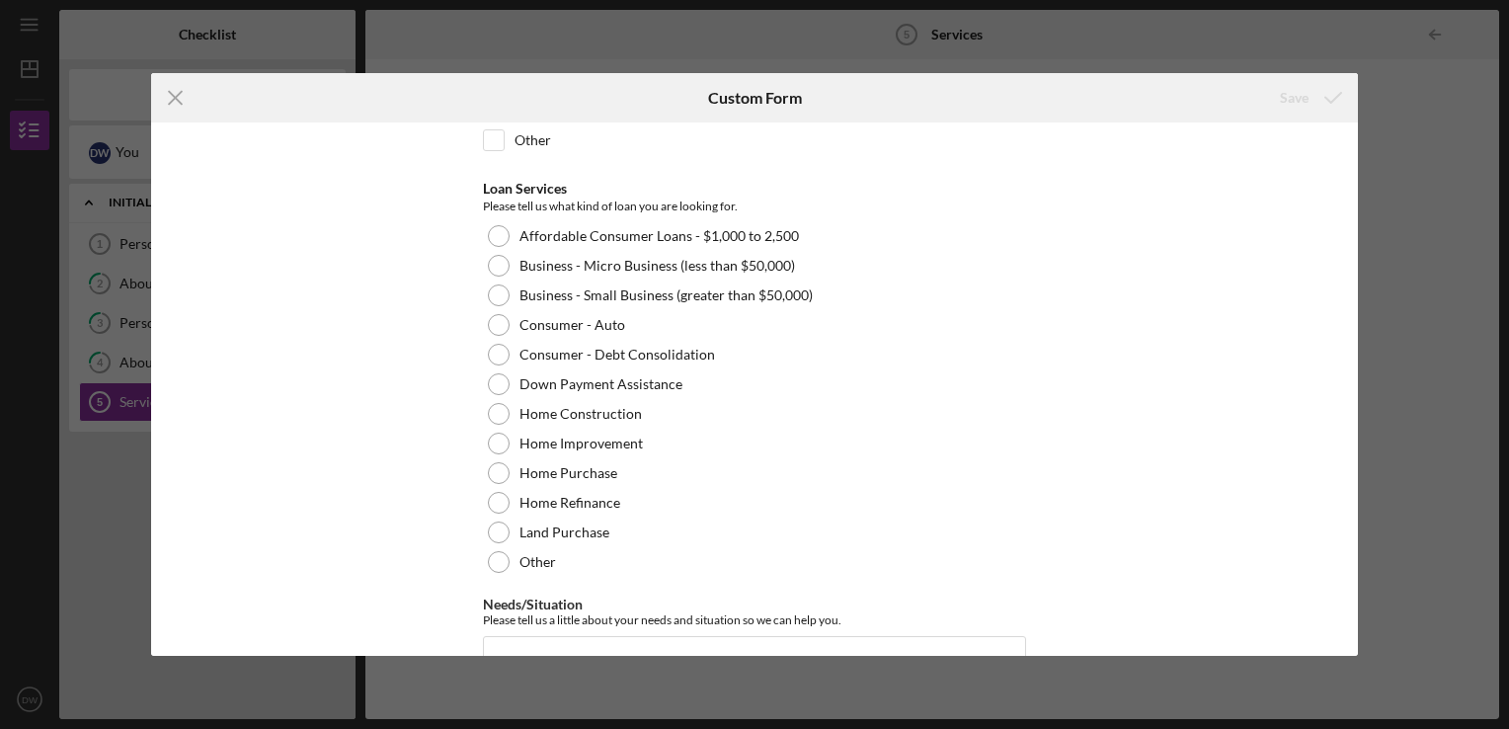
scroll to position [214, 0]
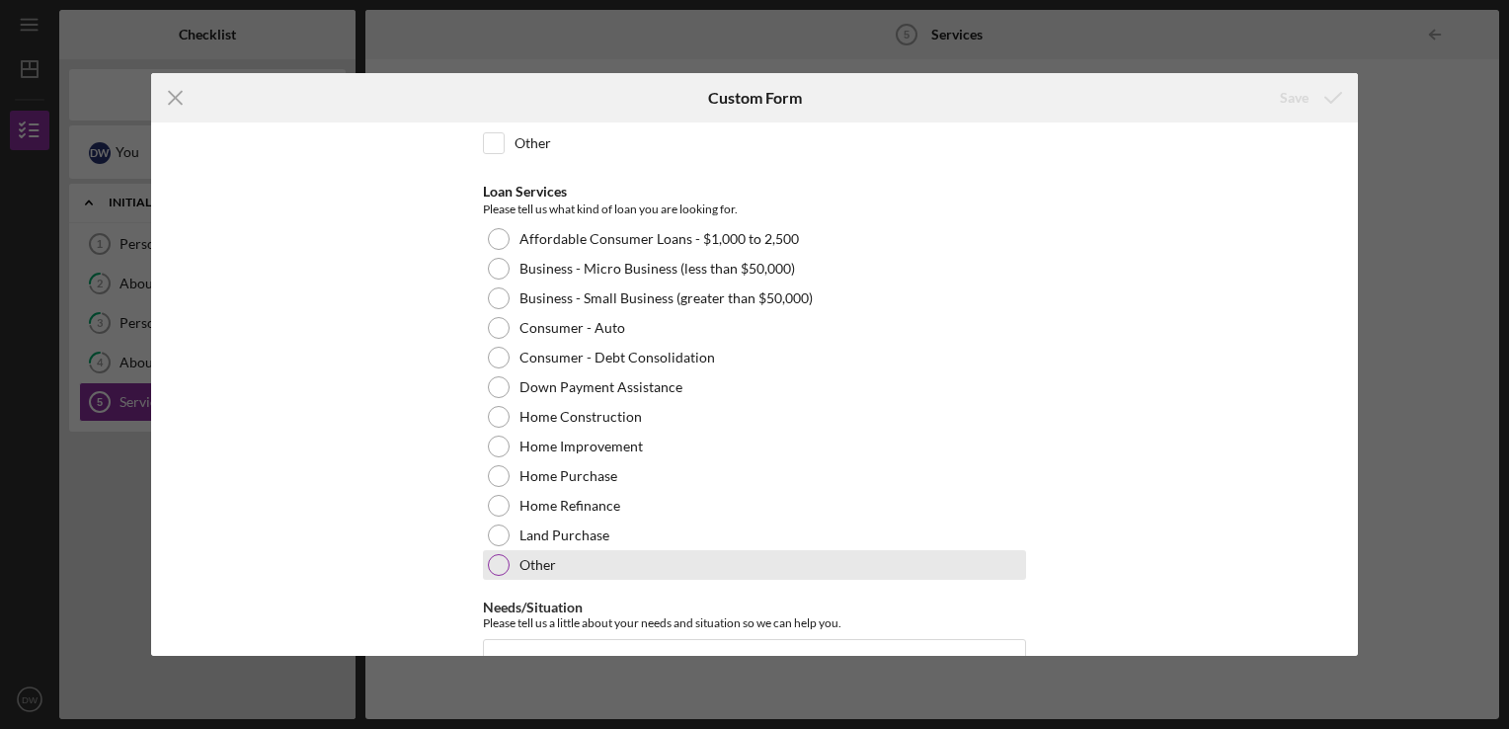
click at [532, 557] on label "Other" at bounding box center [538, 565] width 37 height 16
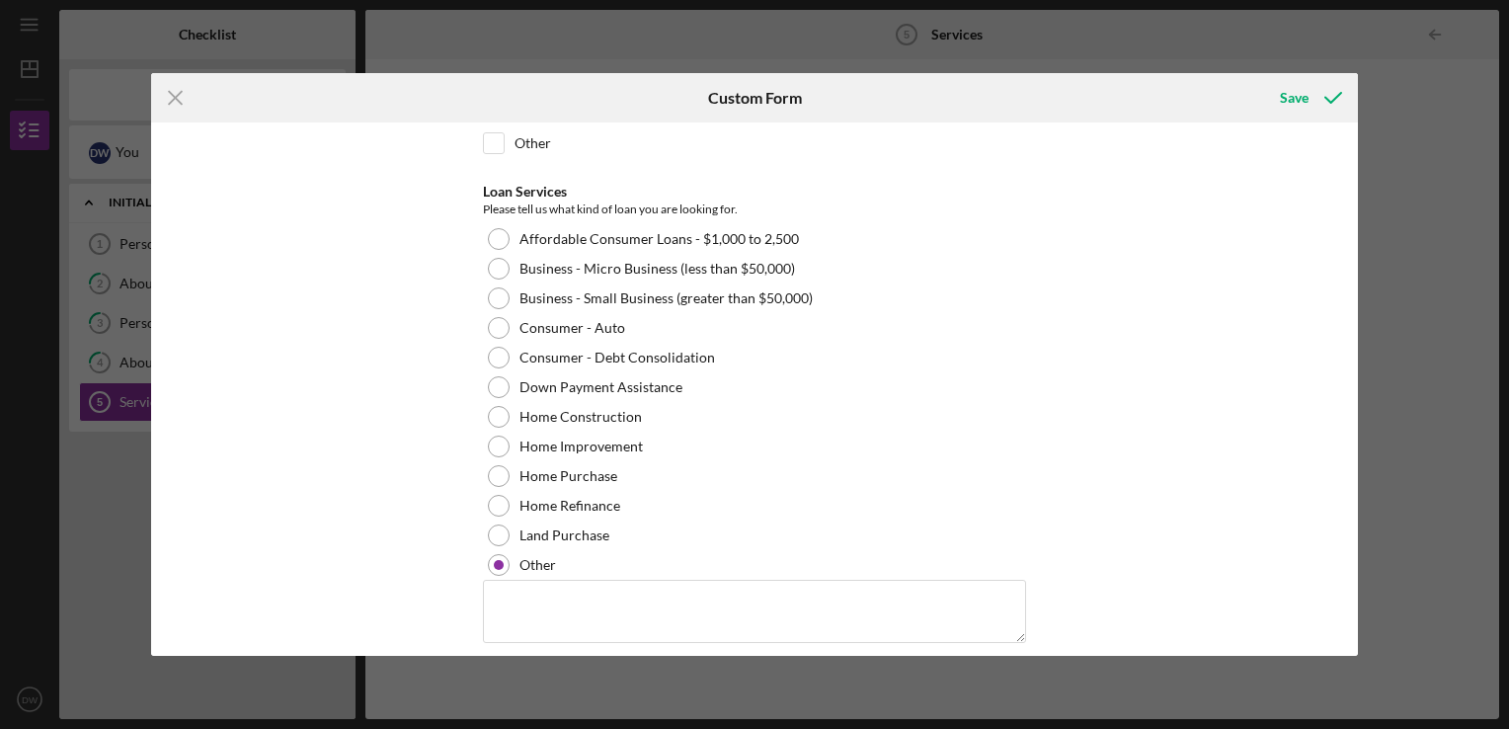
scroll to position [389, 0]
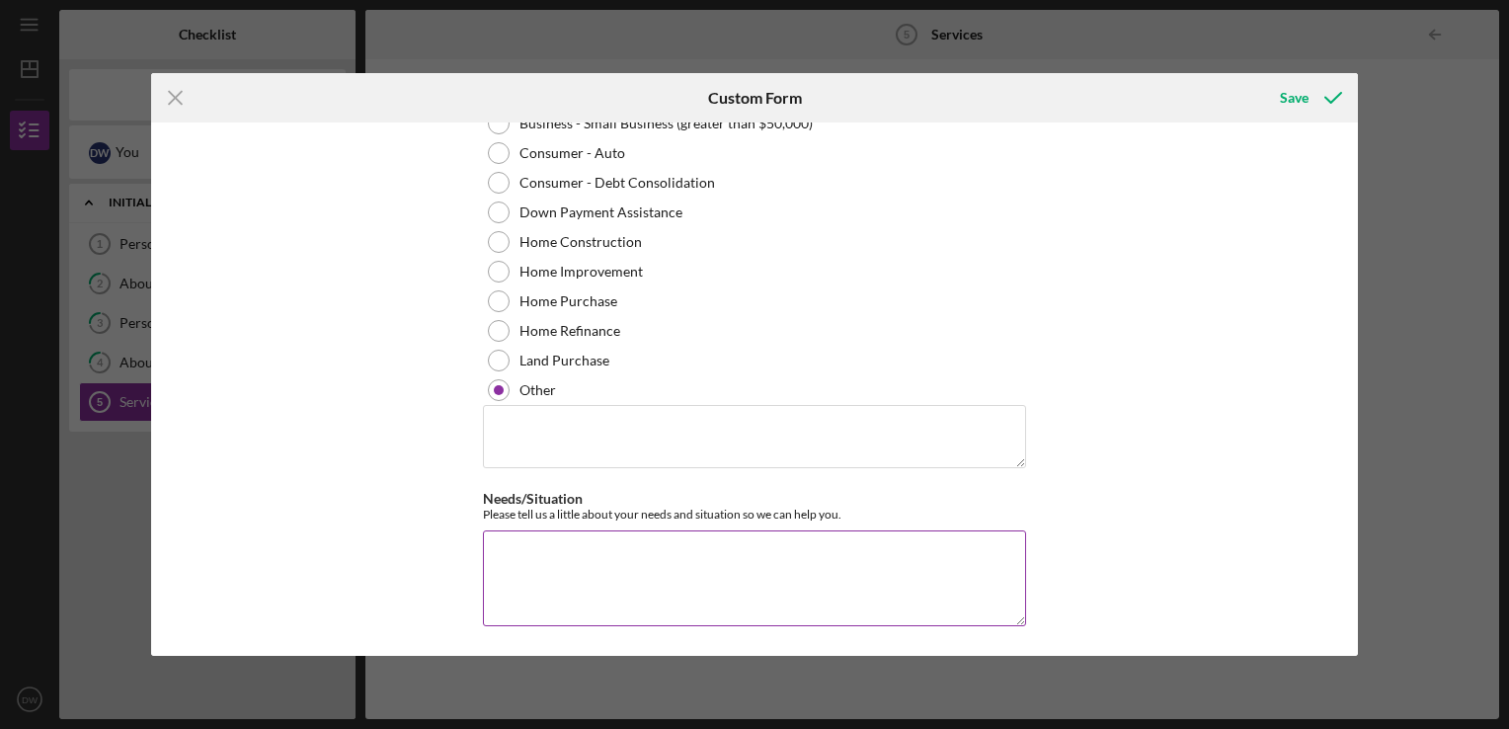
click at [597, 570] on textarea "Needs/Situation" at bounding box center [754, 577] width 543 height 95
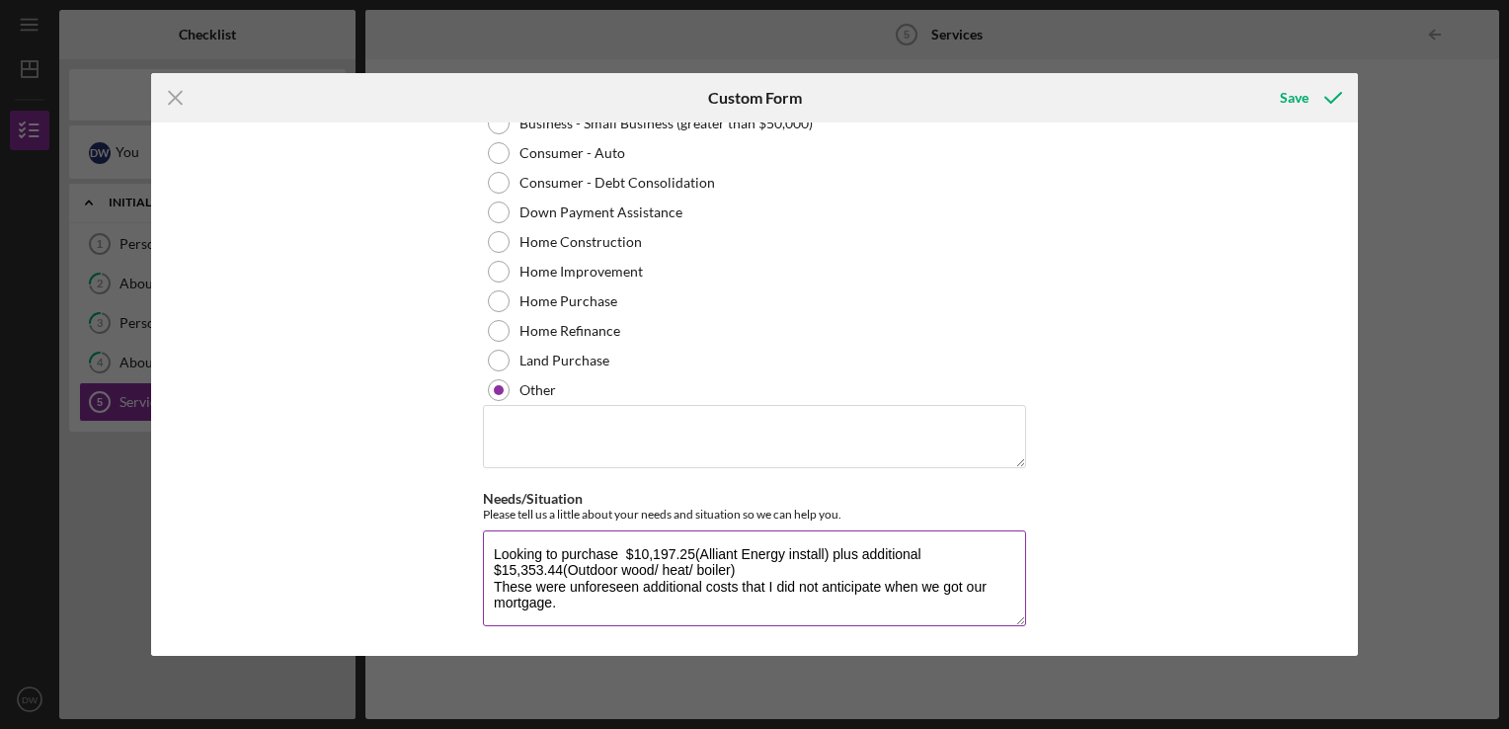
click at [826, 553] on textarea "Looking to purchase $10,197.25(Alliant Energy install) plus additional $15,353.…" at bounding box center [754, 577] width 543 height 95
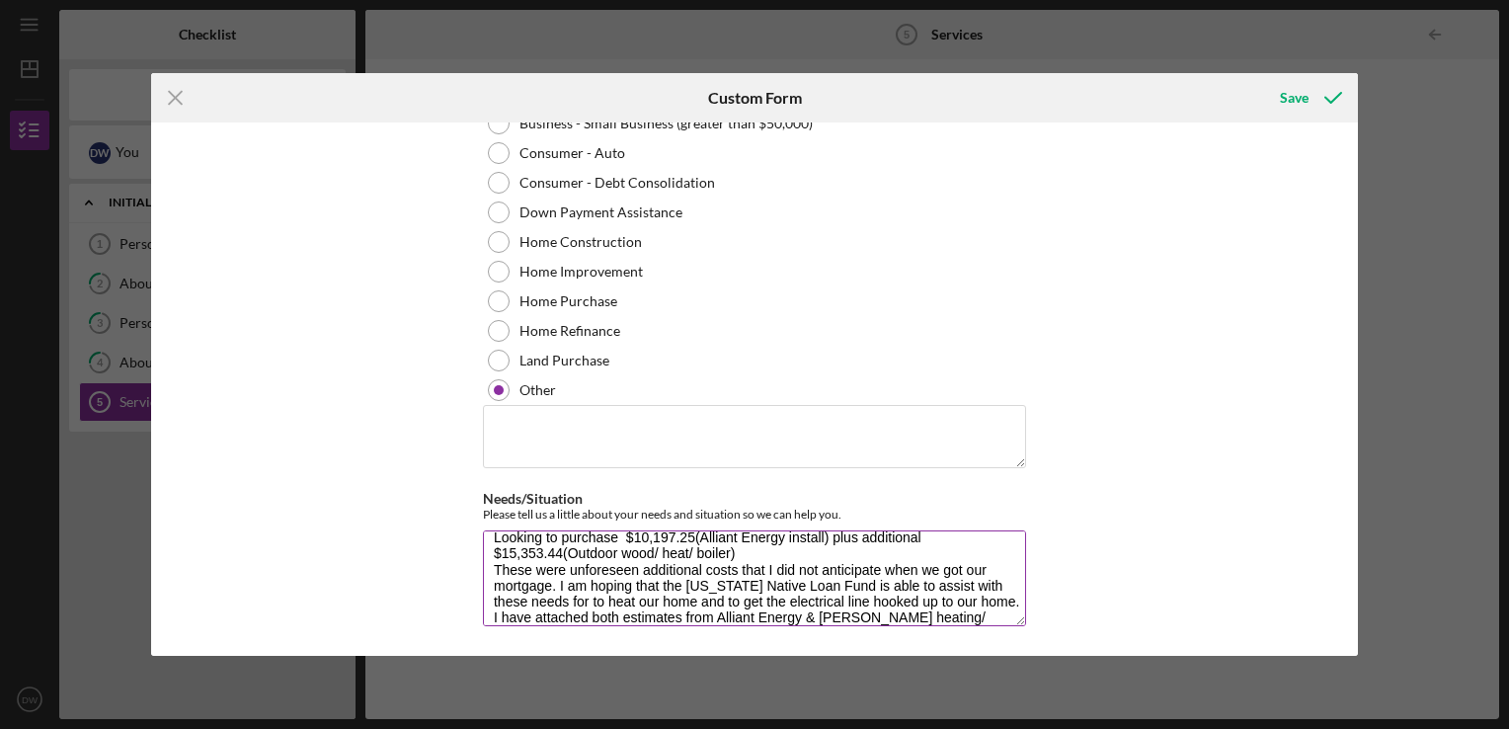
scroll to position [33, 0]
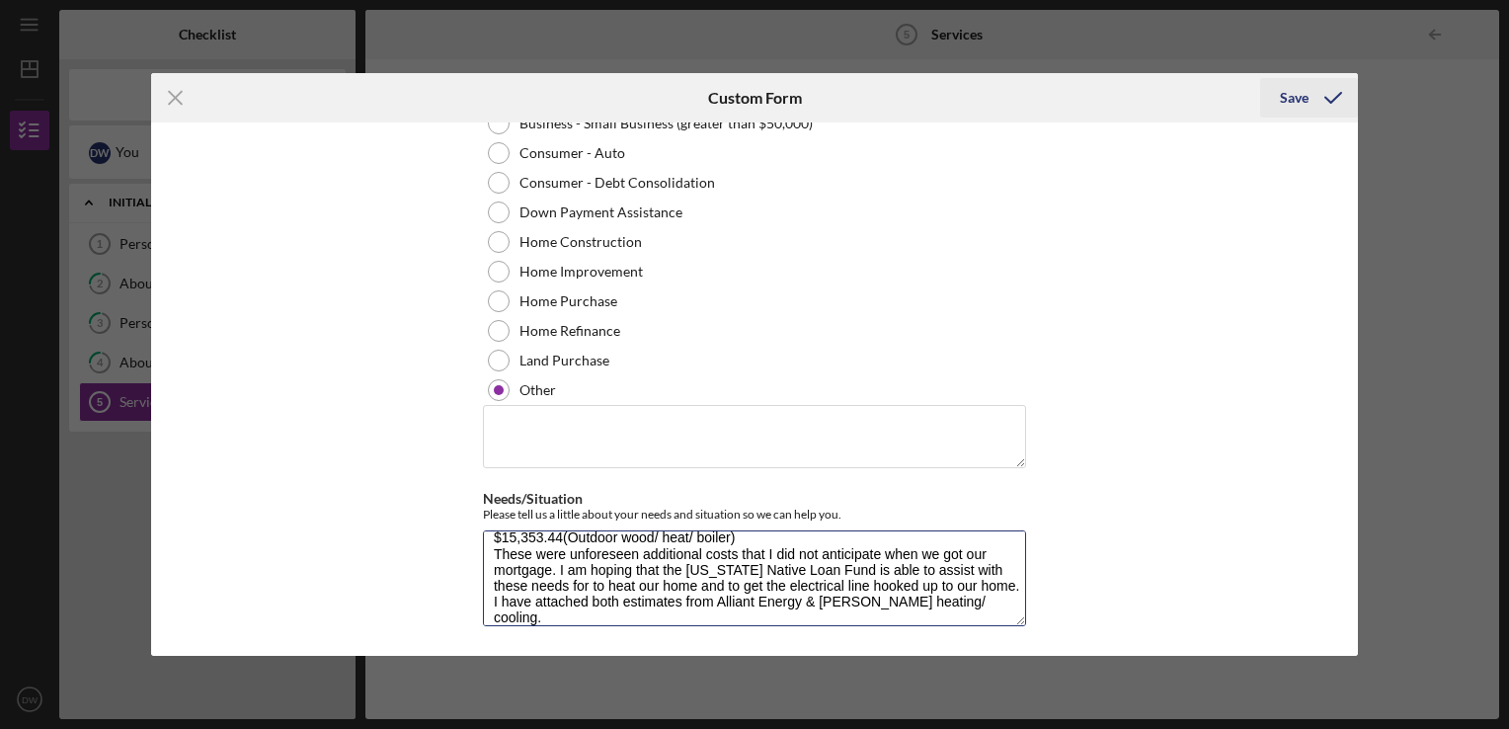
type textarea "Looking to purchase $10,197.25(Alliant Energy install) plus additional $15,353.…"
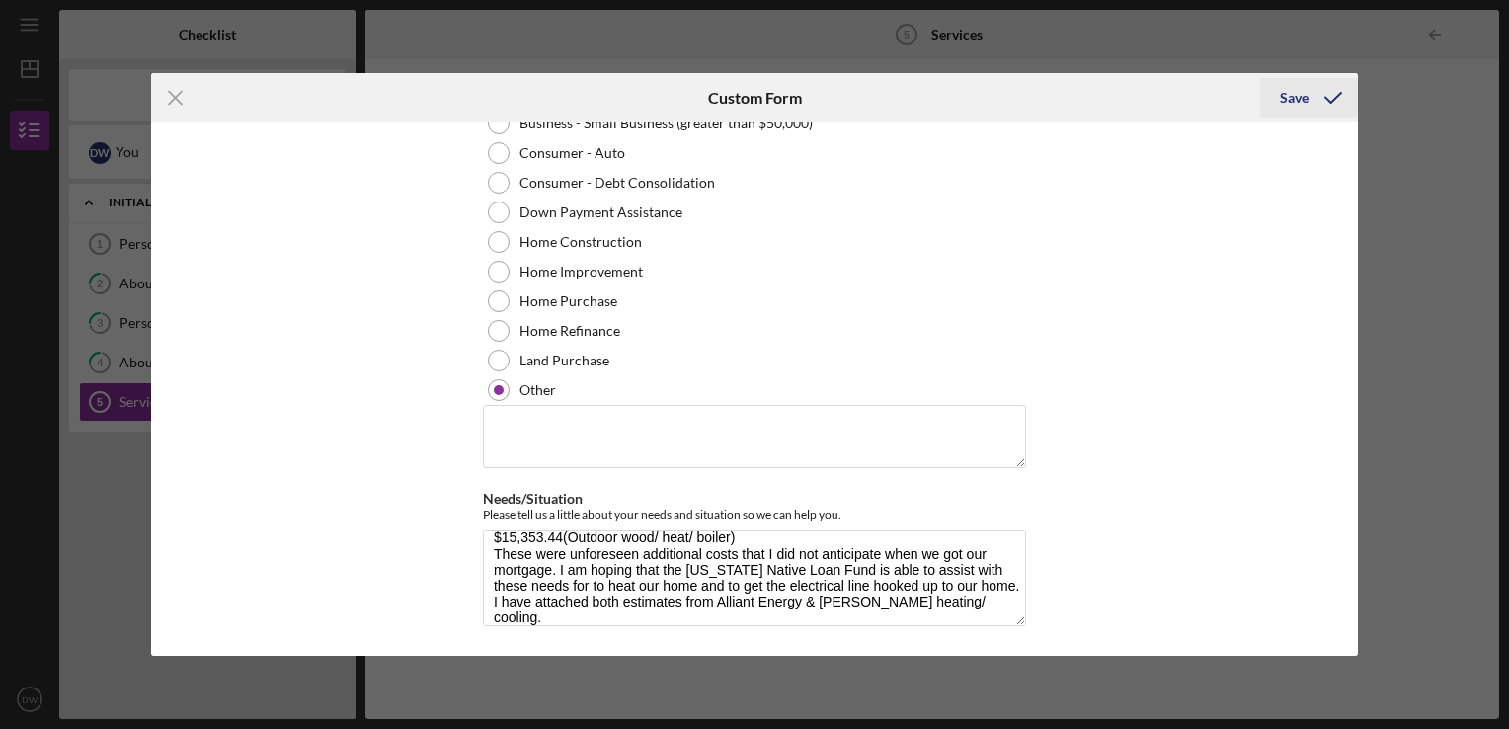
click at [1297, 107] on div "Save" at bounding box center [1294, 98] width 29 height 40
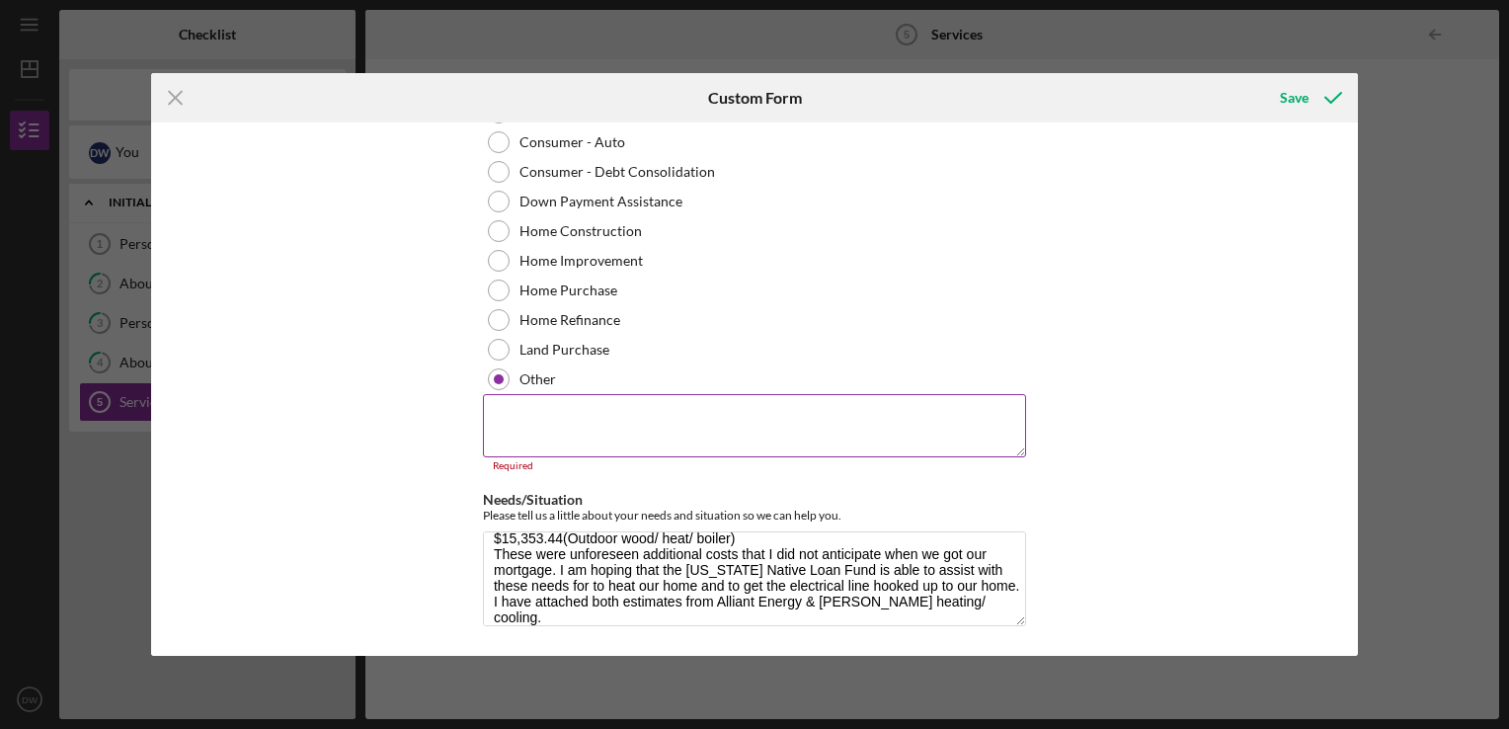
click at [548, 417] on textarea at bounding box center [754, 425] width 543 height 63
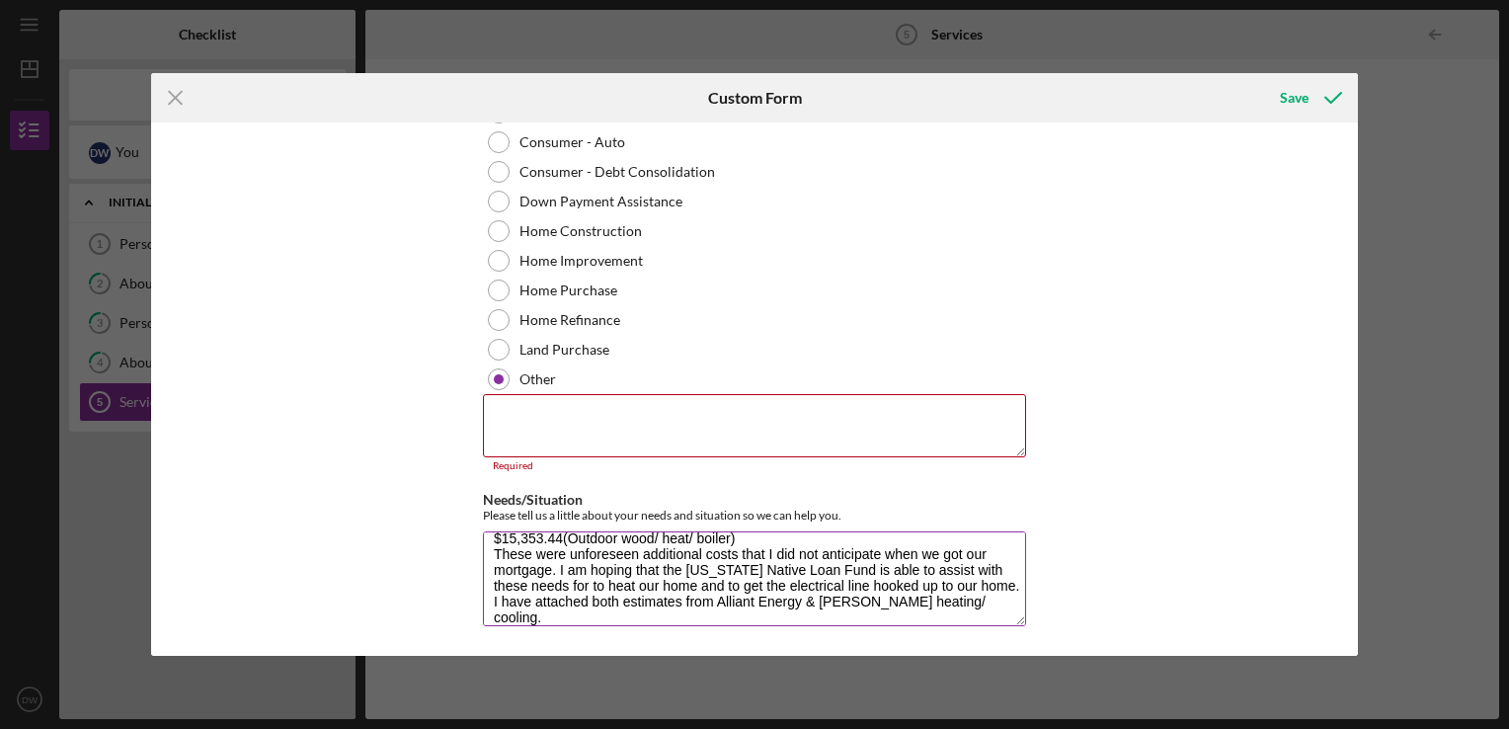
scroll to position [0, 0]
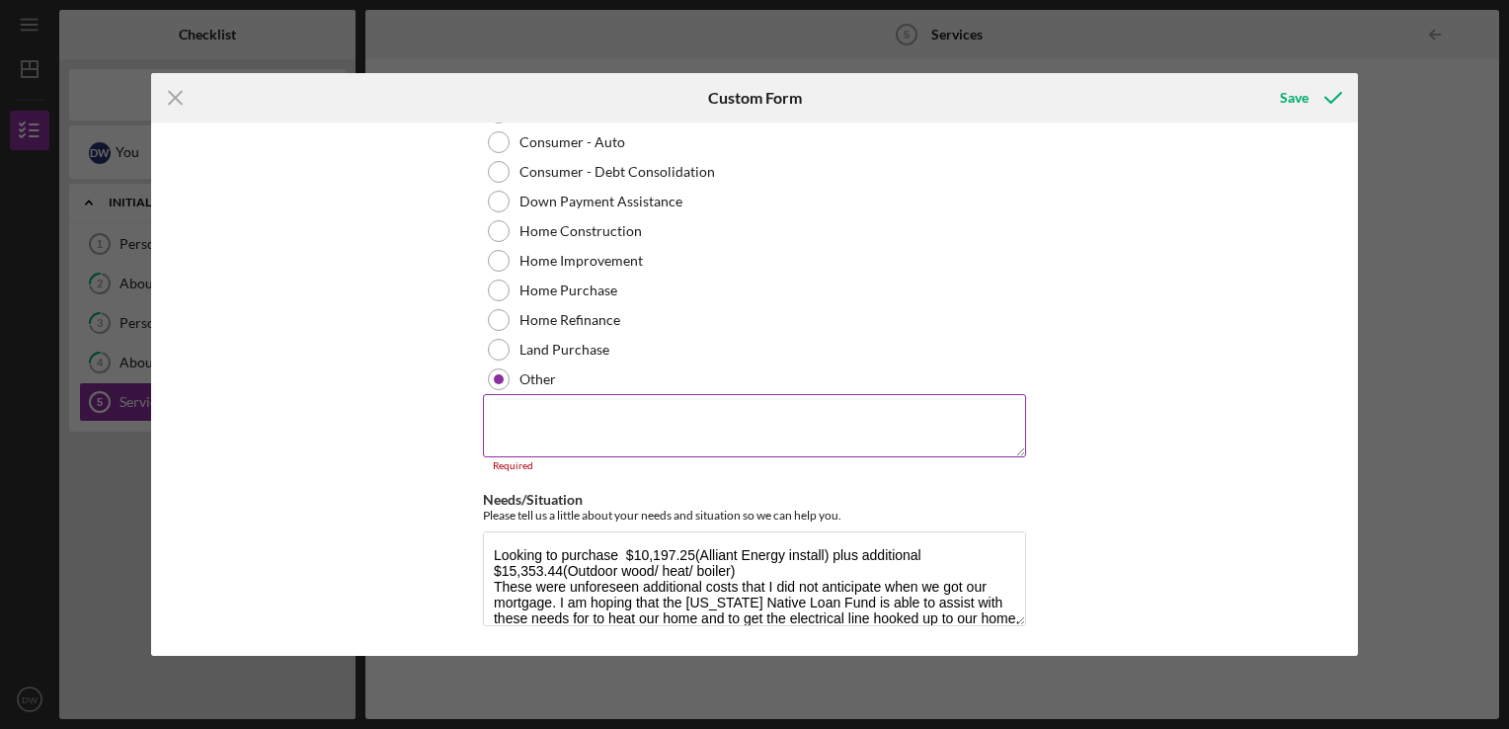
click at [625, 418] on textarea at bounding box center [754, 425] width 543 height 63
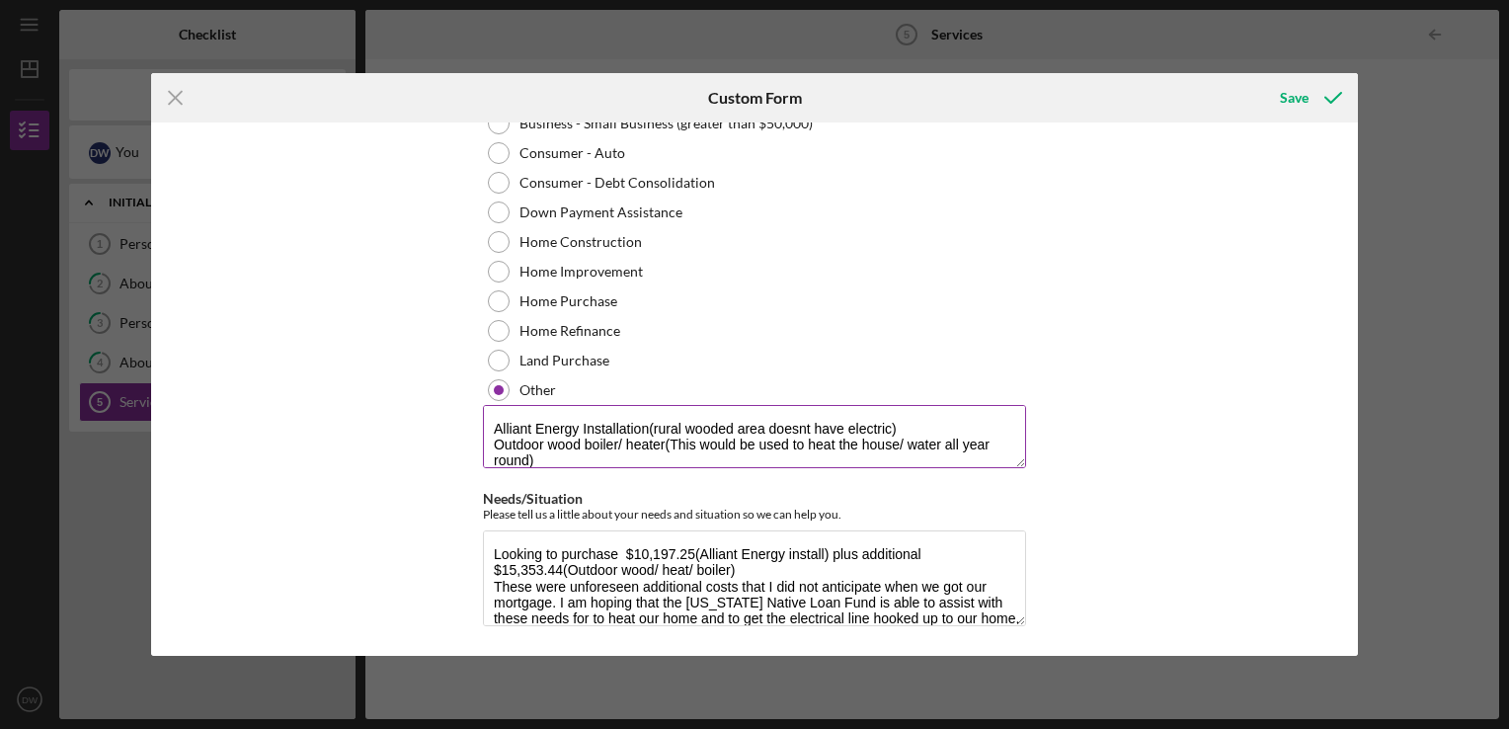
scroll to position [1, 0]
click at [527, 459] on textarea "Alliant Energy Installation(rural wooded area doesnt have electric) Outdoor woo…" at bounding box center [754, 436] width 543 height 63
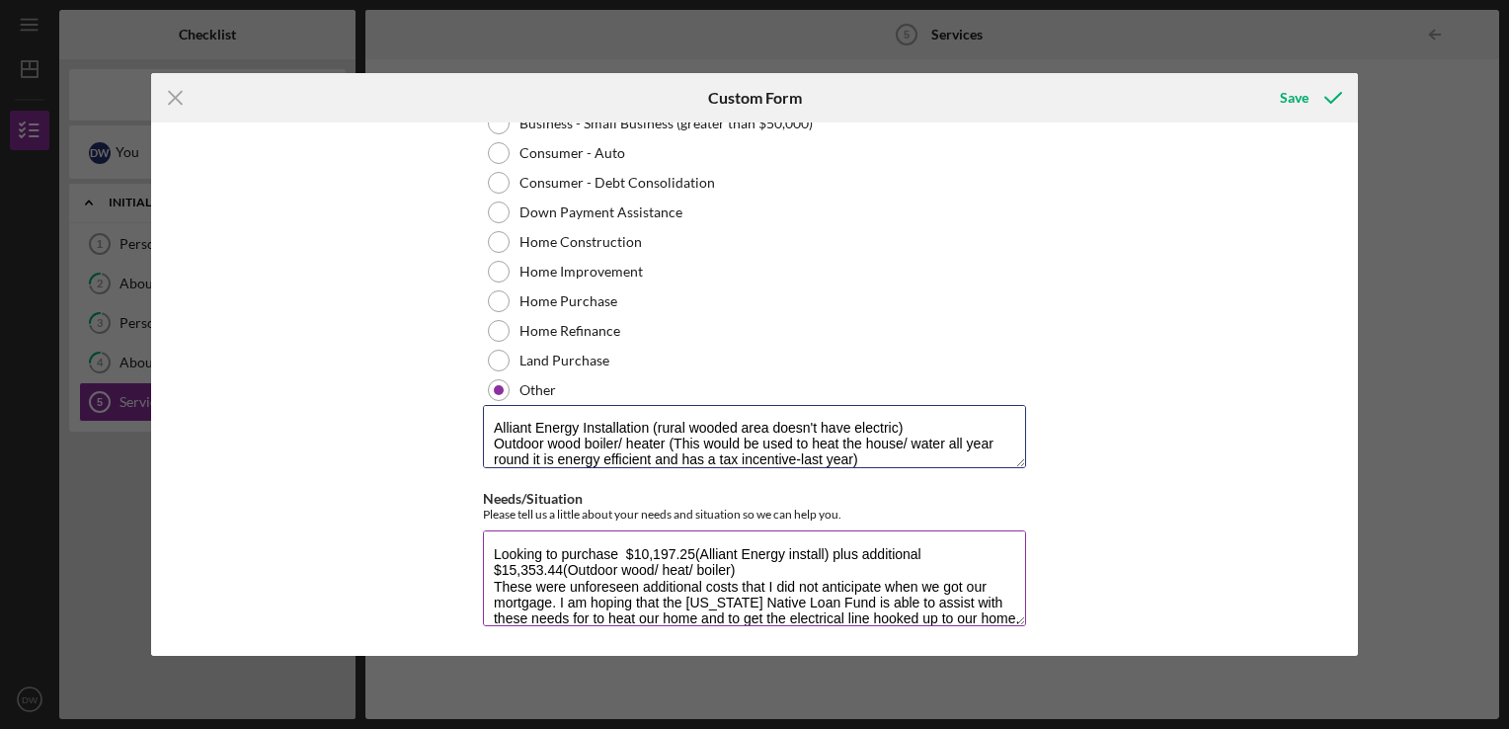
type textarea "Alliant Energy Installation (rural wooded area doesn't have electric) Outdoor w…"
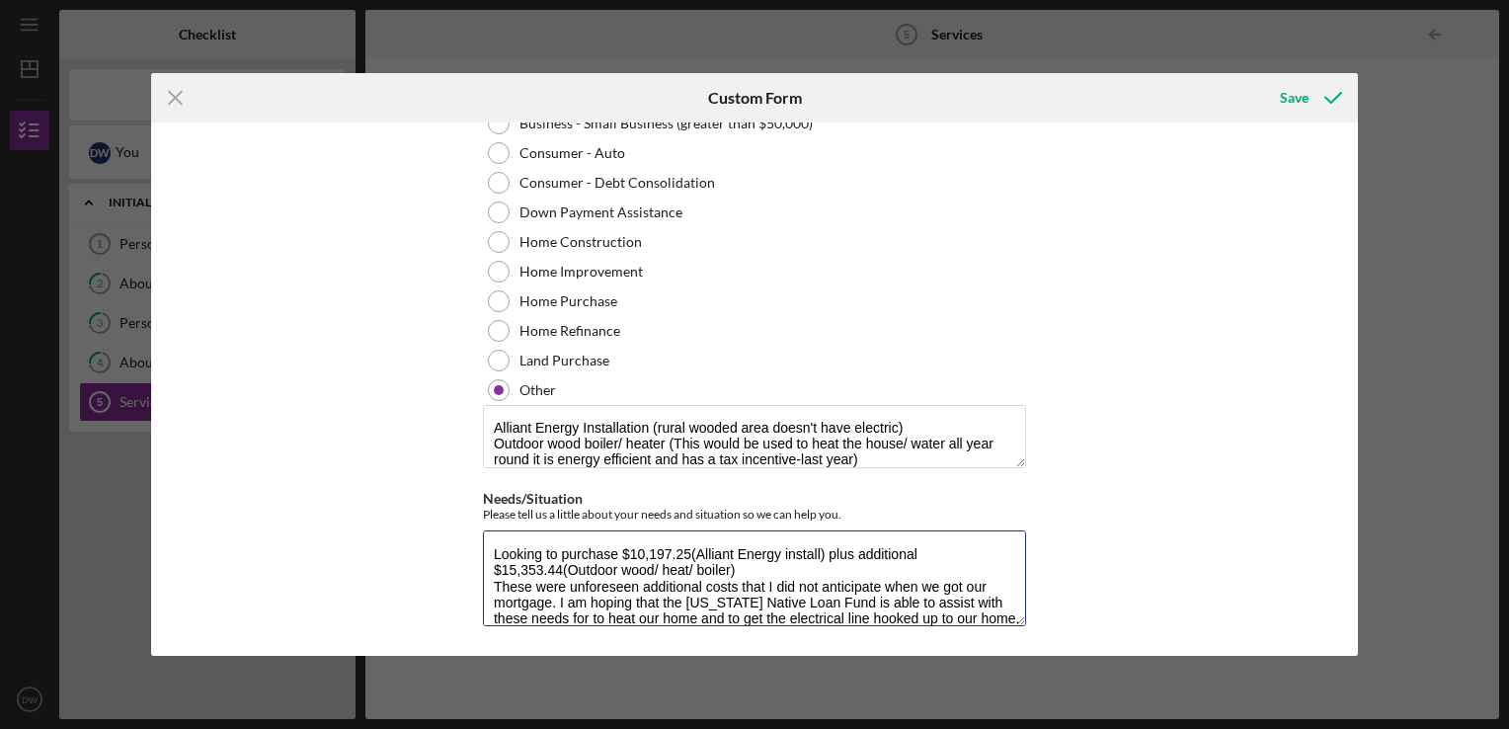
type textarea "Looking to purchase $10,197.25(Alliant Energy install) plus additional $15,353.…"
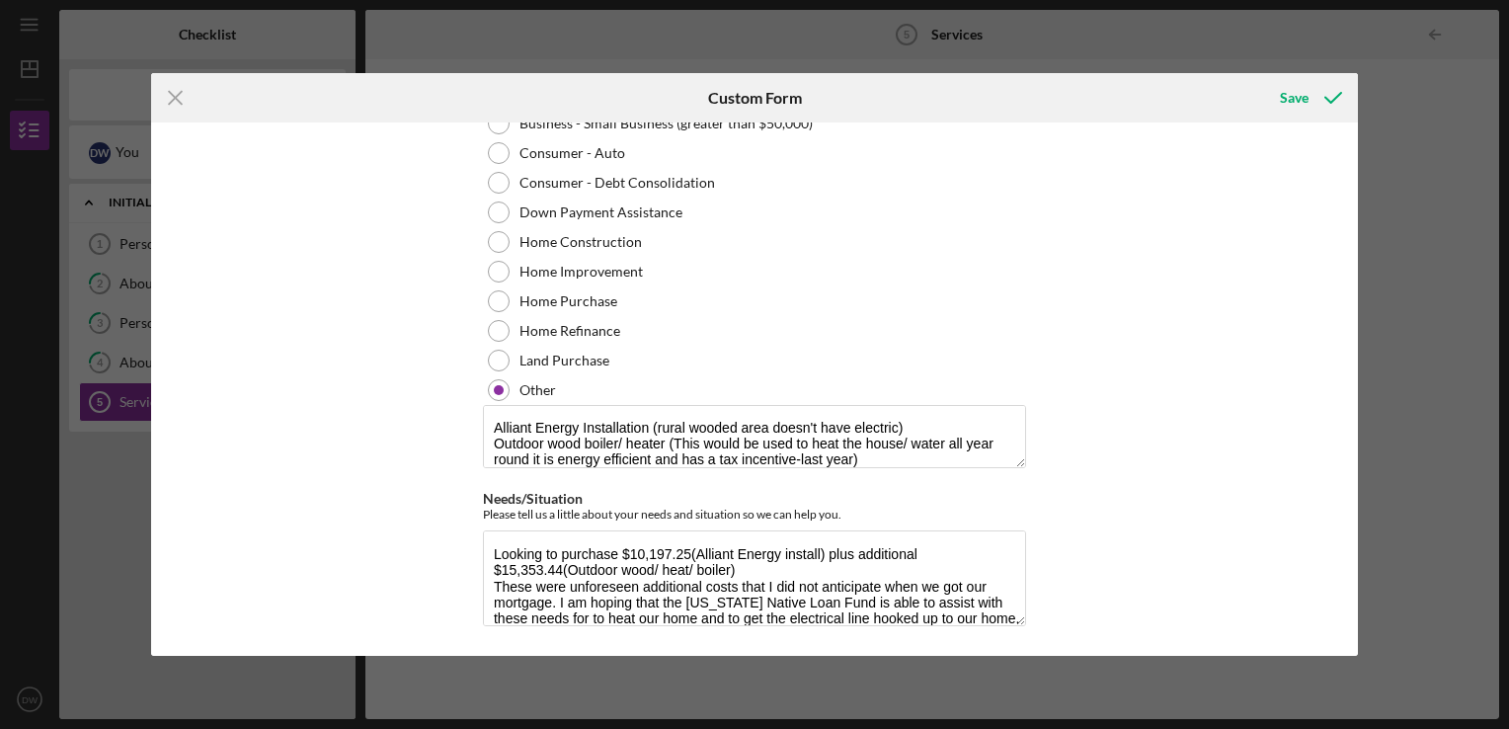
scroll to position [0, 0]
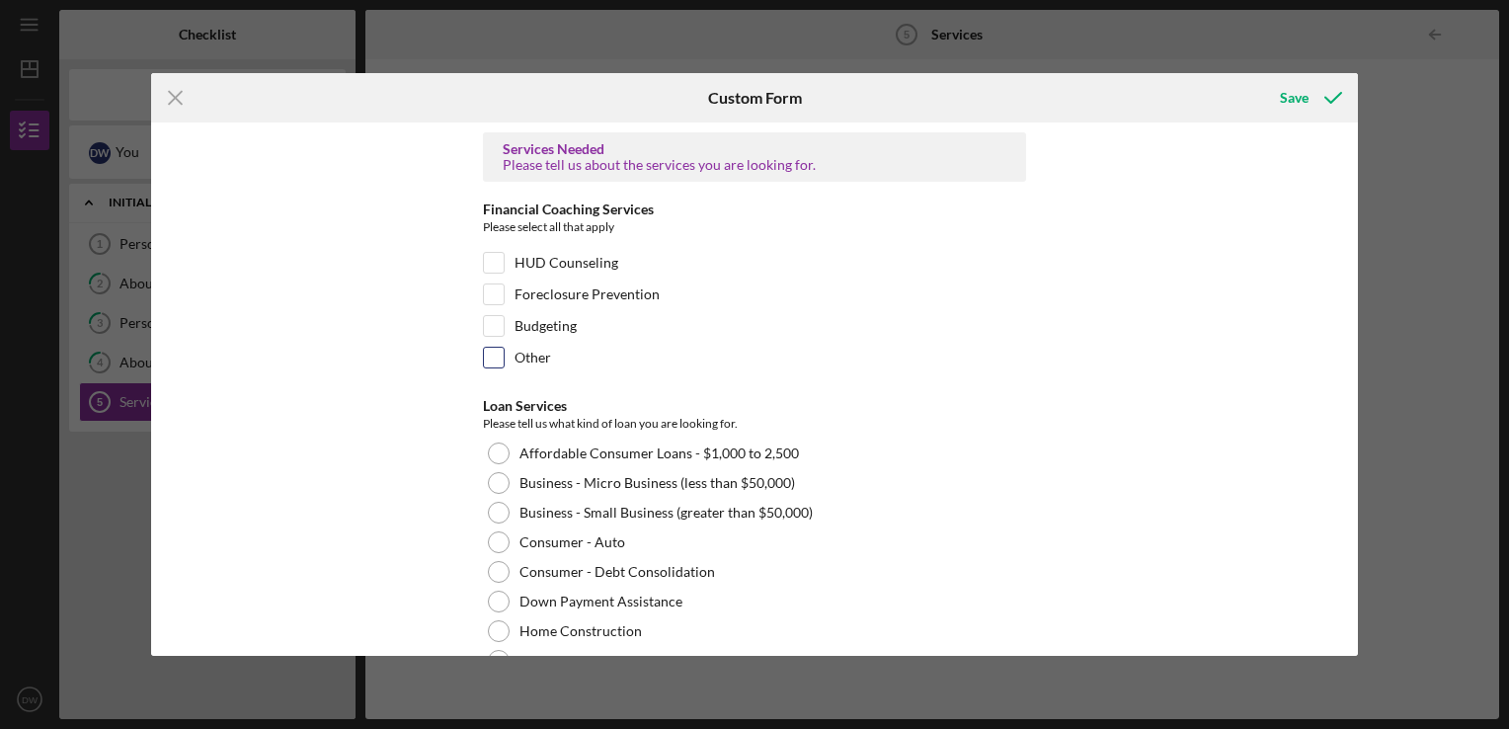
click at [491, 359] on input "Other" at bounding box center [494, 358] width 20 height 20
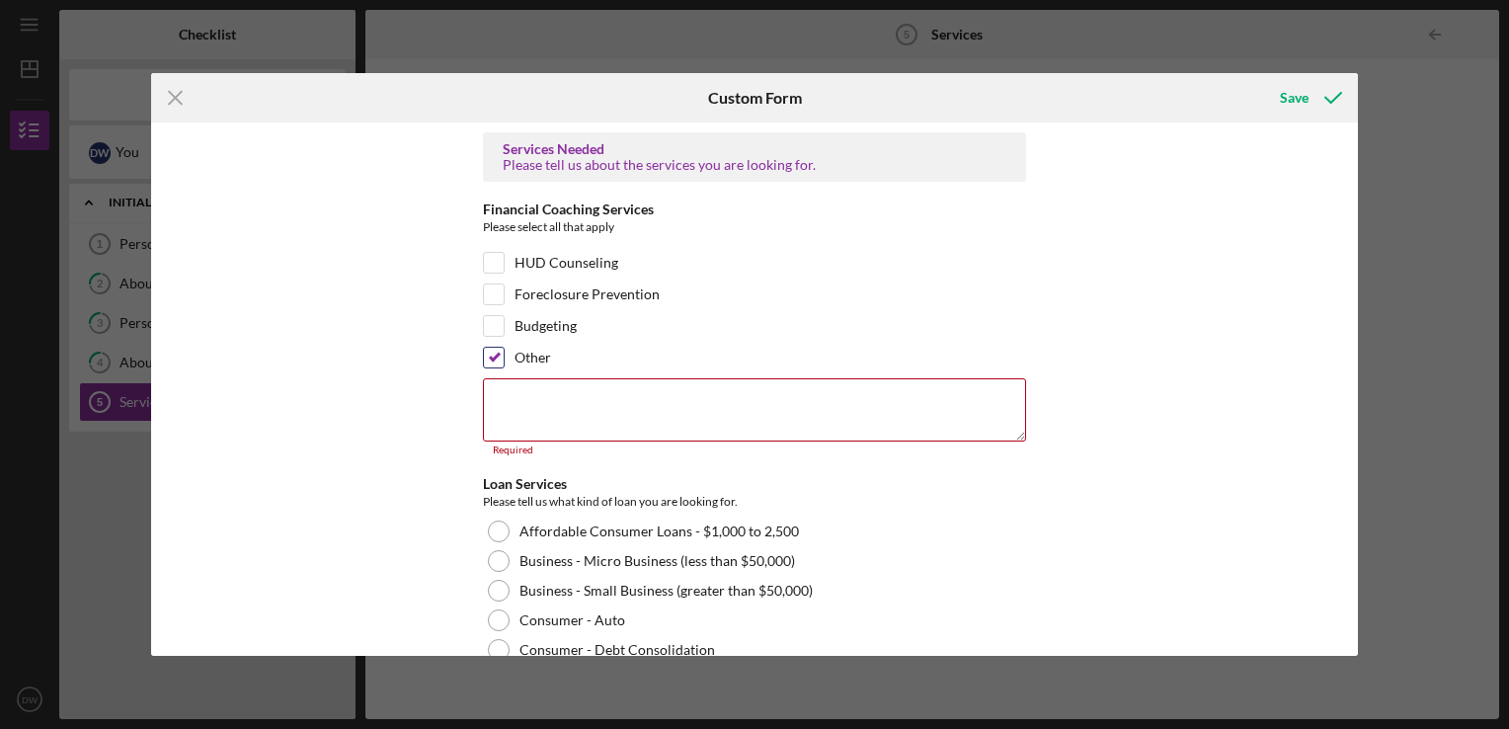
click at [491, 359] on input "Other" at bounding box center [494, 358] width 20 height 20
checkbox input "false"
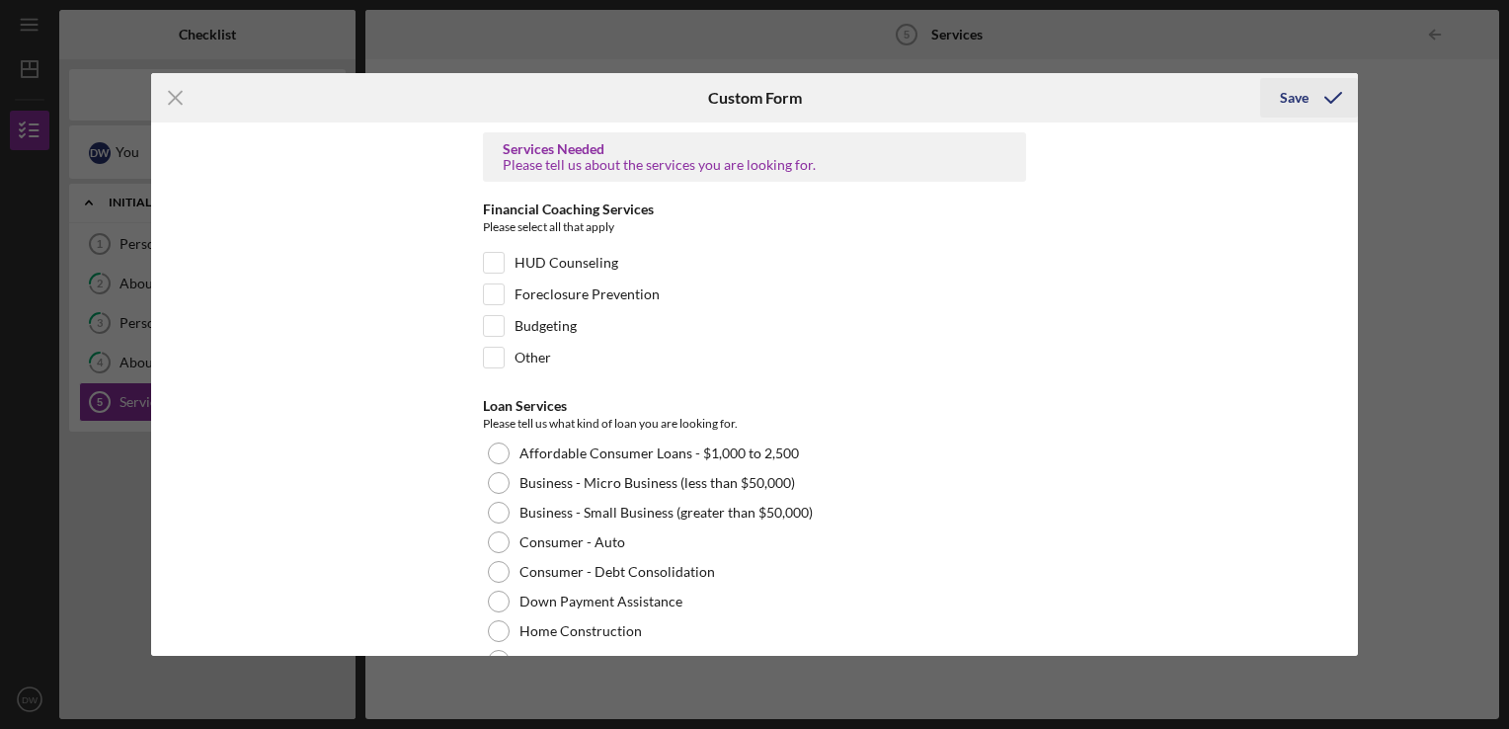
click at [1287, 113] on div "Save" at bounding box center [1294, 98] width 29 height 40
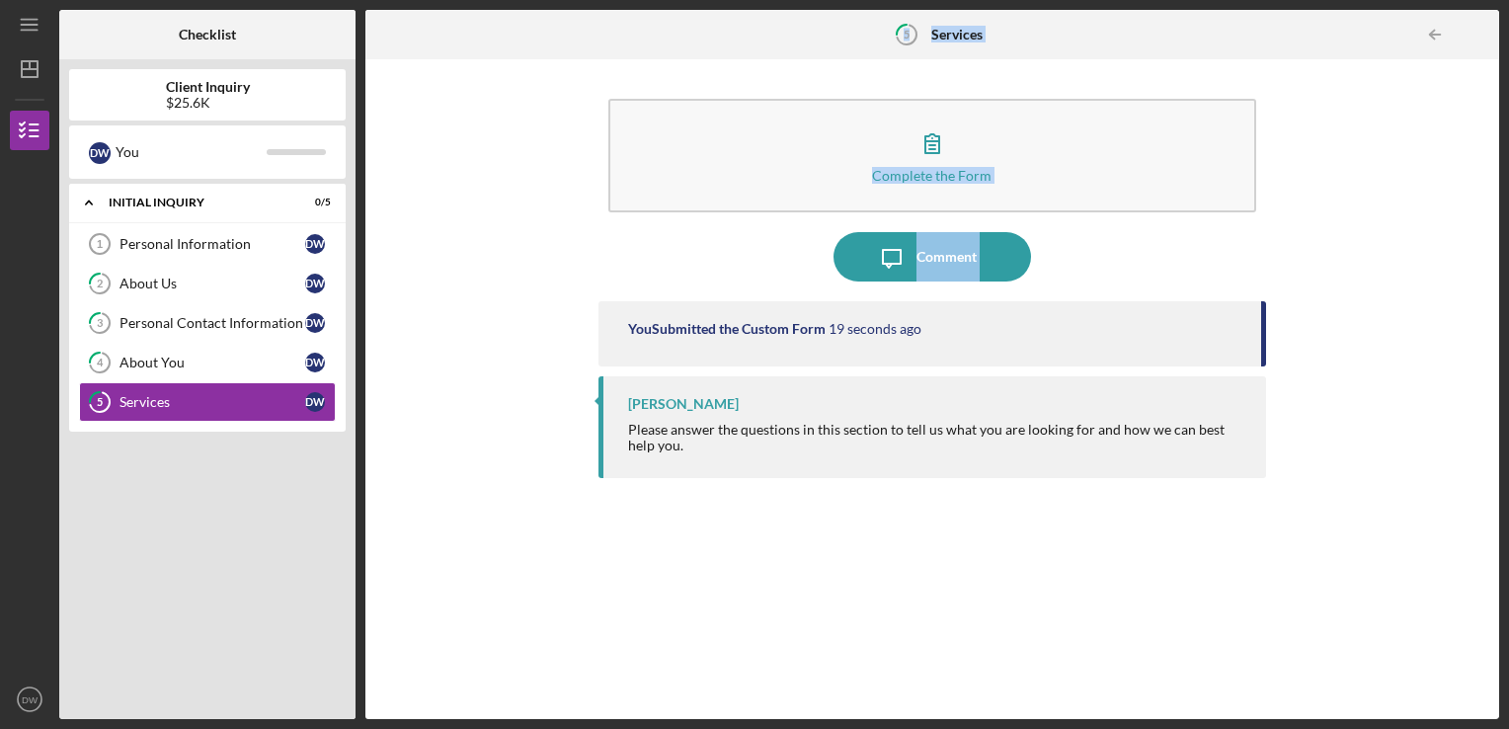
drag, startPoint x: 360, startPoint y: 301, endPoint x: 355, endPoint y: 350, distance: 48.6
click at [355, 350] on div "Checklist Client Inquiry $25.6K D W You Icon/Expander Initial Inquiry 0 / 5 Per…" at bounding box center [779, 364] width 1440 height 709
drag, startPoint x: 355, startPoint y: 350, endPoint x: 502, endPoint y: 437, distance: 170.9
click at [502, 437] on div "Complete the Form Form Icon/Message Comment You Submitted the Custom Form 20 se…" at bounding box center [932, 389] width 1114 height 640
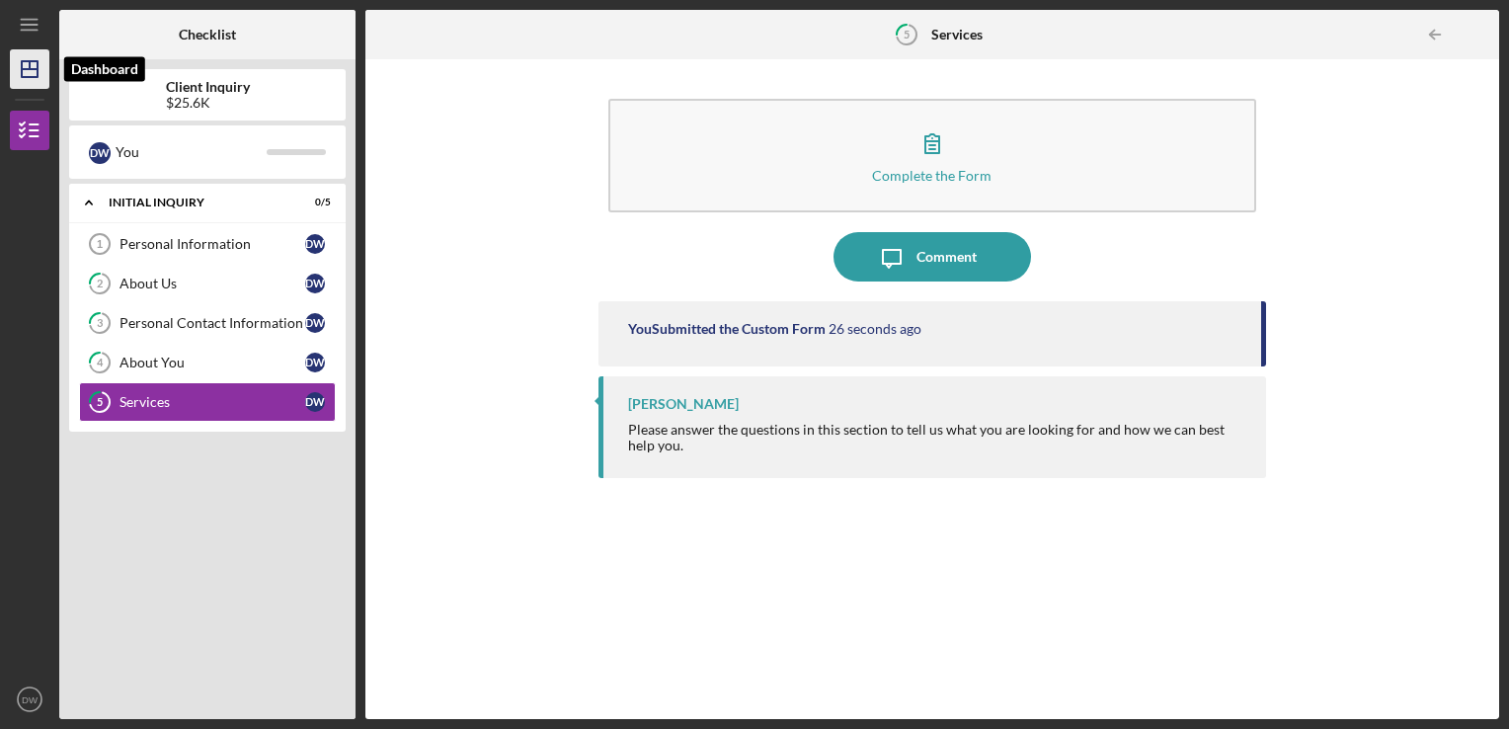
click at [37, 70] on polygon "button" at bounding box center [30, 69] width 16 height 16
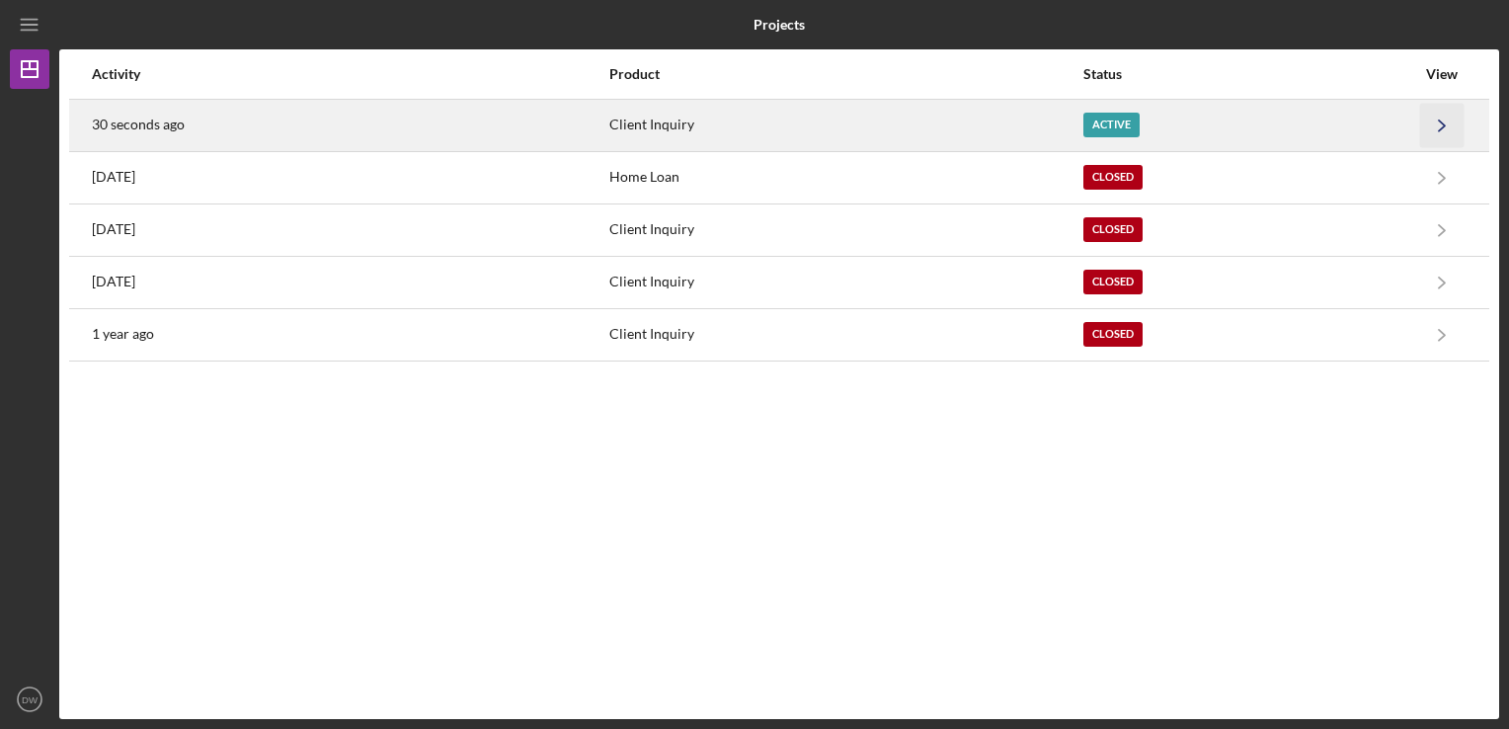
click at [1454, 132] on icon "Icon/Navigate" at bounding box center [1442, 125] width 44 height 44
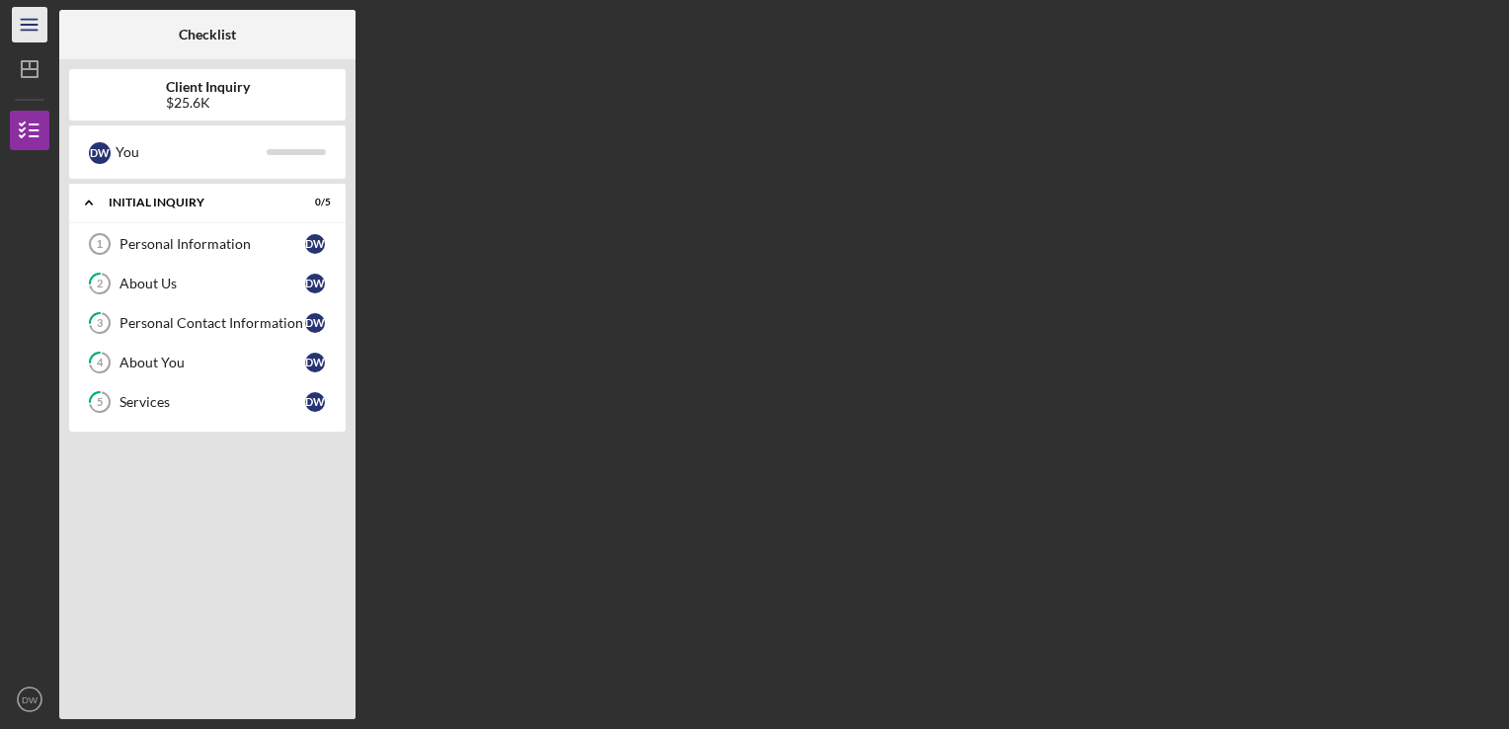
click at [14, 33] on icon "Icon/Menu" at bounding box center [30, 25] width 44 height 44
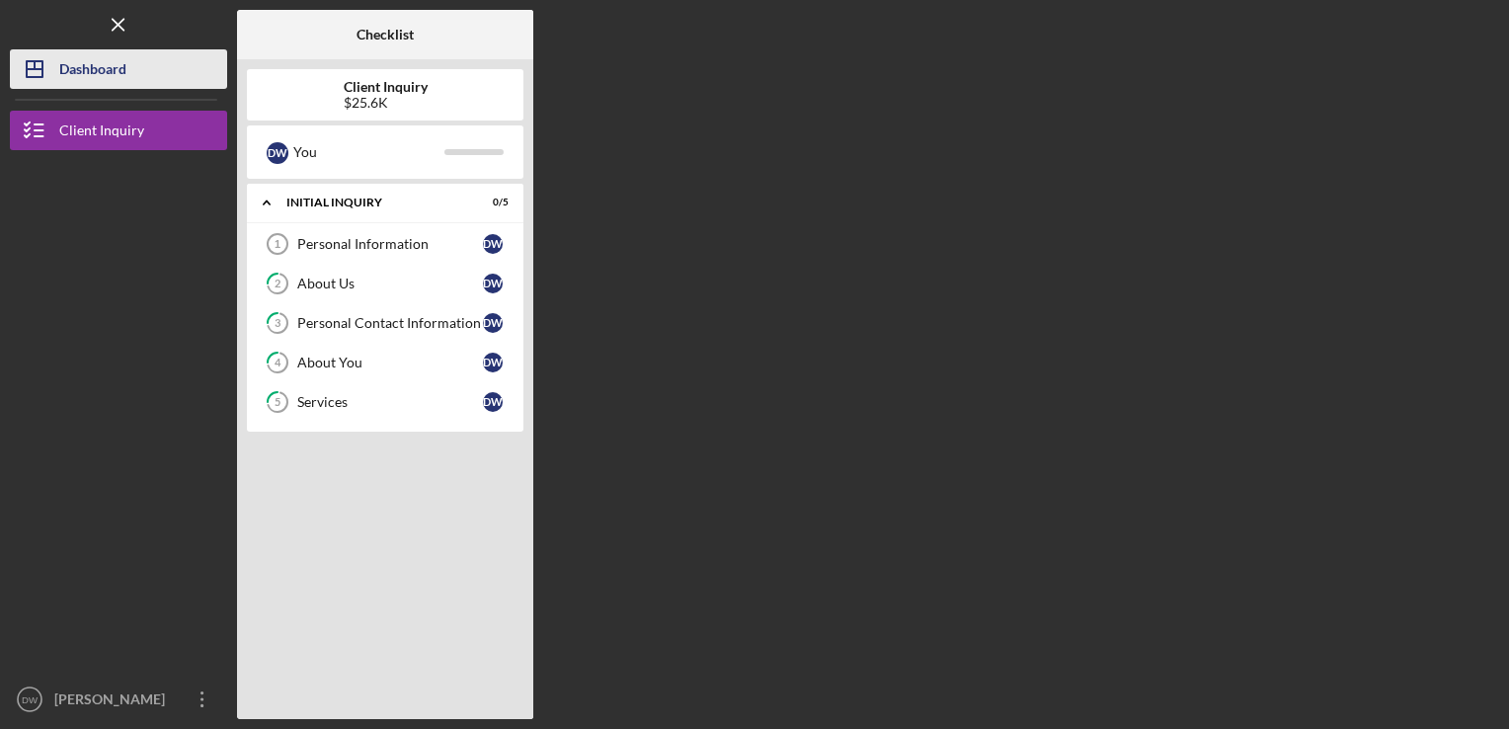
click at [58, 79] on icon "Icon/Dashboard" at bounding box center [34, 68] width 49 height 49
